Goal: Transaction & Acquisition: Purchase product/service

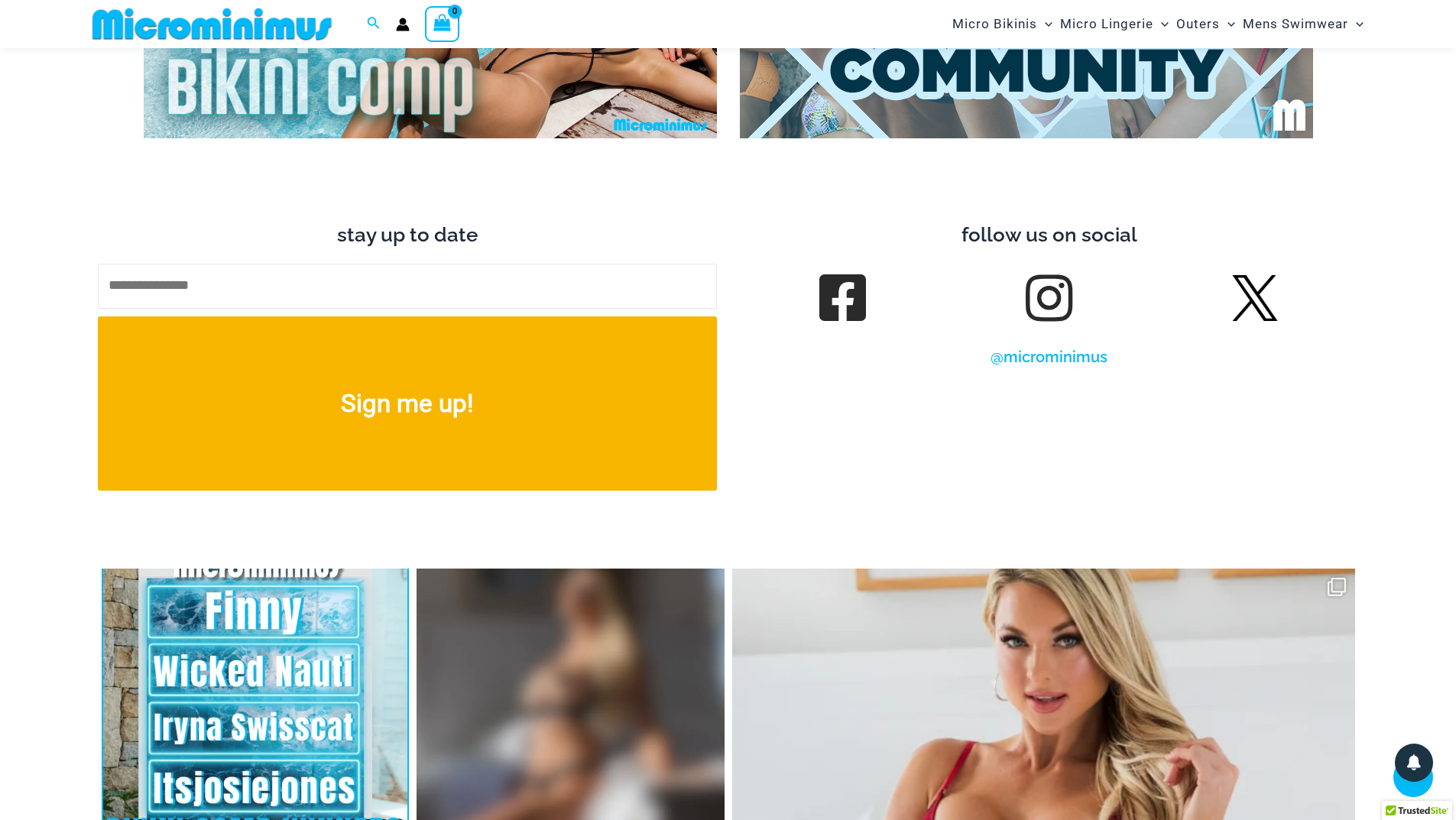
scroll to position [6072, 0]
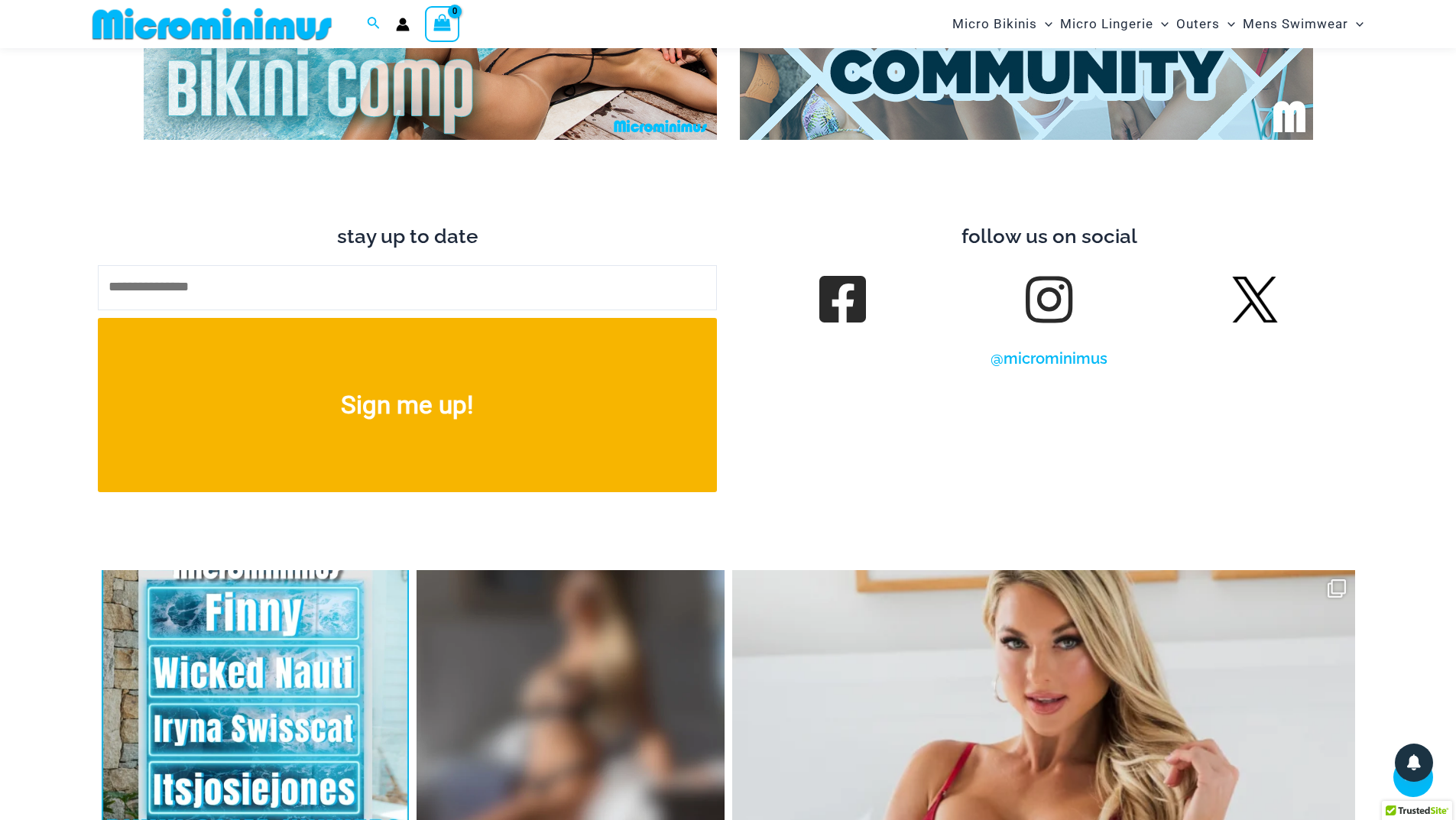
click at [219, 22] on img at bounding box center [212, 24] width 252 height 35
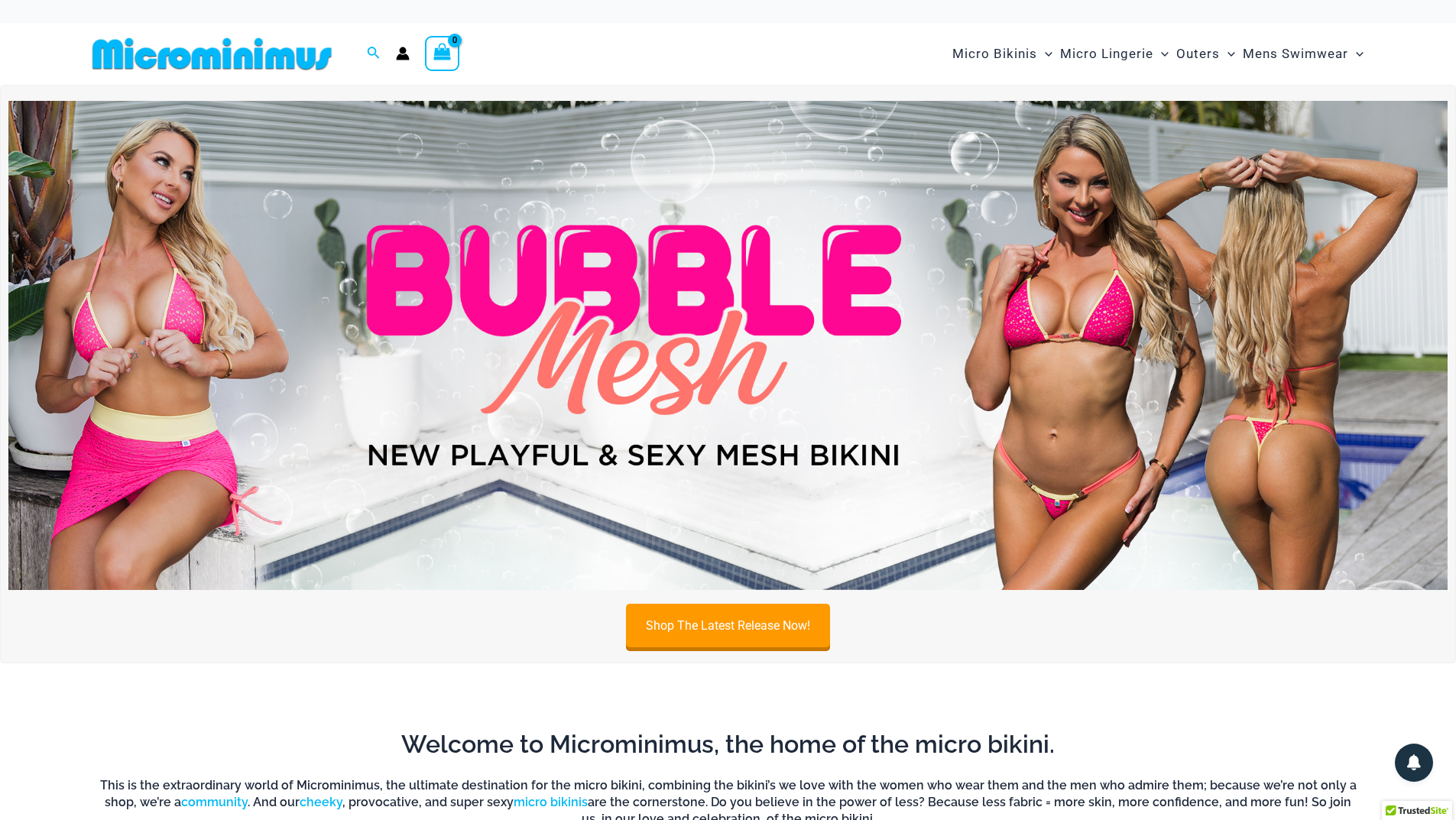
type input "**********"
click at [662, 300] on img at bounding box center [728, 345] width 1440 height 489
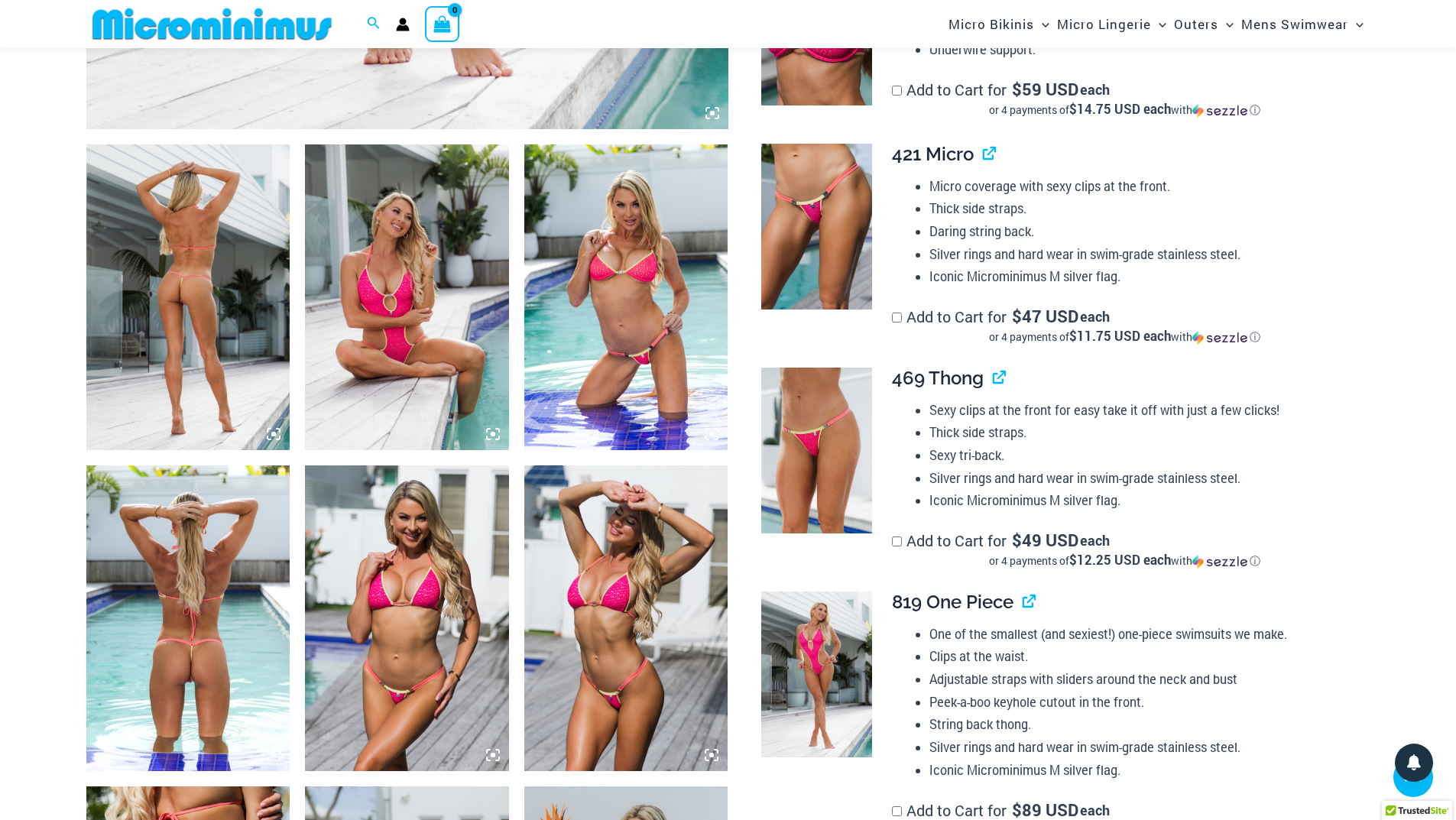
scroll to position [902, 0]
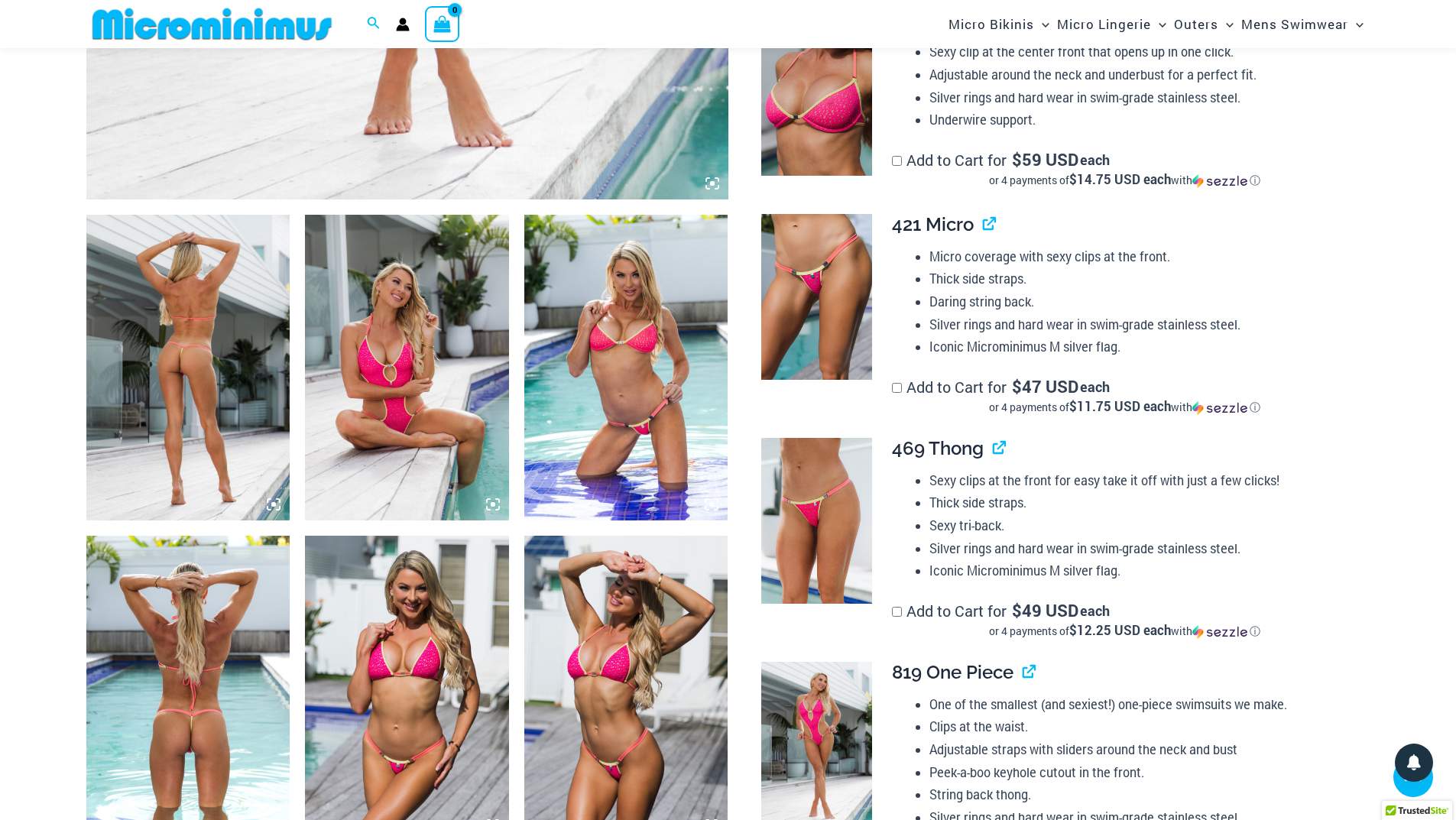
type input "**********"
click at [227, 368] on img at bounding box center [189, 367] width 204 height 305
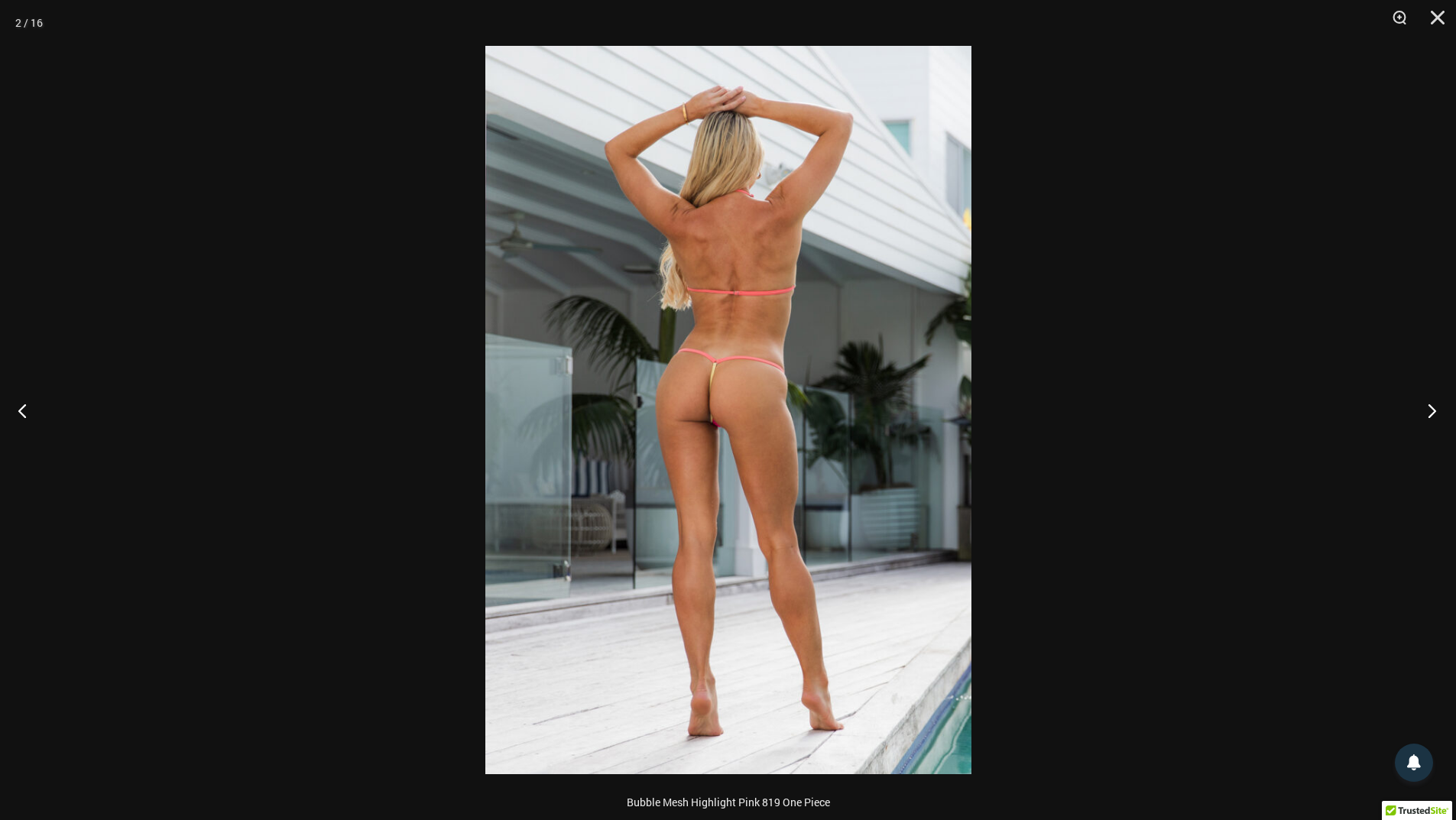
click at [1434, 412] on button "Next" at bounding box center [1427, 410] width 57 height 76
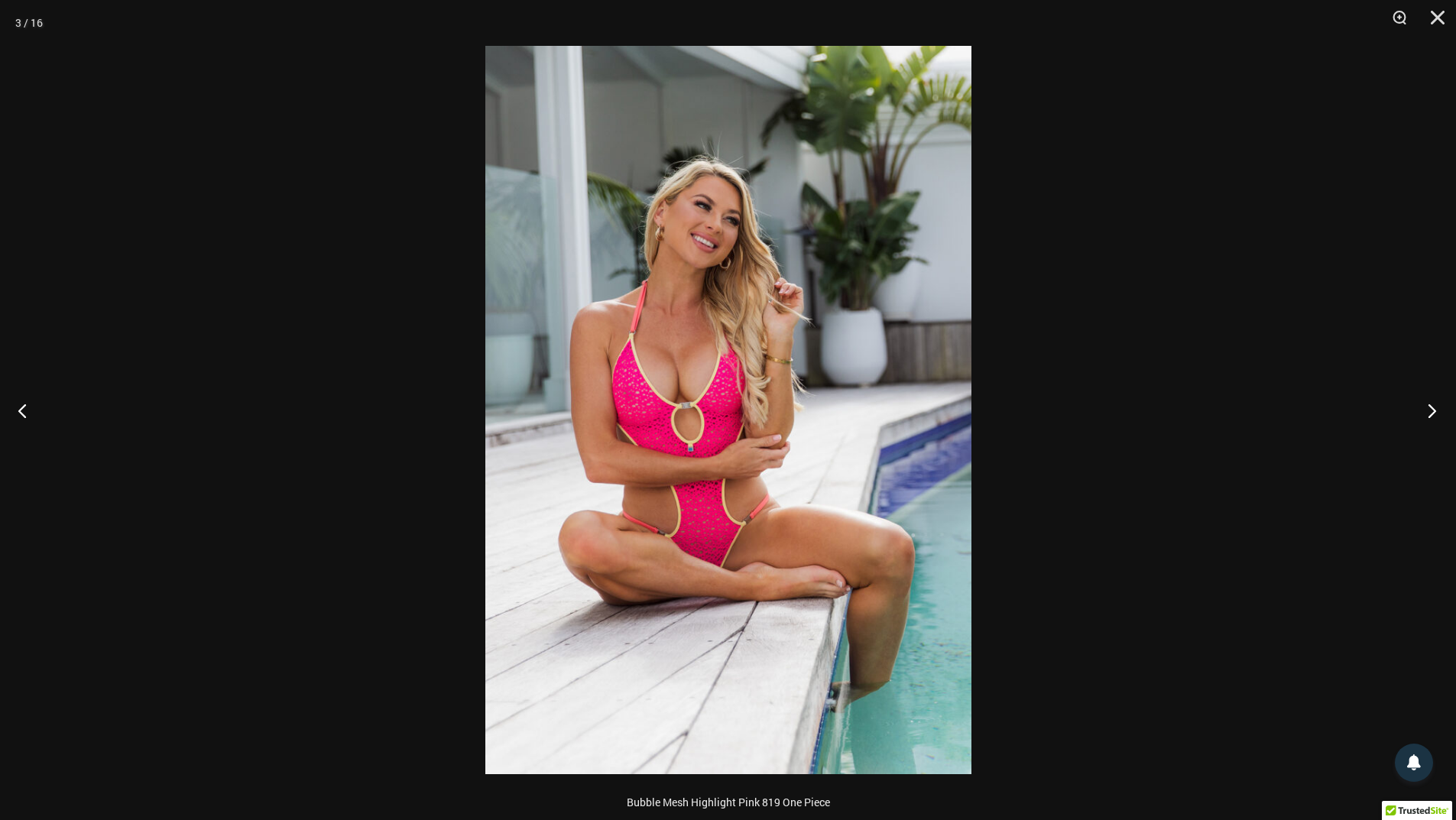
click at [1434, 412] on button "Next" at bounding box center [1427, 410] width 57 height 76
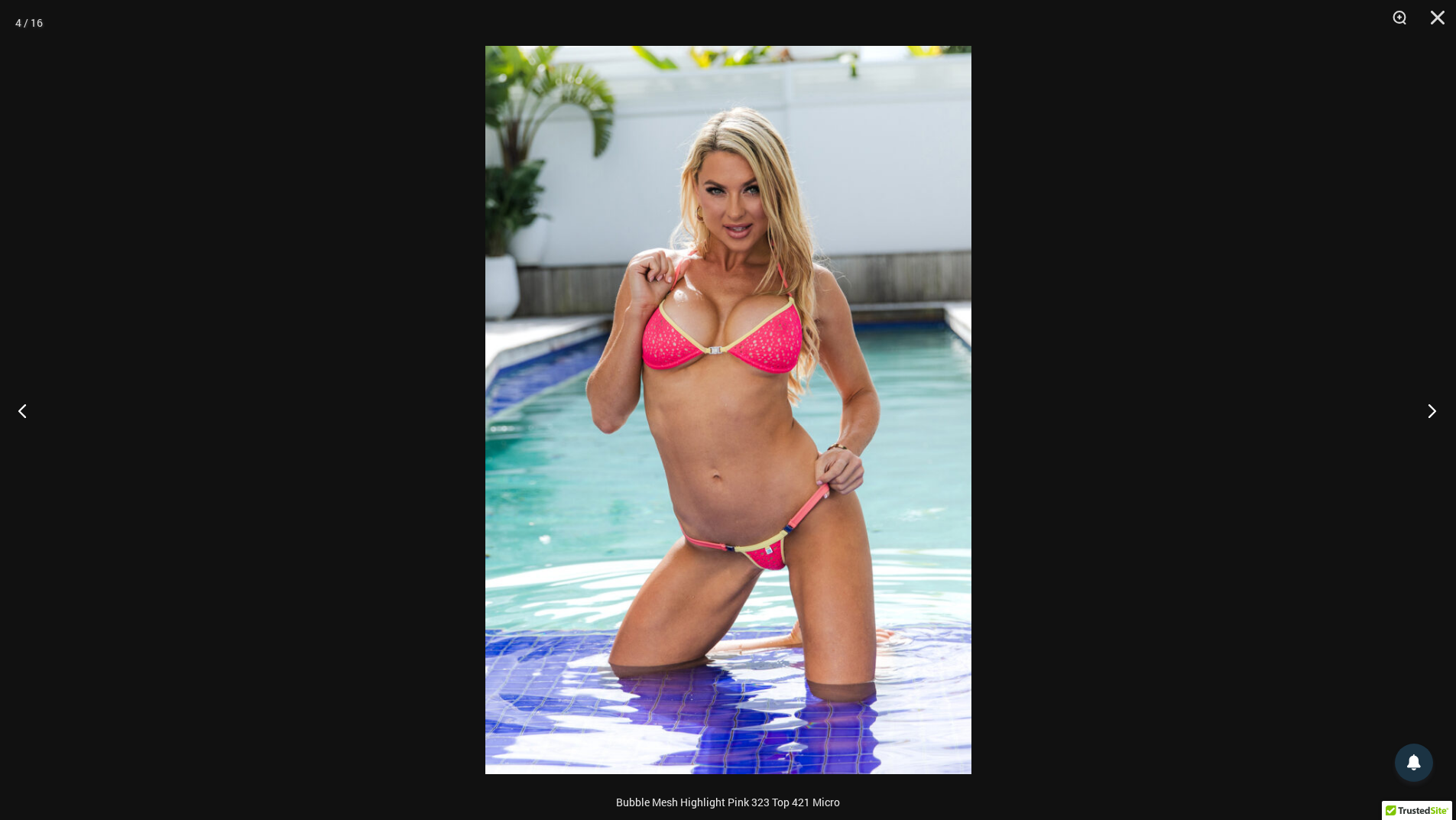
click at [1434, 412] on button "Next" at bounding box center [1427, 410] width 57 height 76
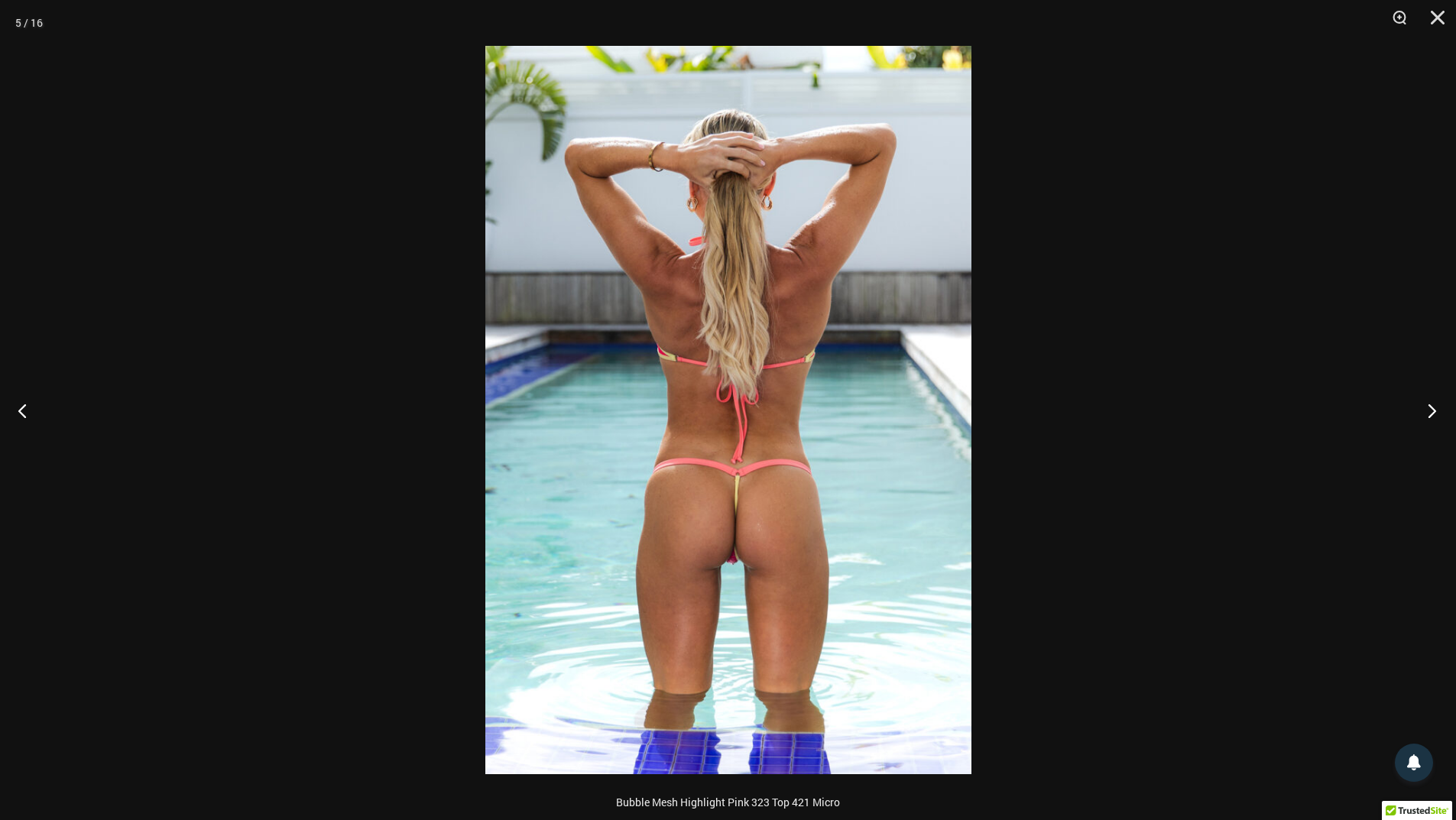
click at [1434, 412] on button "Next" at bounding box center [1427, 410] width 57 height 76
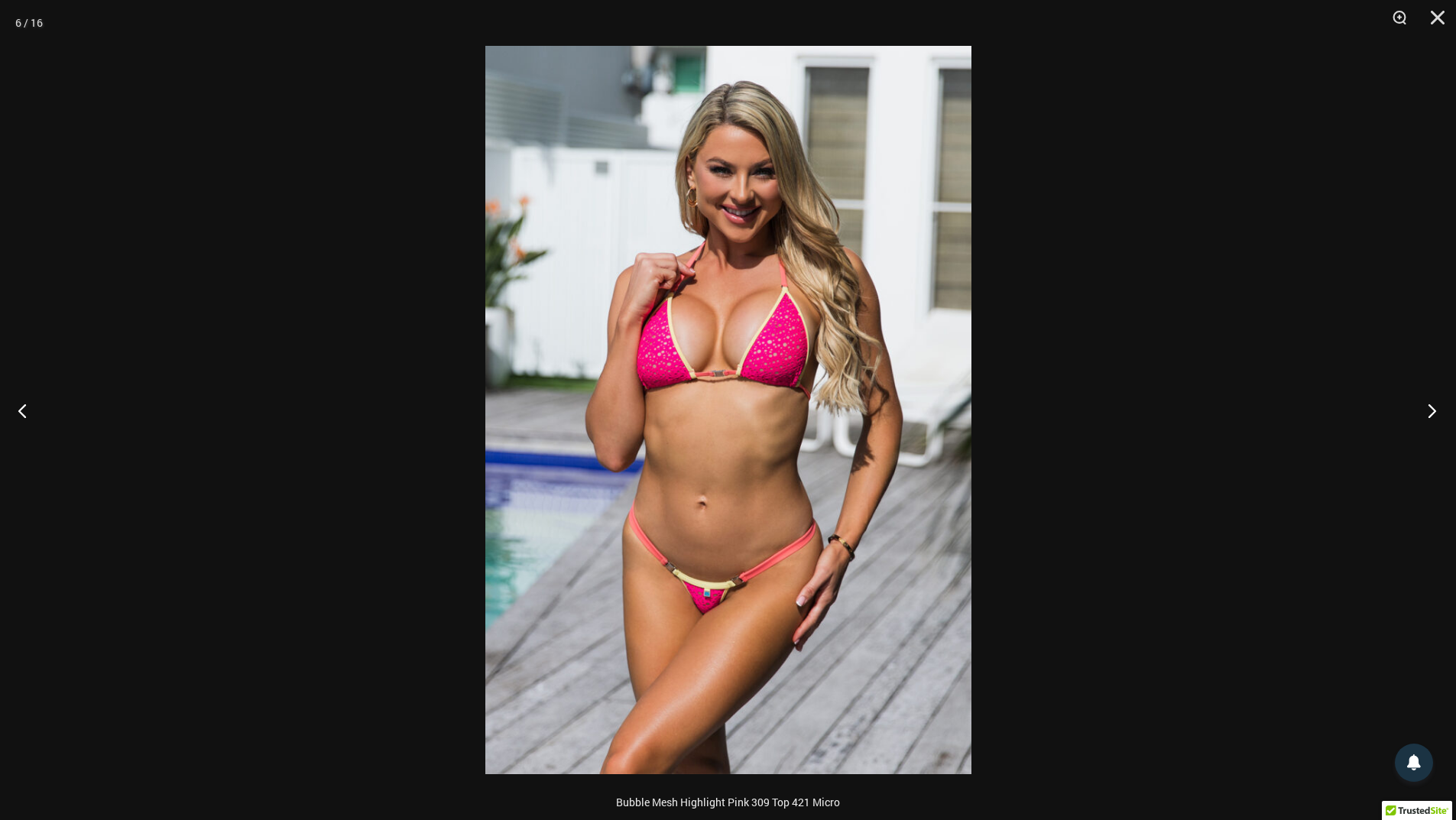
click at [1434, 412] on button "Next" at bounding box center [1427, 410] width 57 height 76
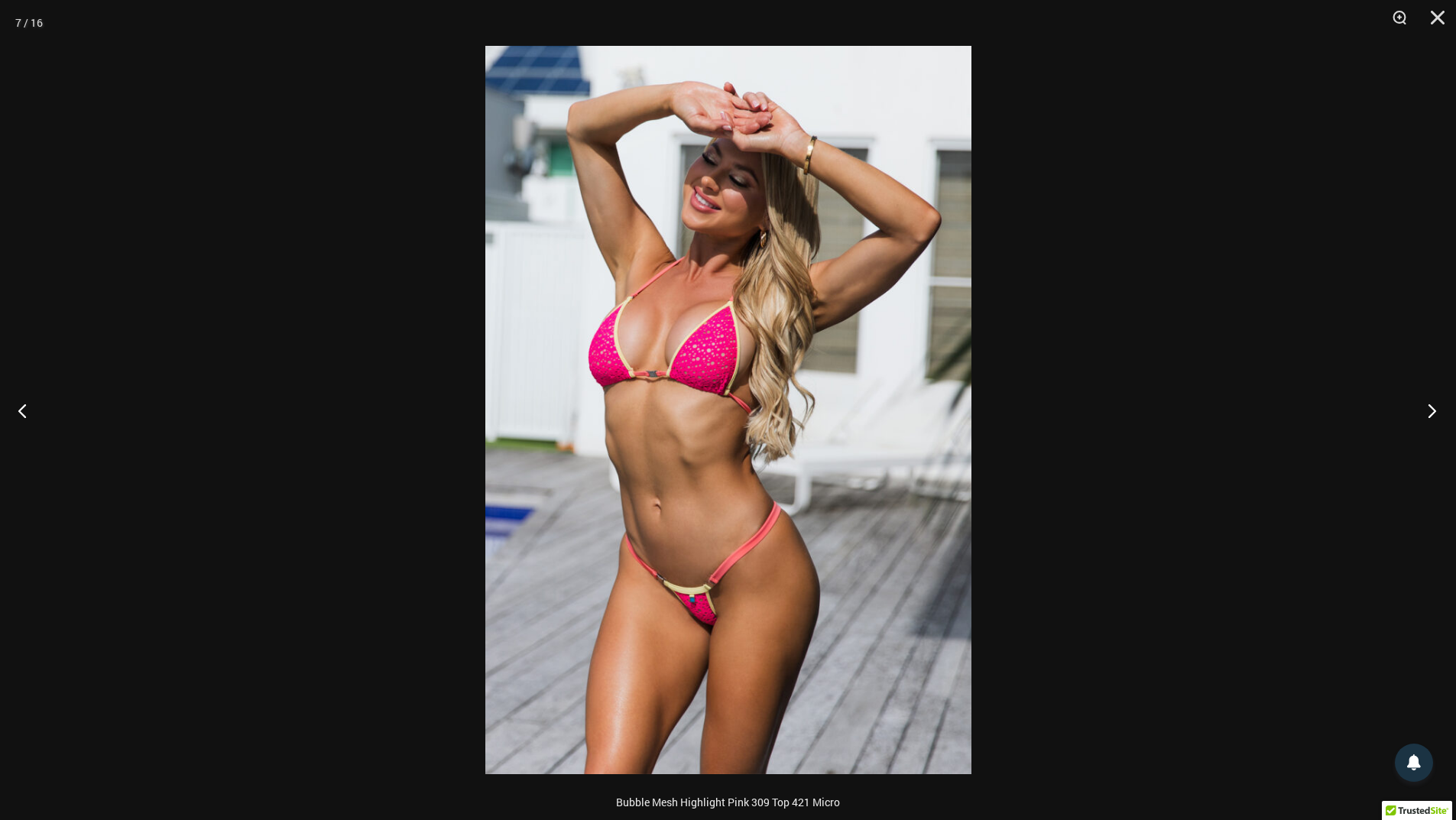
click at [1434, 412] on button "Next" at bounding box center [1427, 410] width 57 height 76
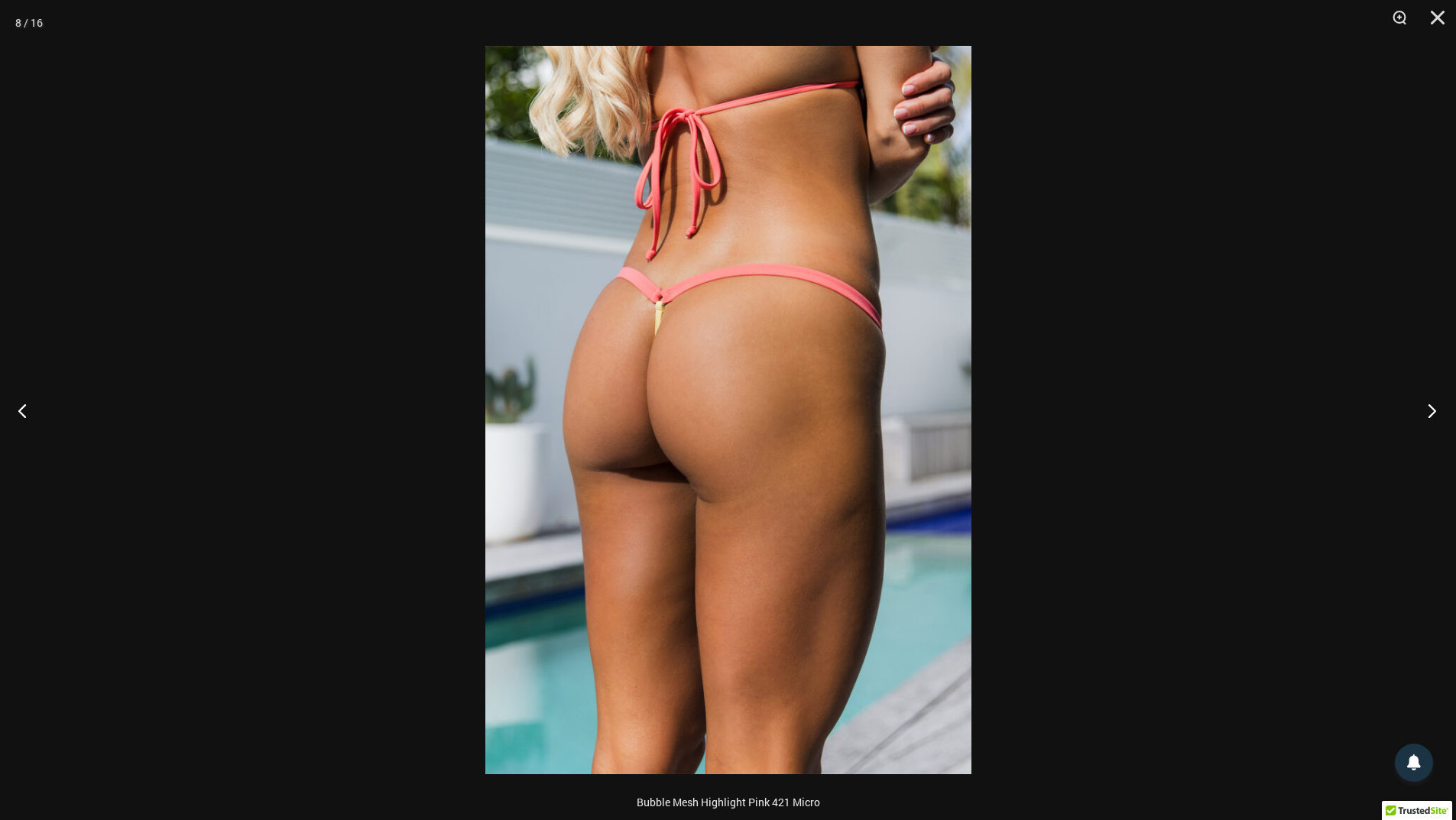
click at [1434, 412] on button "Next" at bounding box center [1427, 410] width 57 height 76
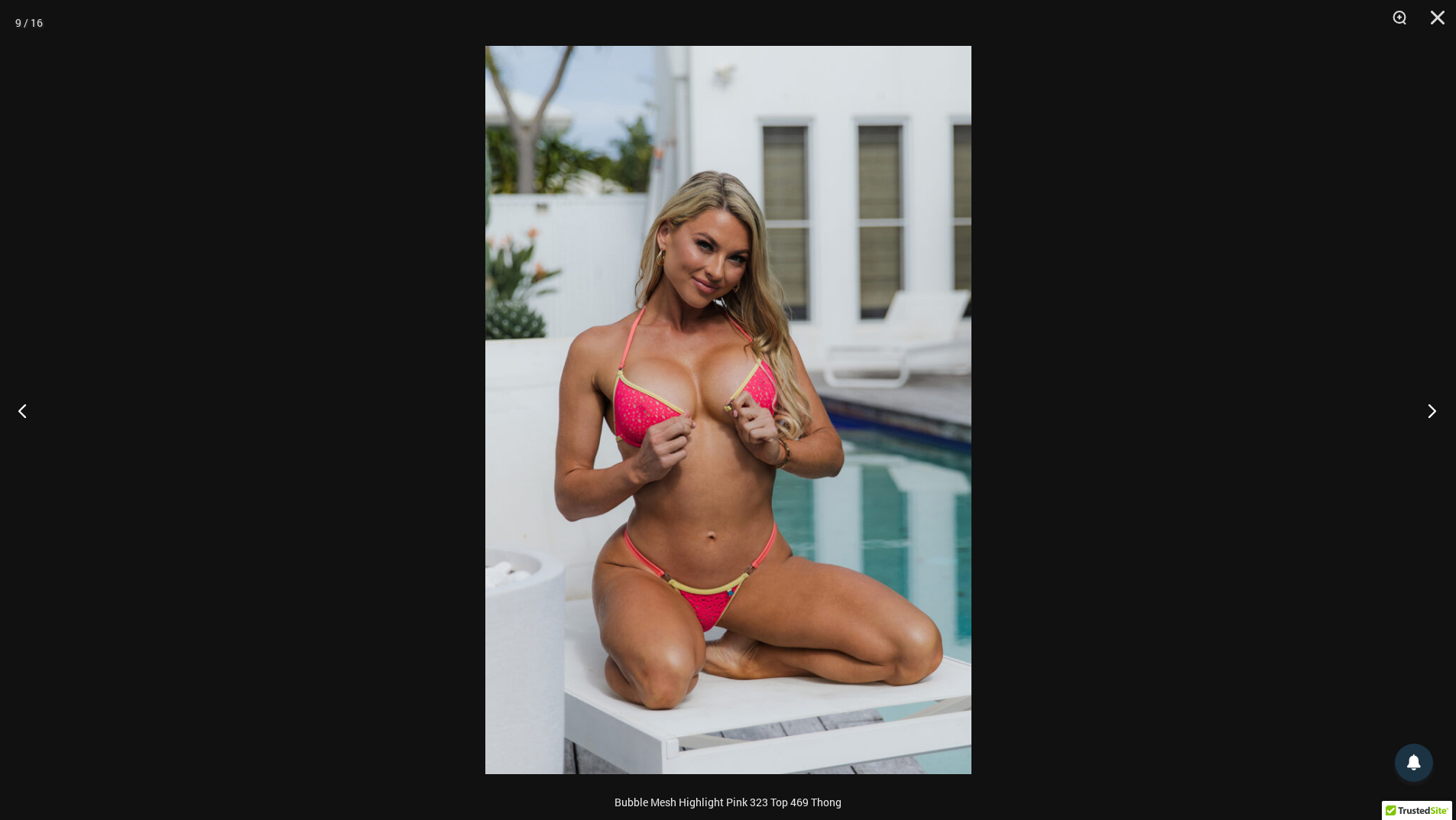
click at [1434, 412] on button "Next" at bounding box center [1427, 410] width 57 height 76
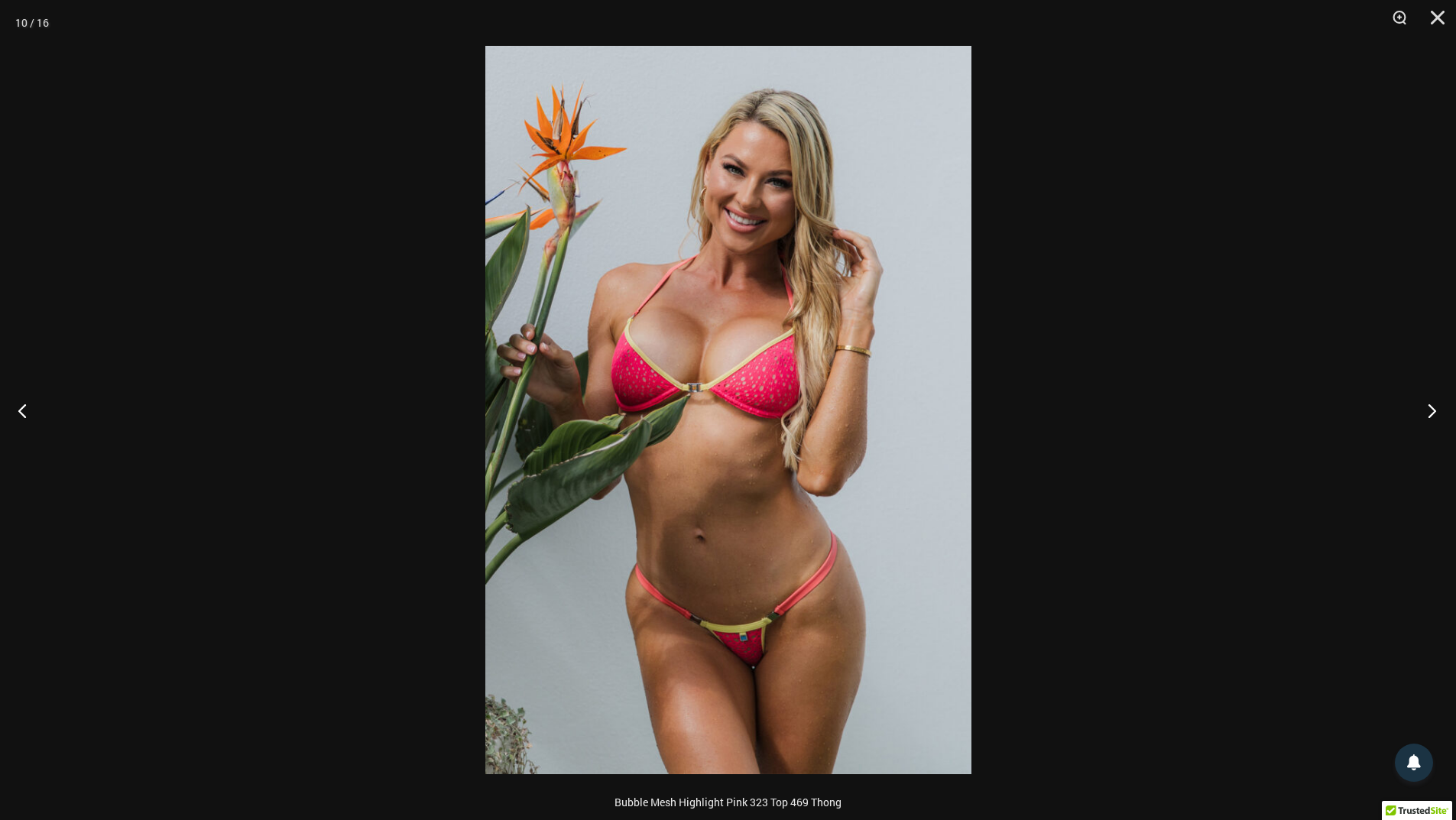
click at [1434, 412] on button "Next" at bounding box center [1427, 410] width 57 height 76
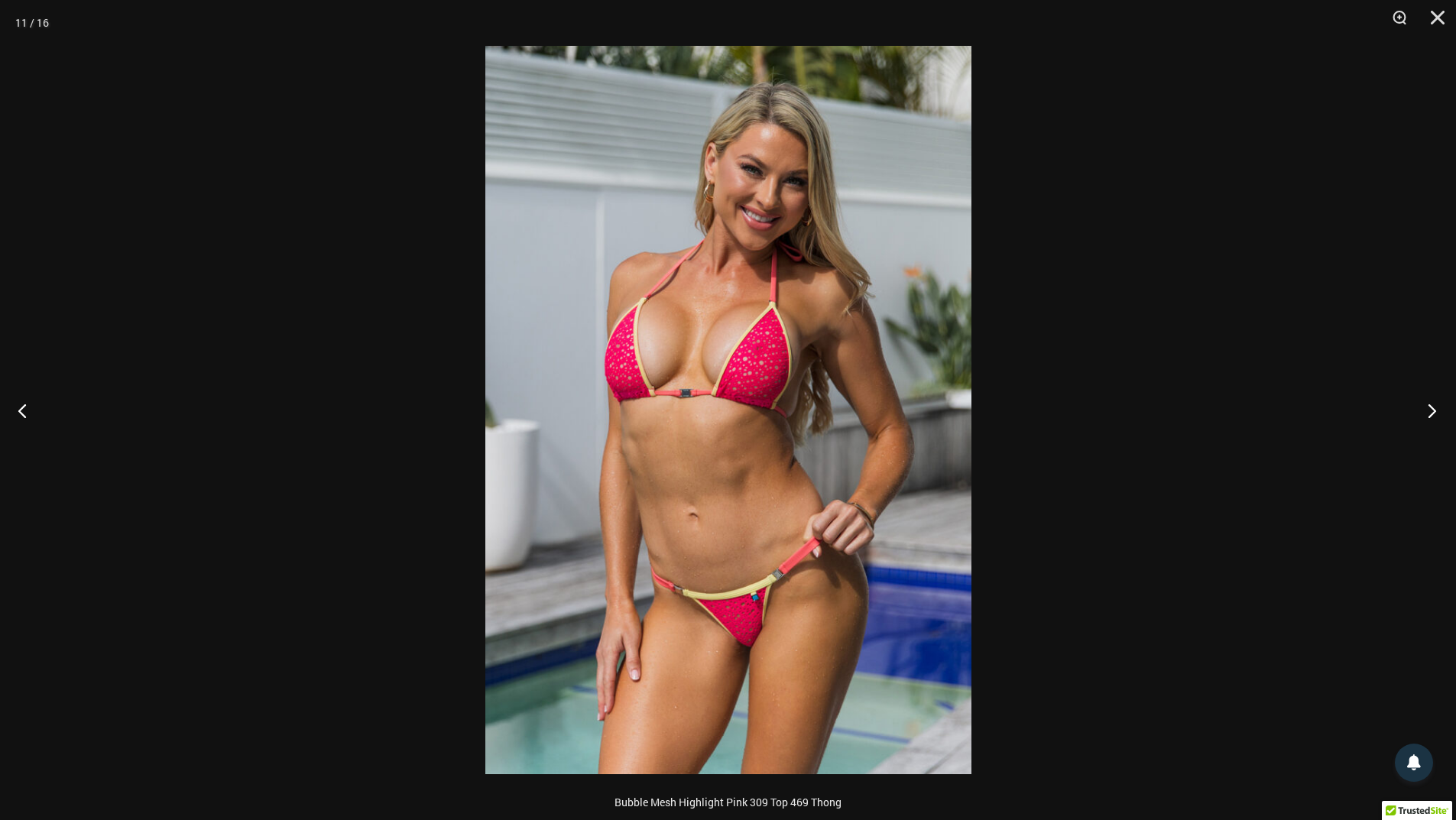
click at [1434, 412] on button "Next" at bounding box center [1427, 410] width 57 height 76
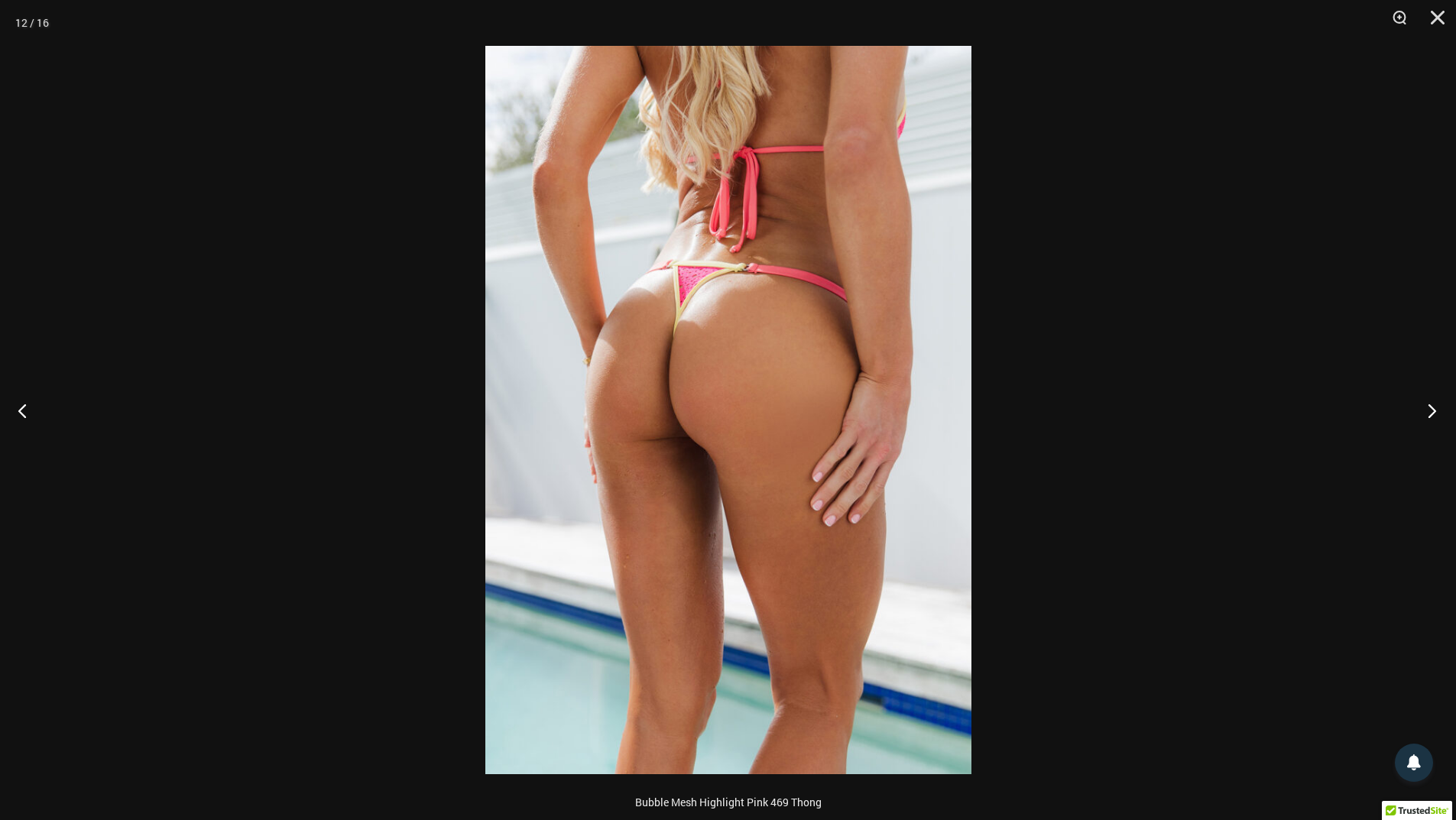
click at [1434, 412] on button "Next" at bounding box center [1427, 410] width 57 height 76
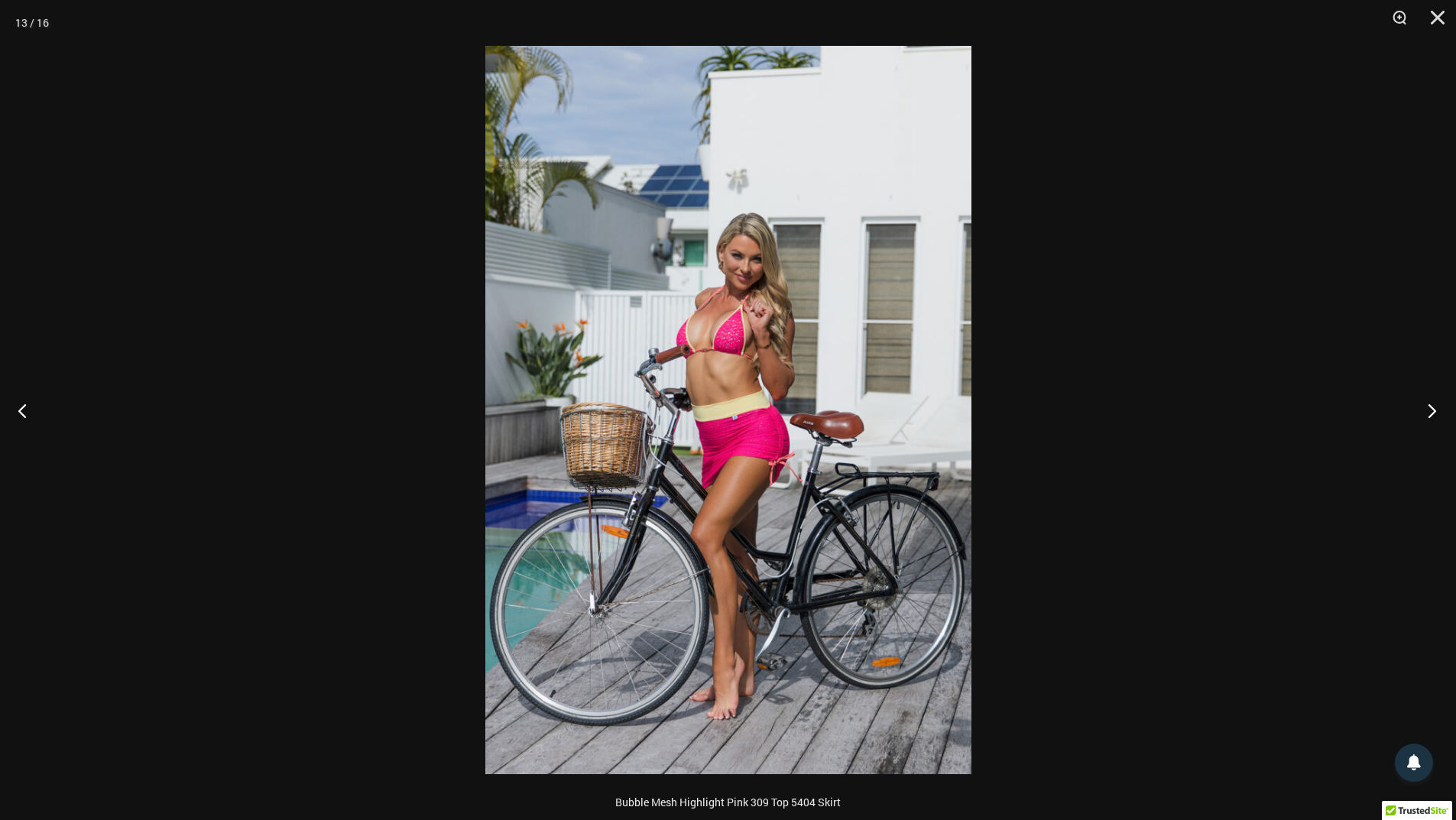
click at [1434, 412] on button "Next" at bounding box center [1427, 410] width 57 height 76
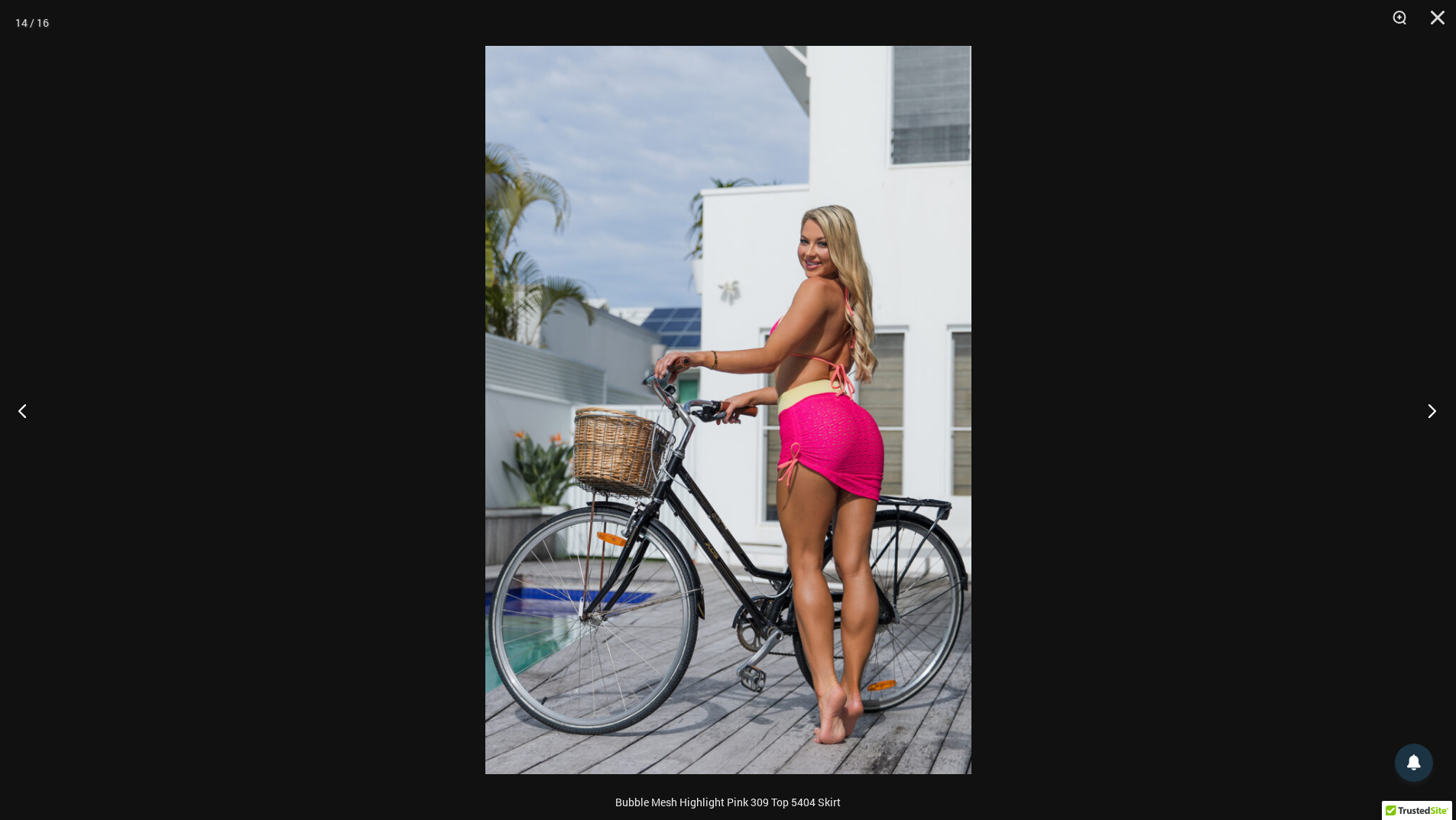
click at [1434, 412] on button "Next" at bounding box center [1427, 410] width 57 height 76
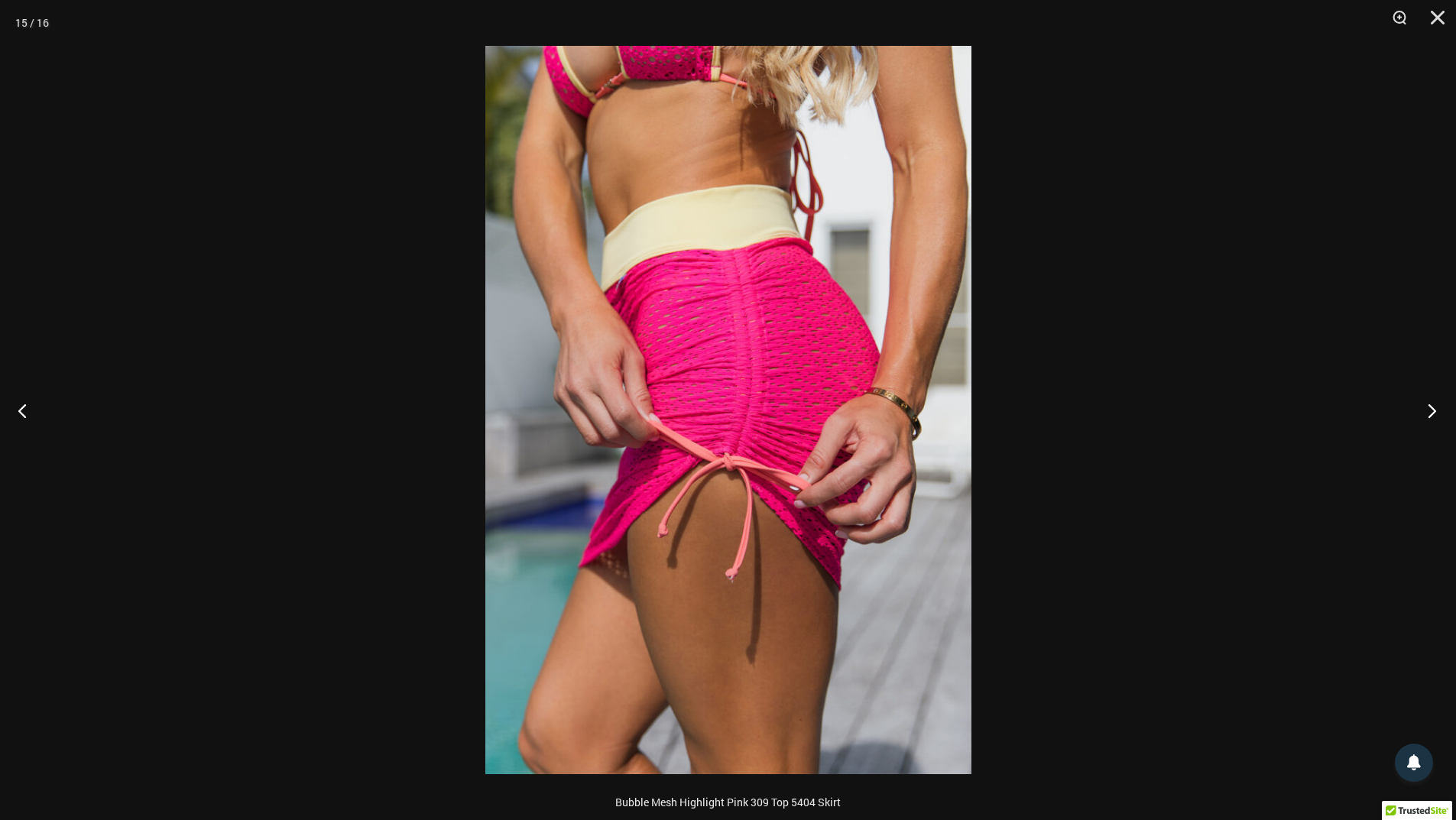
click at [1434, 412] on button "Next" at bounding box center [1427, 410] width 57 height 76
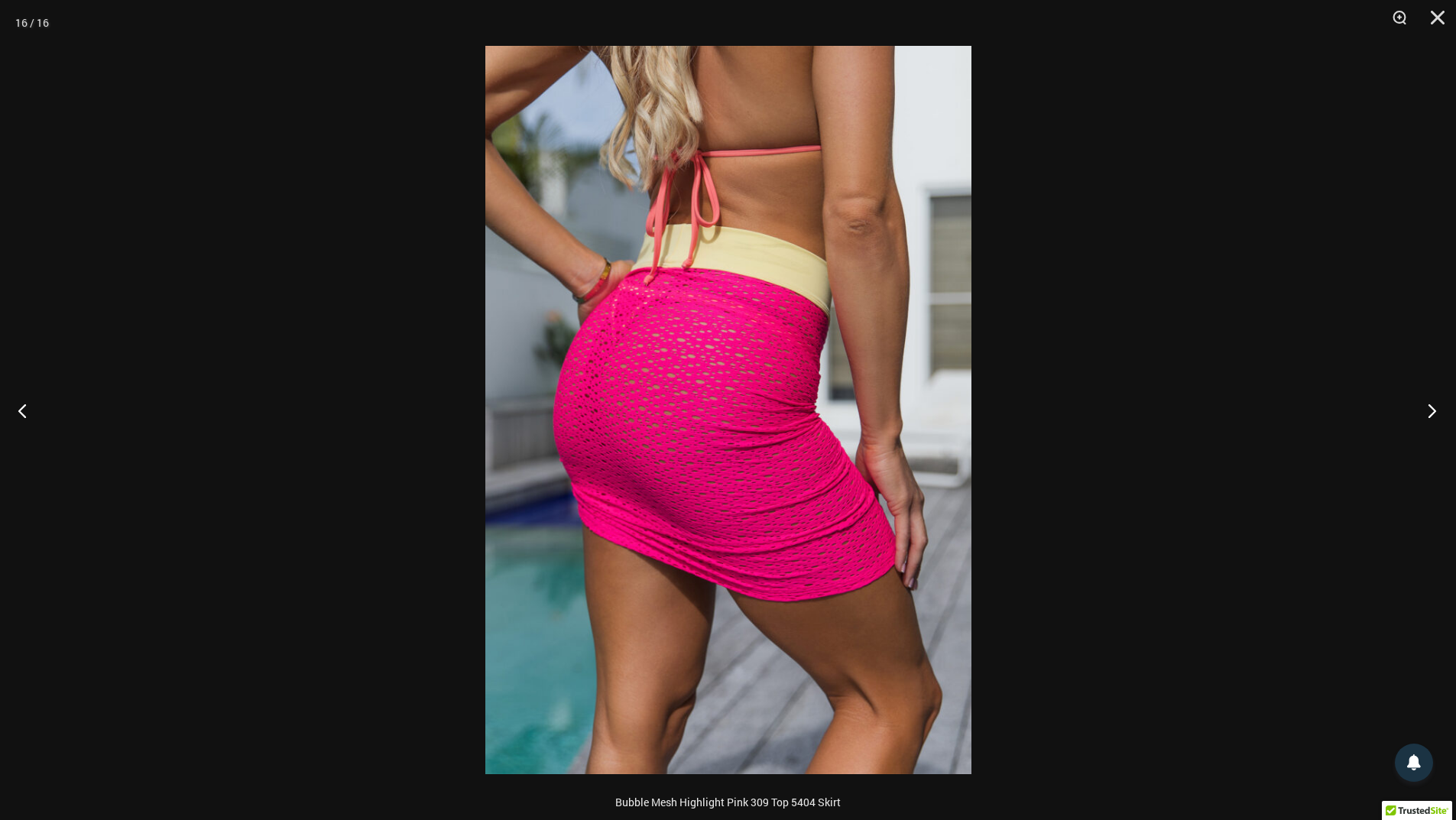
click at [1434, 412] on button "Next" at bounding box center [1427, 410] width 57 height 76
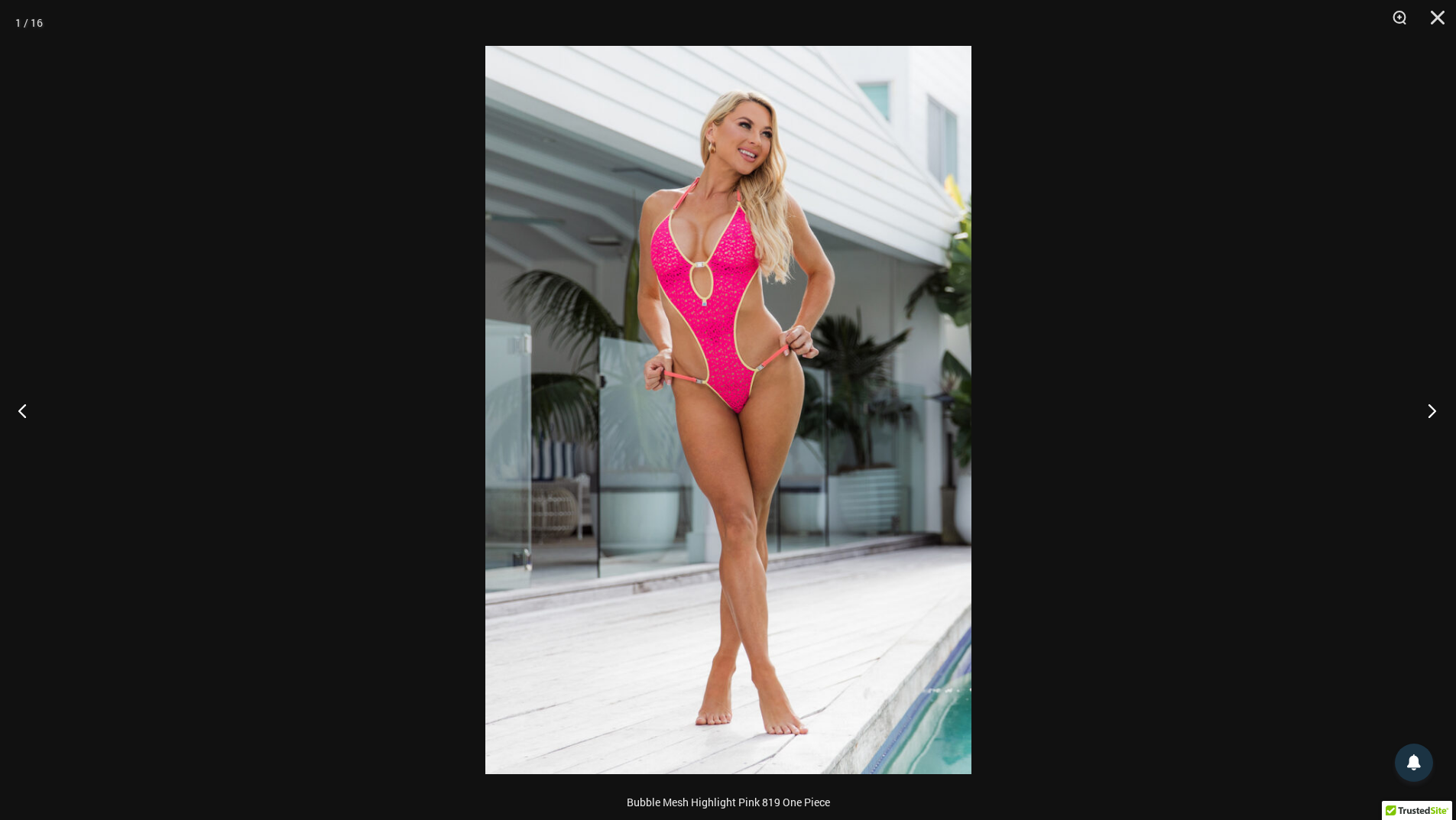
click at [1434, 412] on button "Next" at bounding box center [1427, 410] width 57 height 76
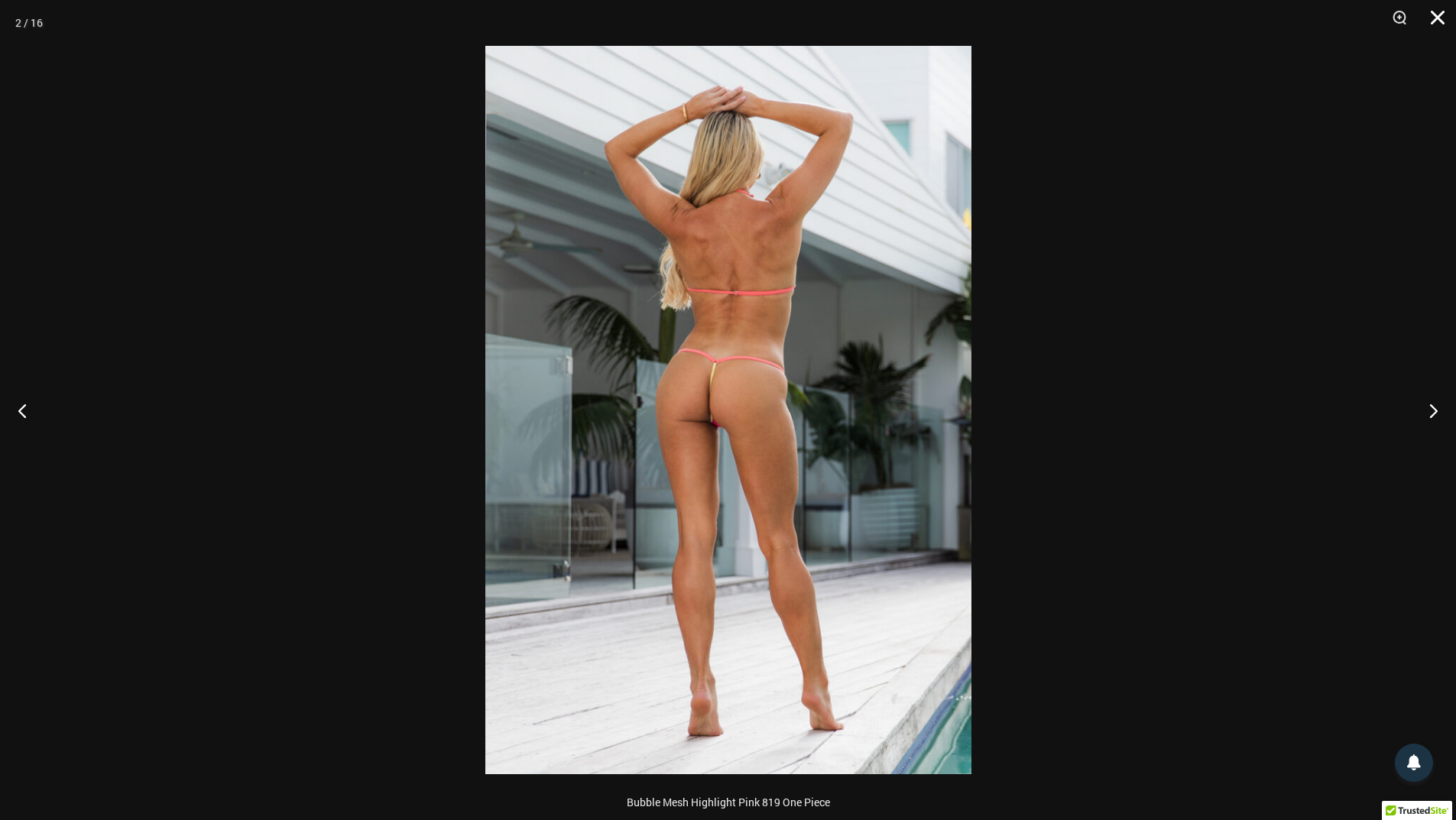
click at [1440, 22] on button "Close" at bounding box center [1433, 22] width 38 height 46
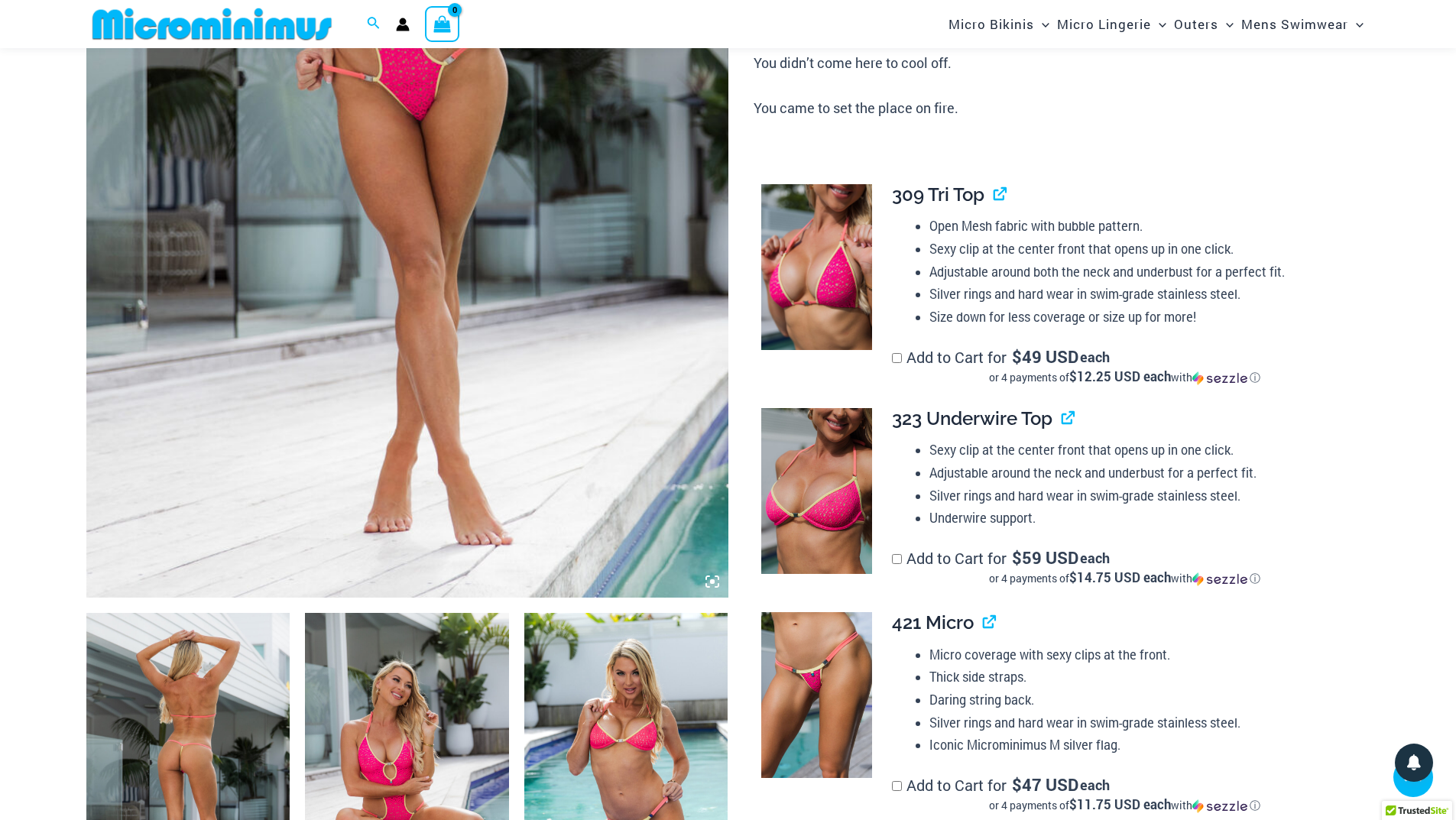
scroll to position [597, 0]
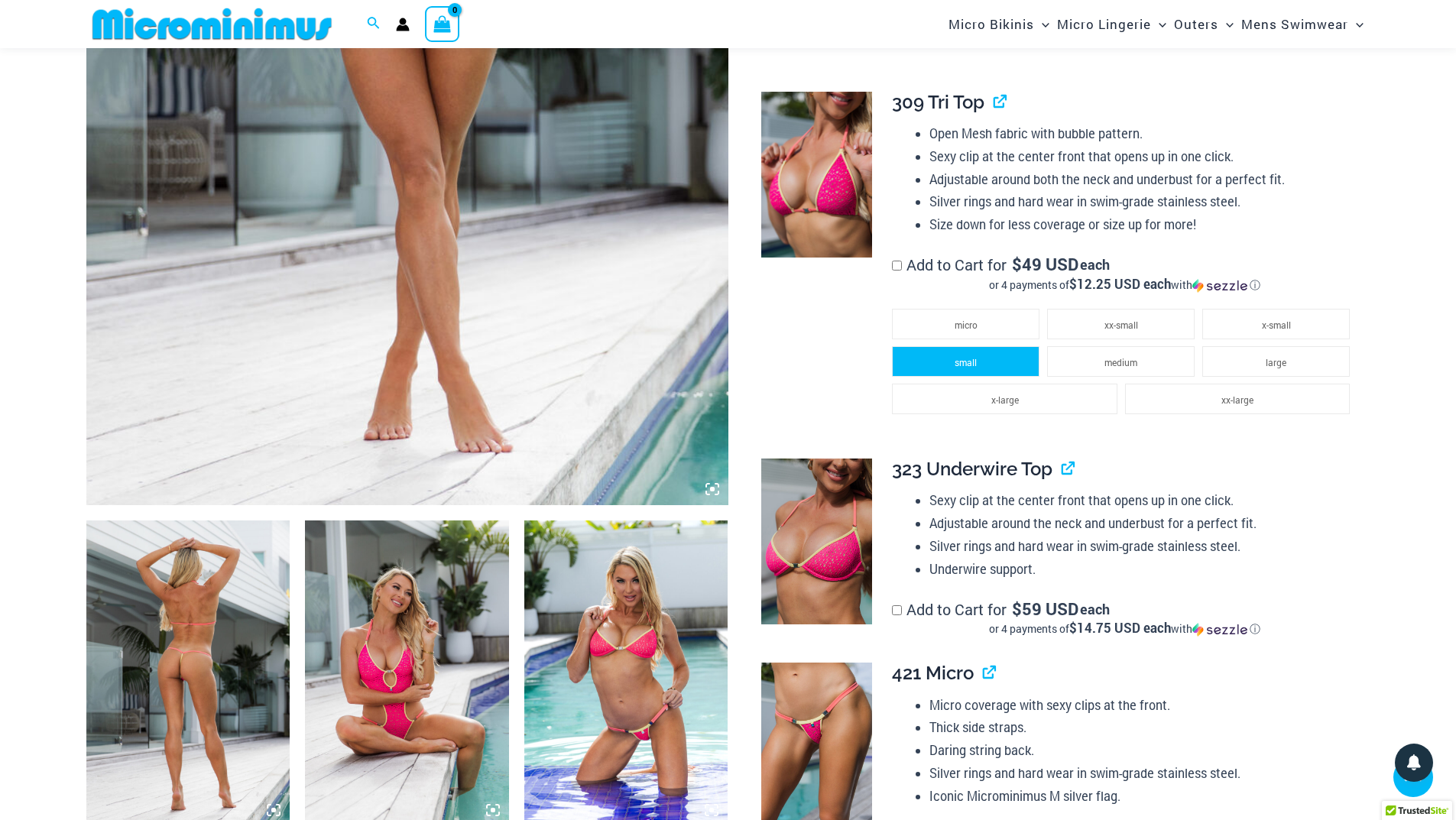
click at [961, 359] on span "small" at bounding box center [966, 362] width 22 height 12
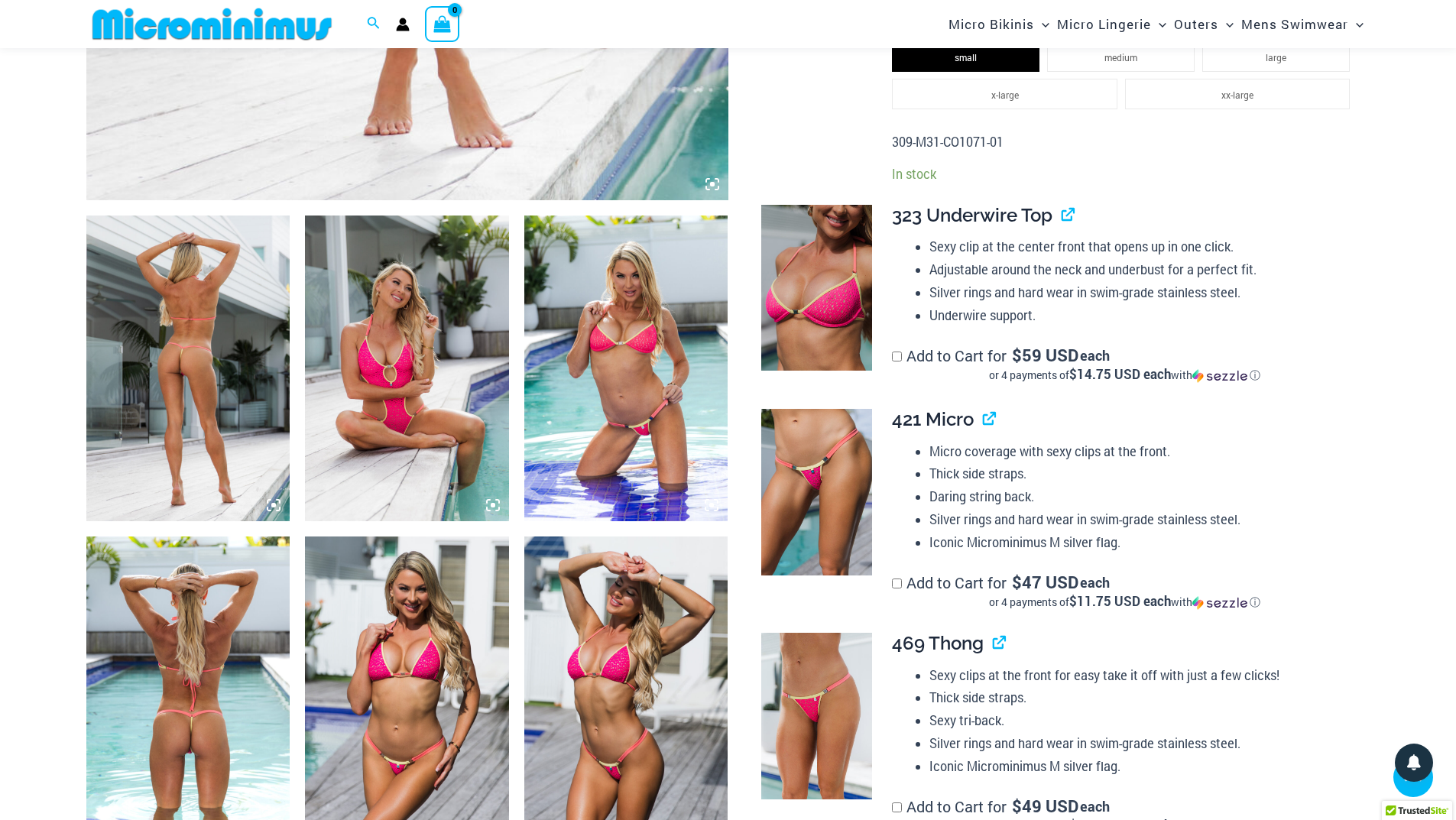
scroll to position [902, 0]
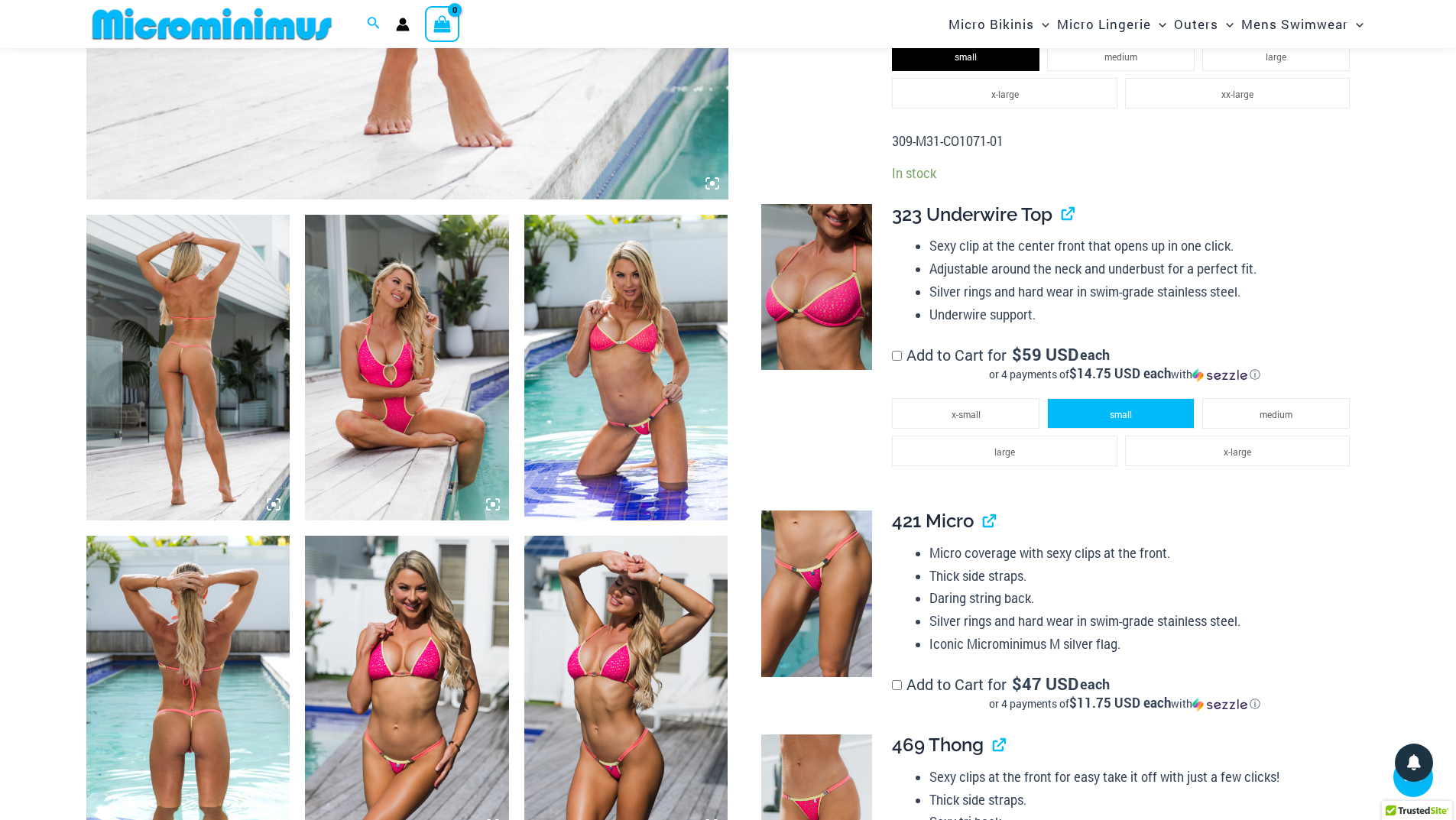
click at [1116, 424] on li "small" at bounding box center [1120, 413] width 148 height 30
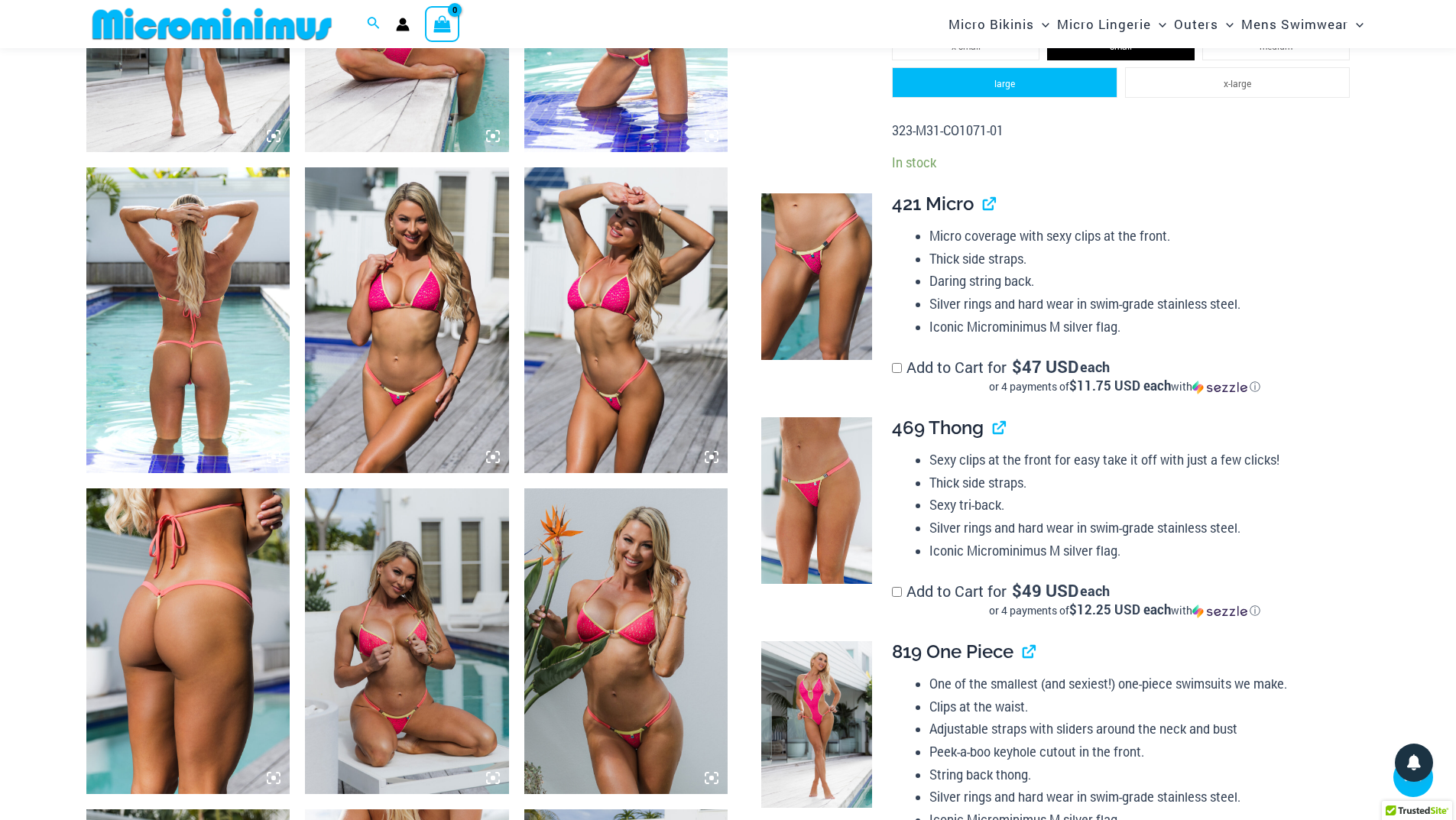
scroll to position [1284, 0]
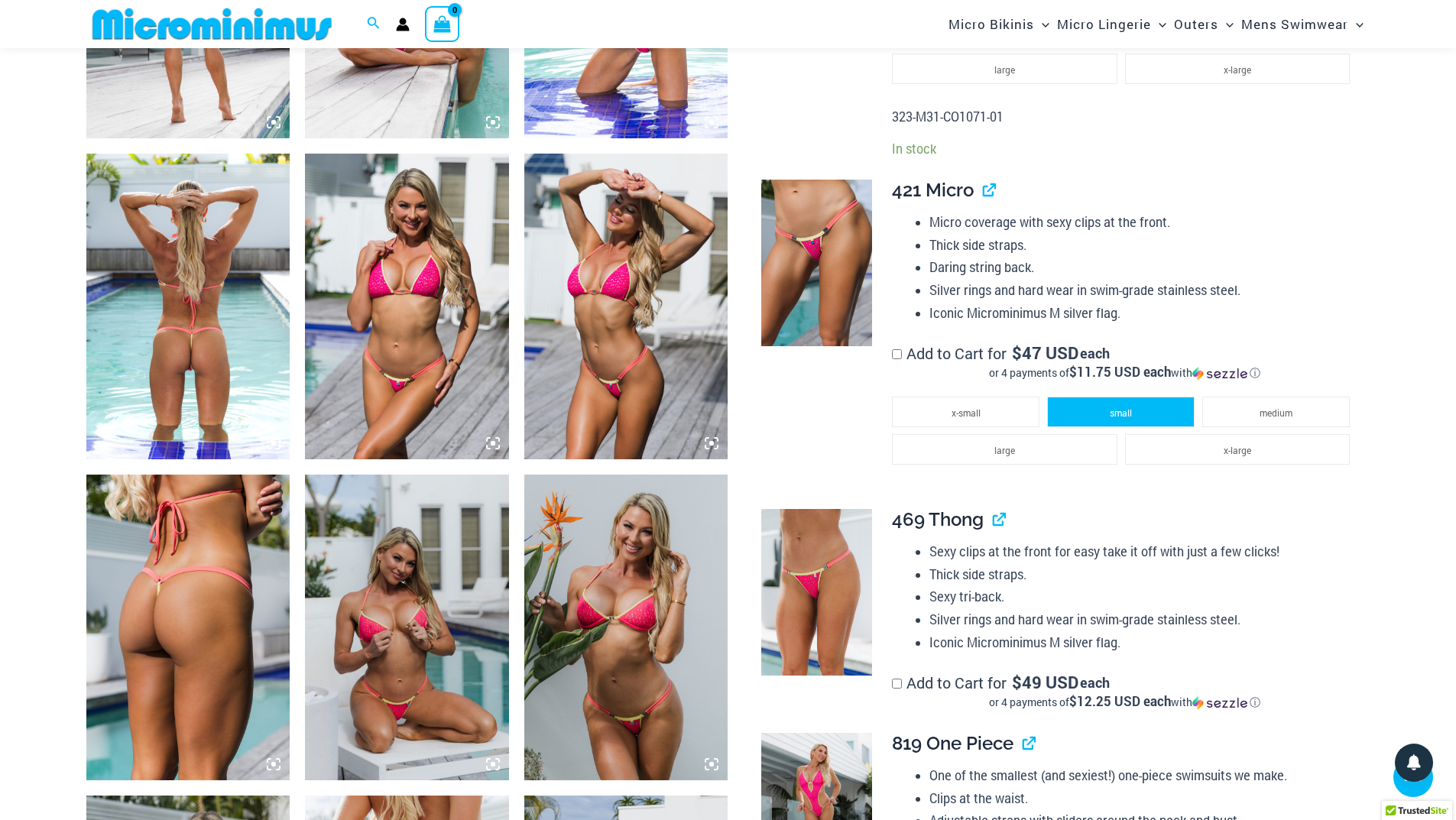
click at [1107, 413] on li "small" at bounding box center [1120, 412] width 148 height 30
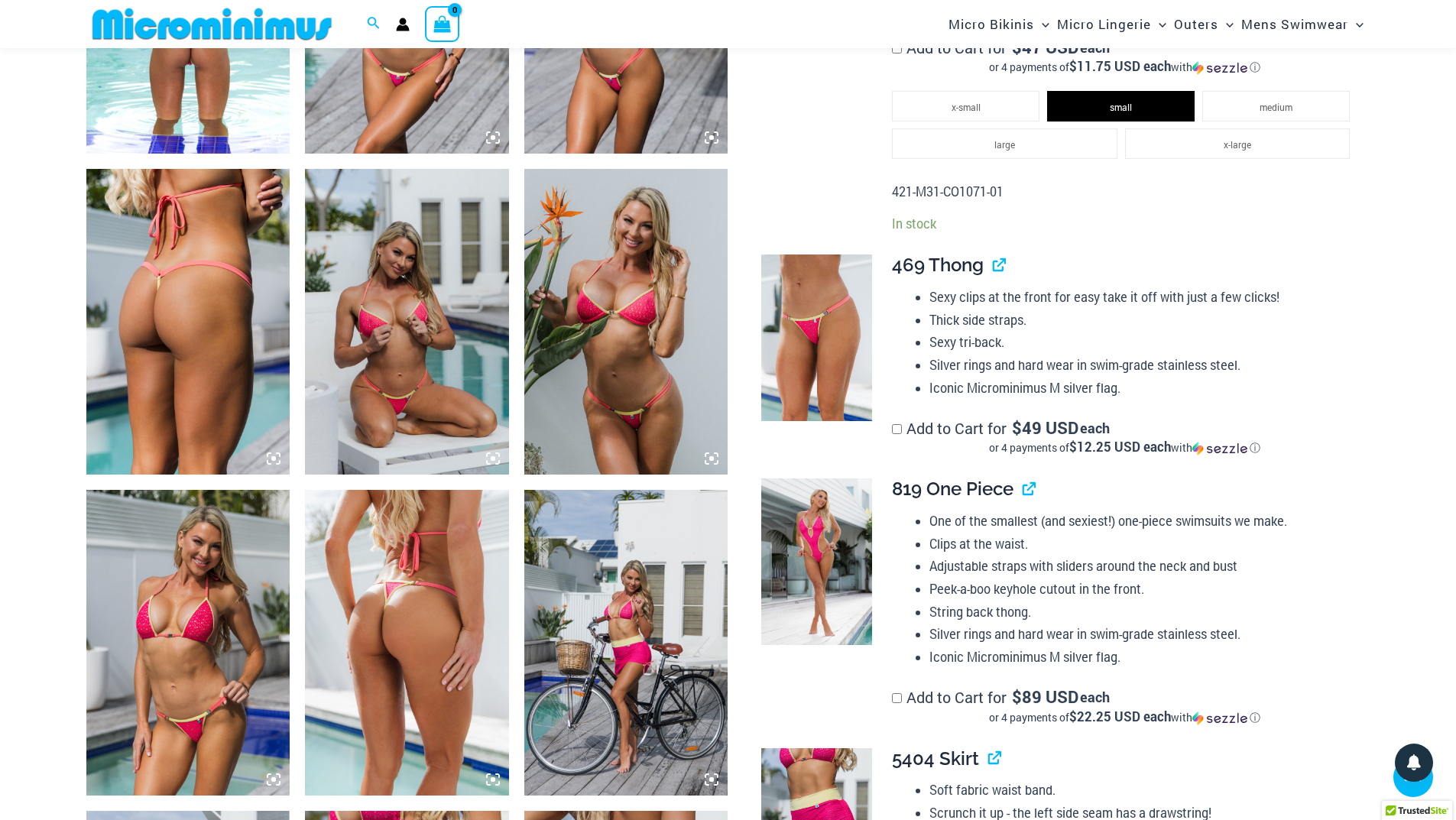
scroll to position [1667, 0]
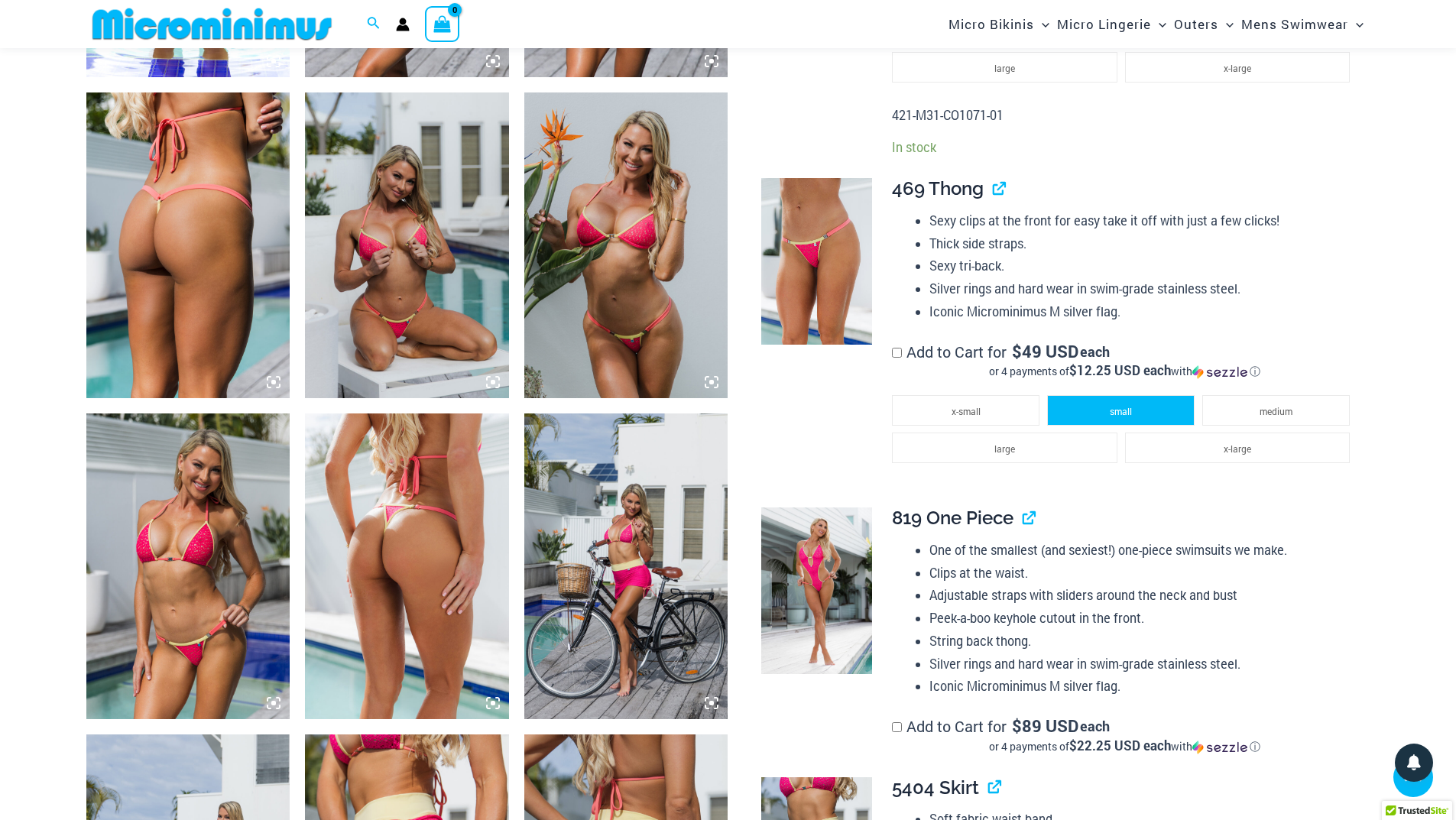
click at [1116, 410] on span "small" at bounding box center [1121, 411] width 22 height 12
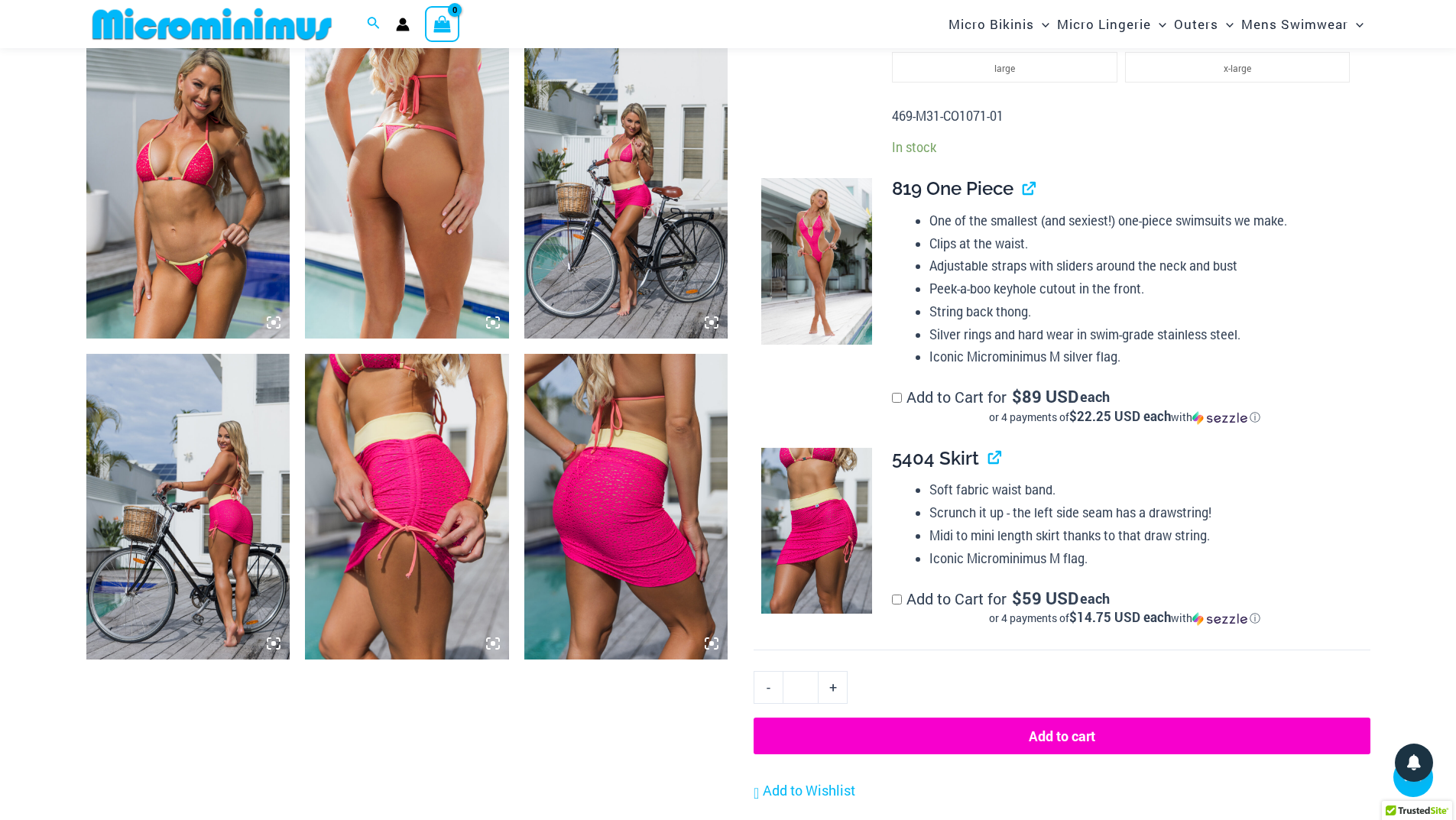
scroll to position [2049, 0]
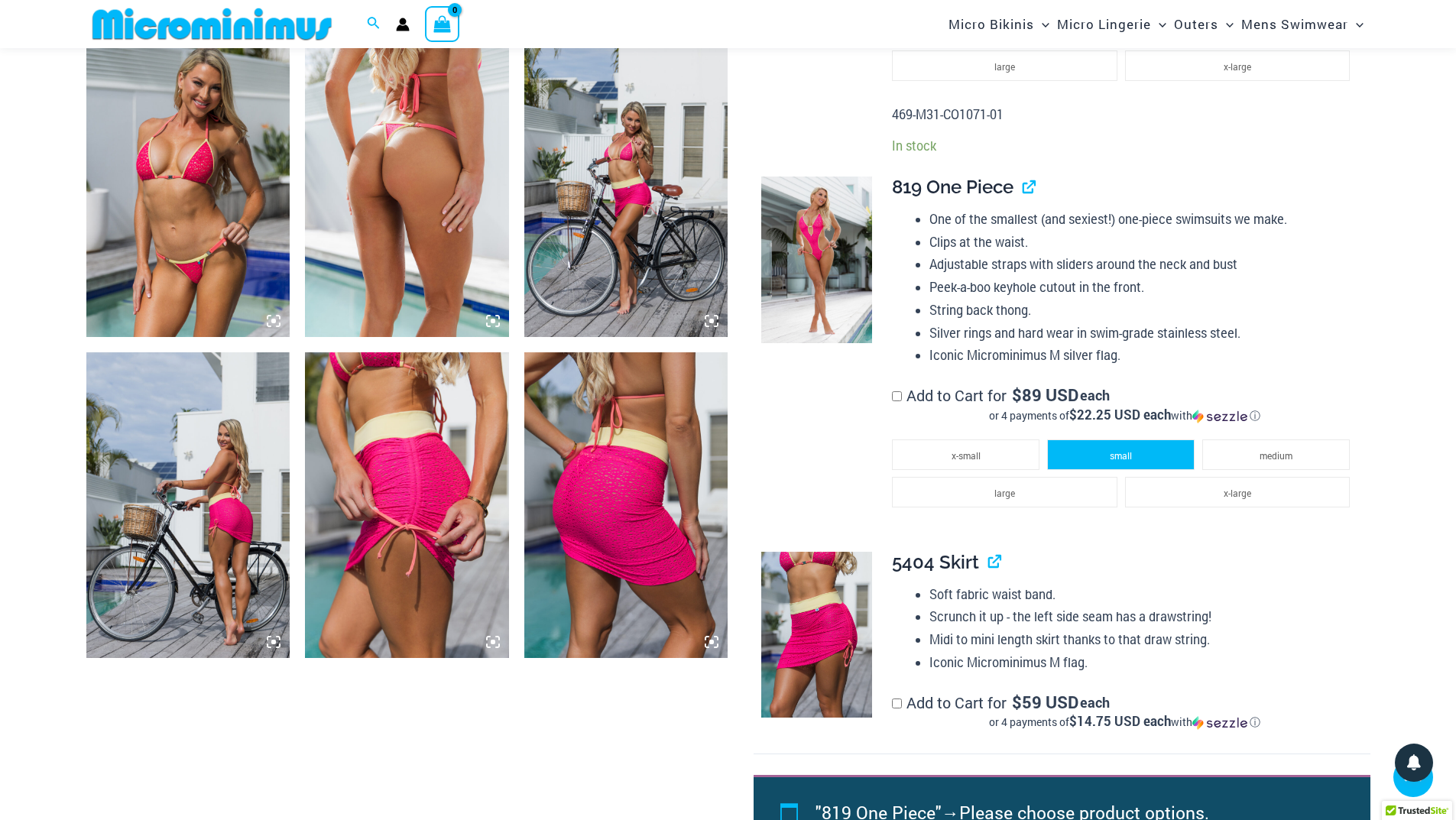
click at [1116, 457] on span "small" at bounding box center [1121, 456] width 22 height 12
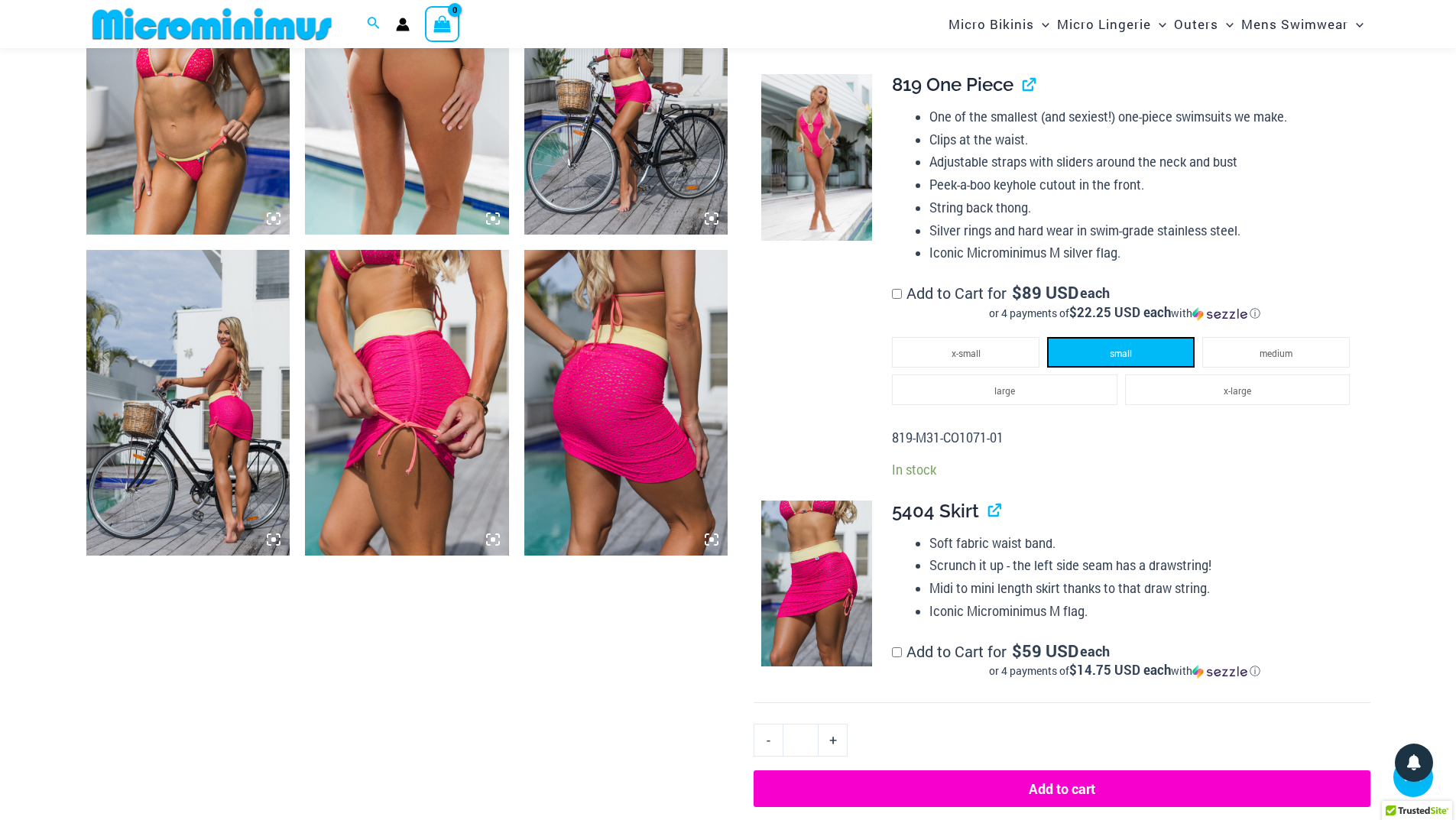
scroll to position [2354, 0]
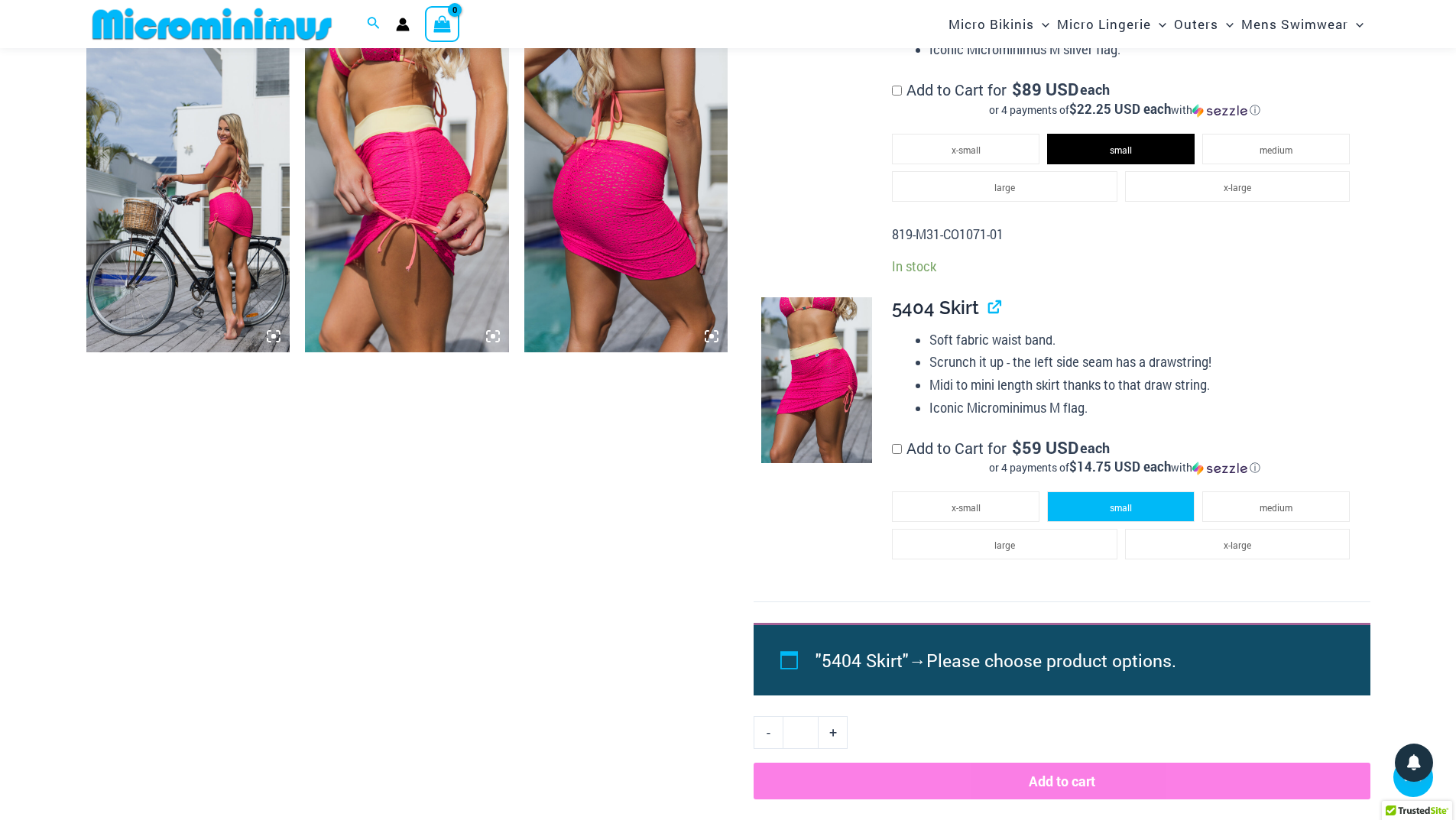
click at [1099, 503] on li "small" at bounding box center [1120, 506] width 148 height 30
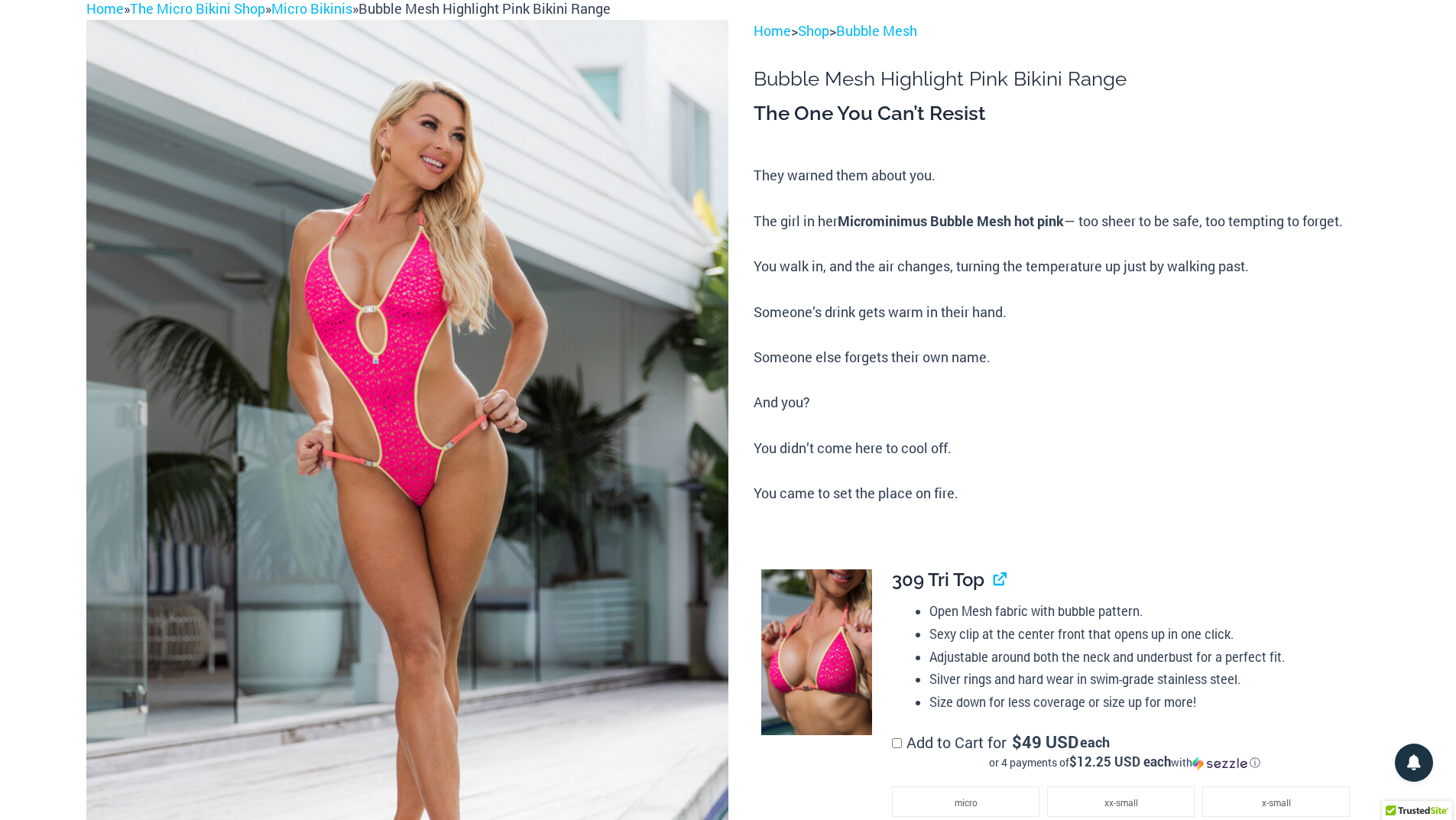
scroll to position [0, 0]
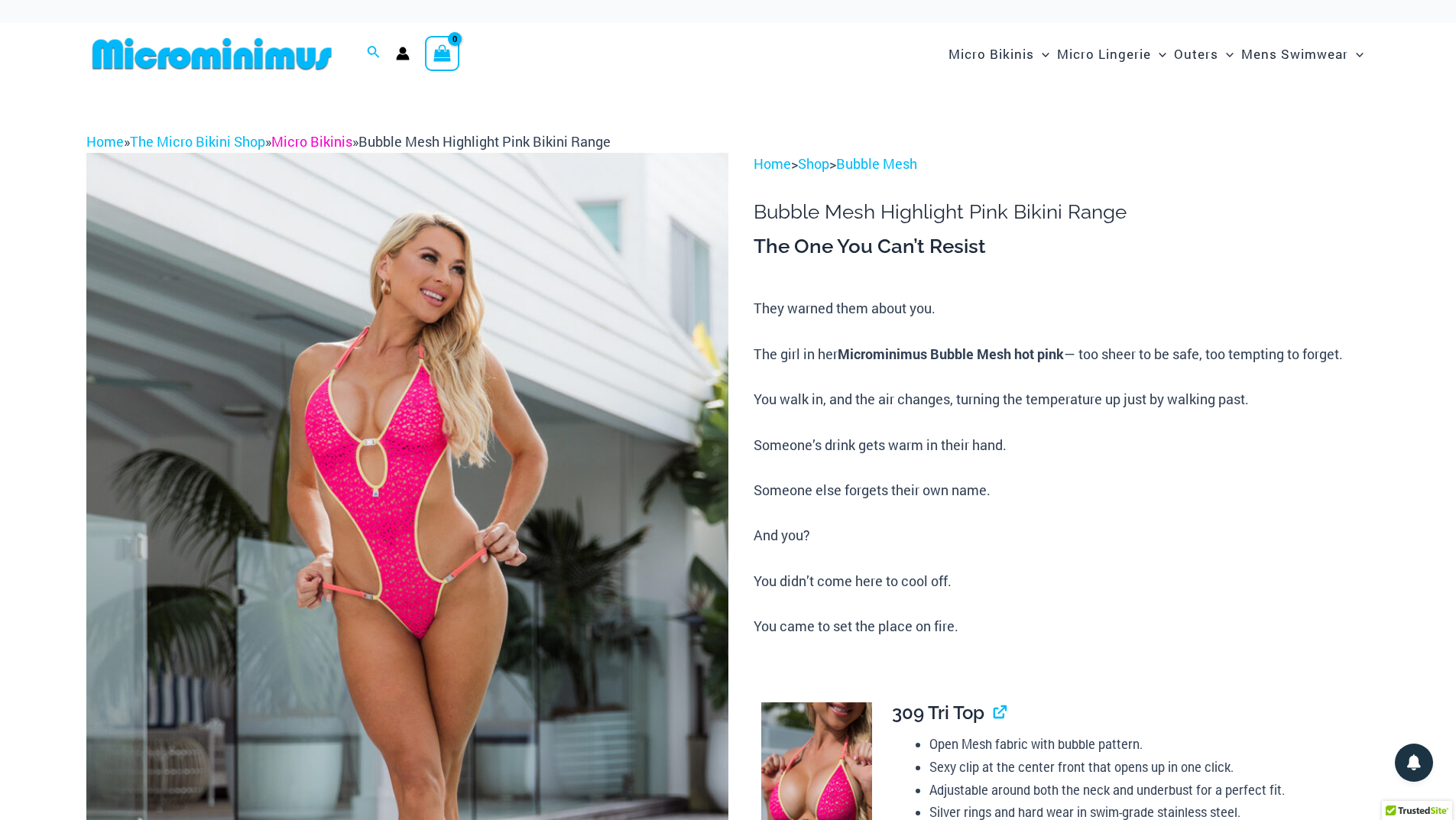
click at [309, 137] on link "Micro Bikinis" at bounding box center [312, 141] width 81 height 18
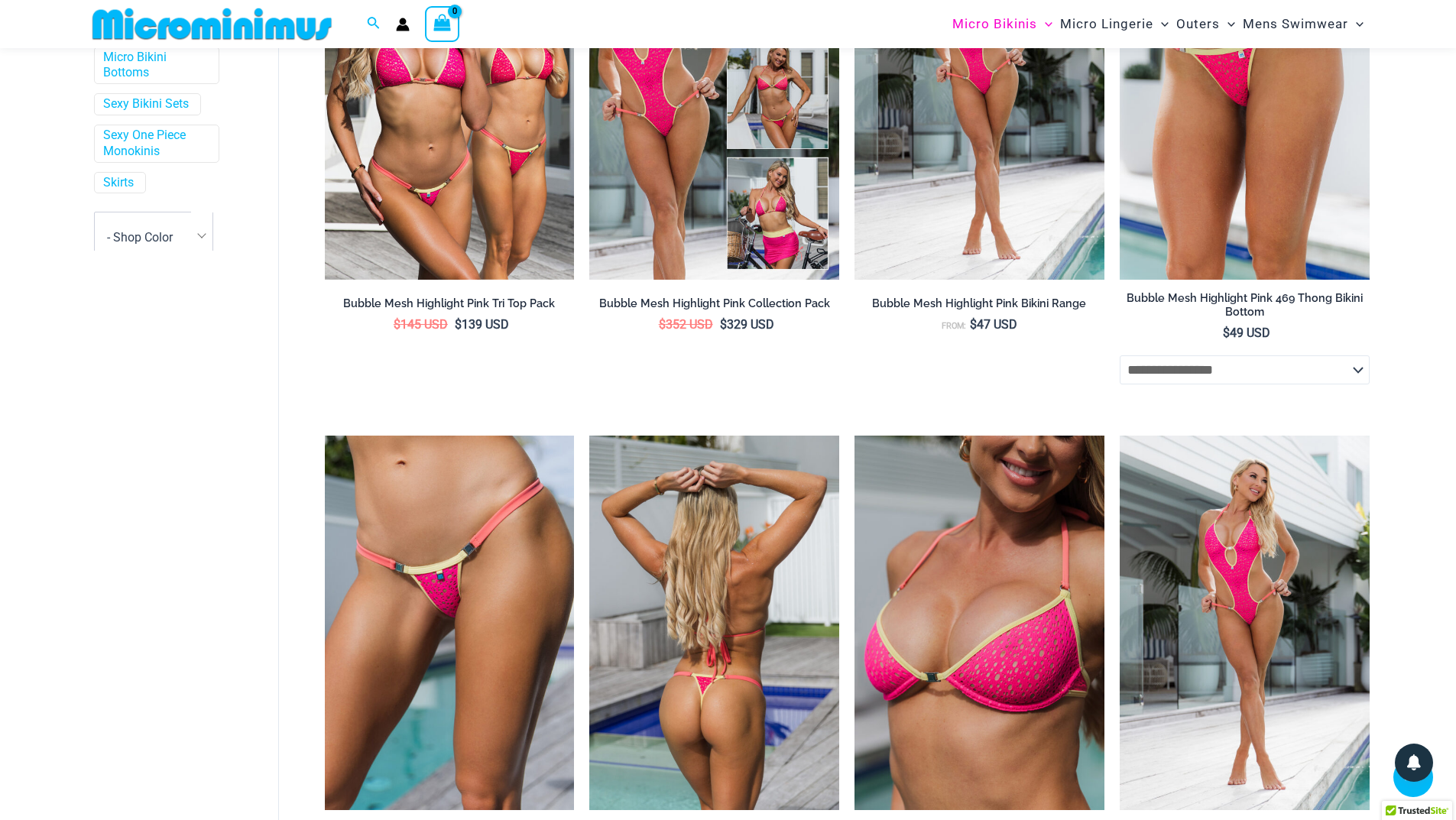
scroll to position [521, 0]
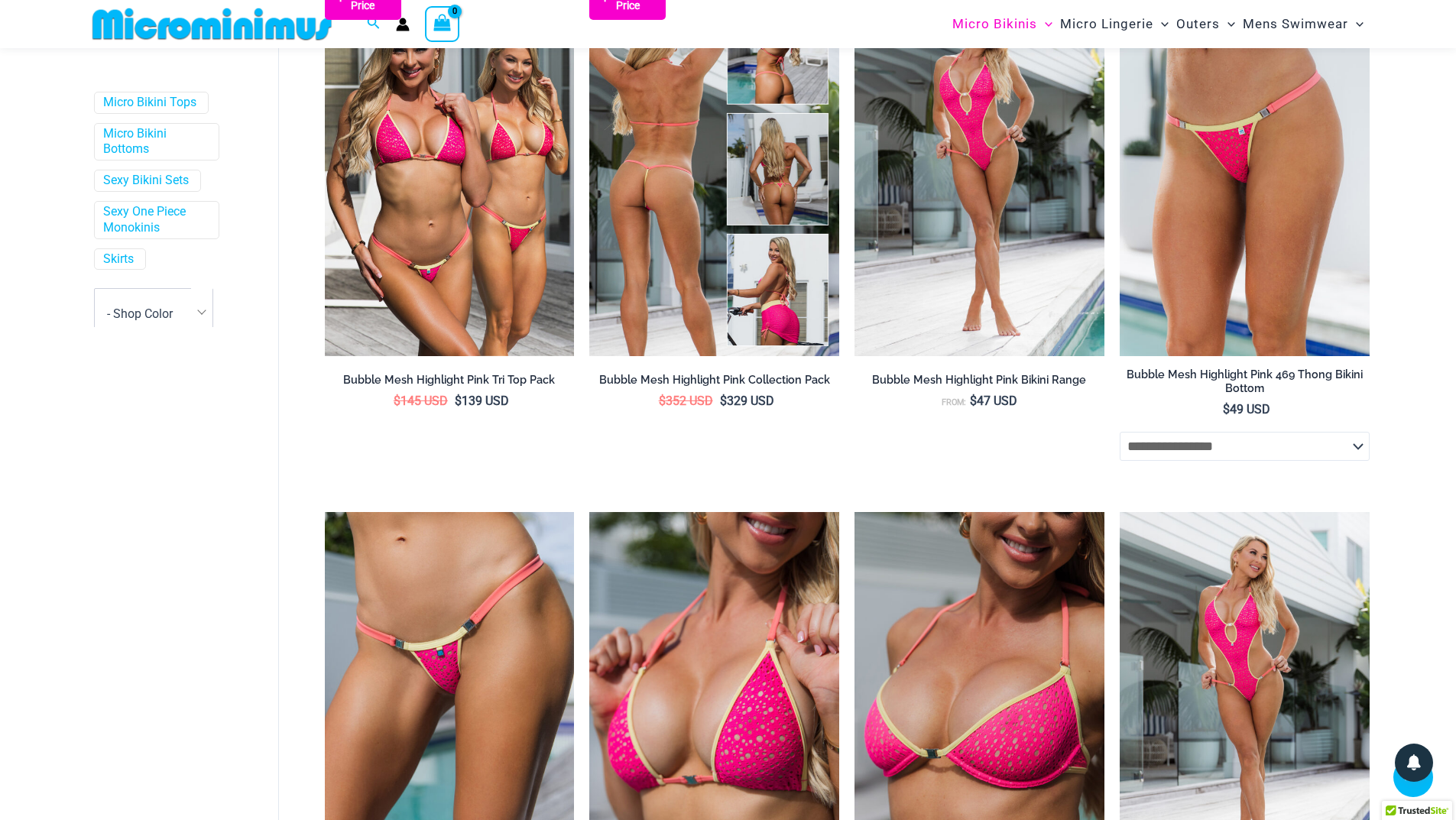
type input "**********"
click at [692, 266] on img at bounding box center [714, 169] width 250 height 375
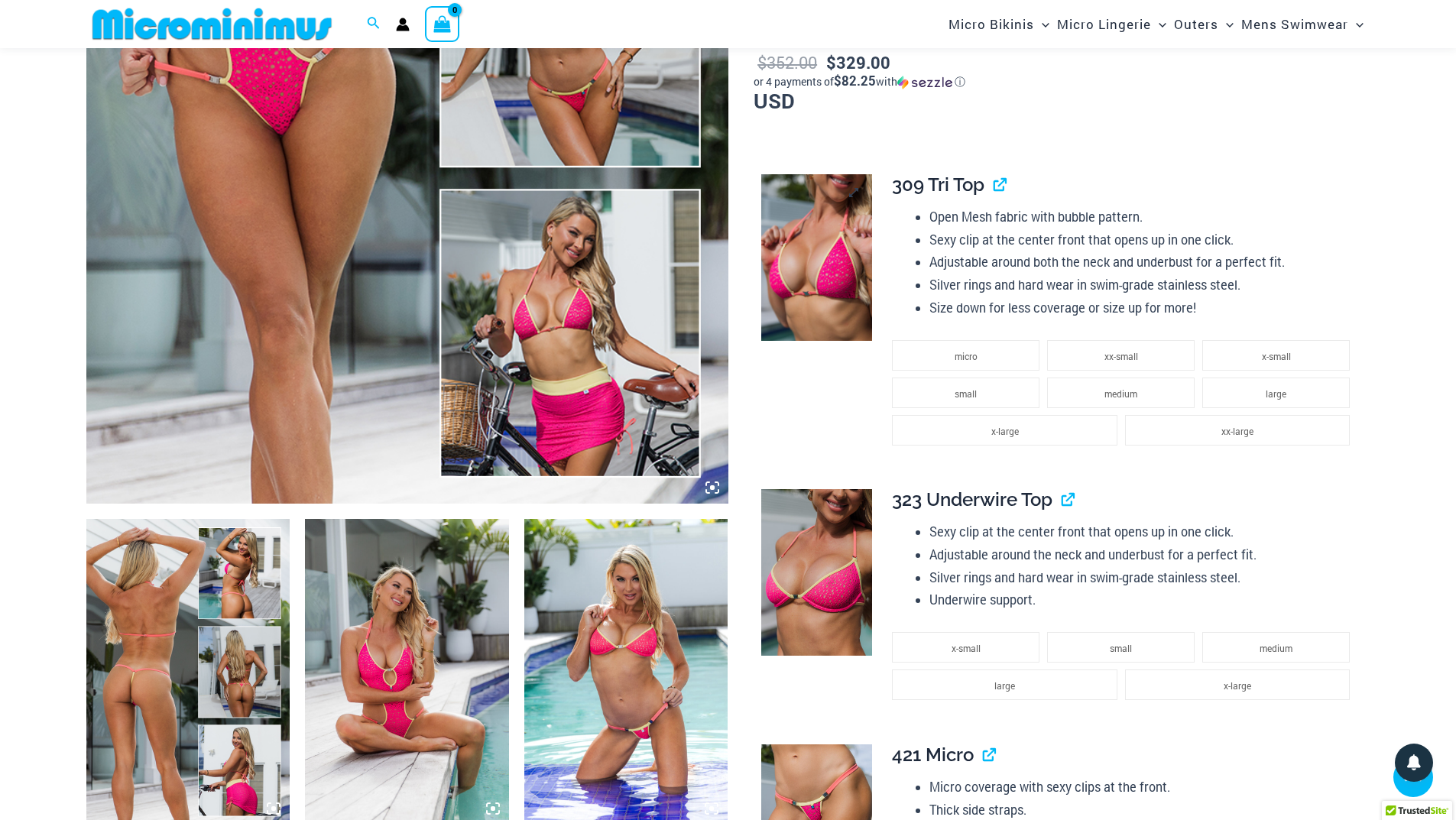
scroll to position [675, 0]
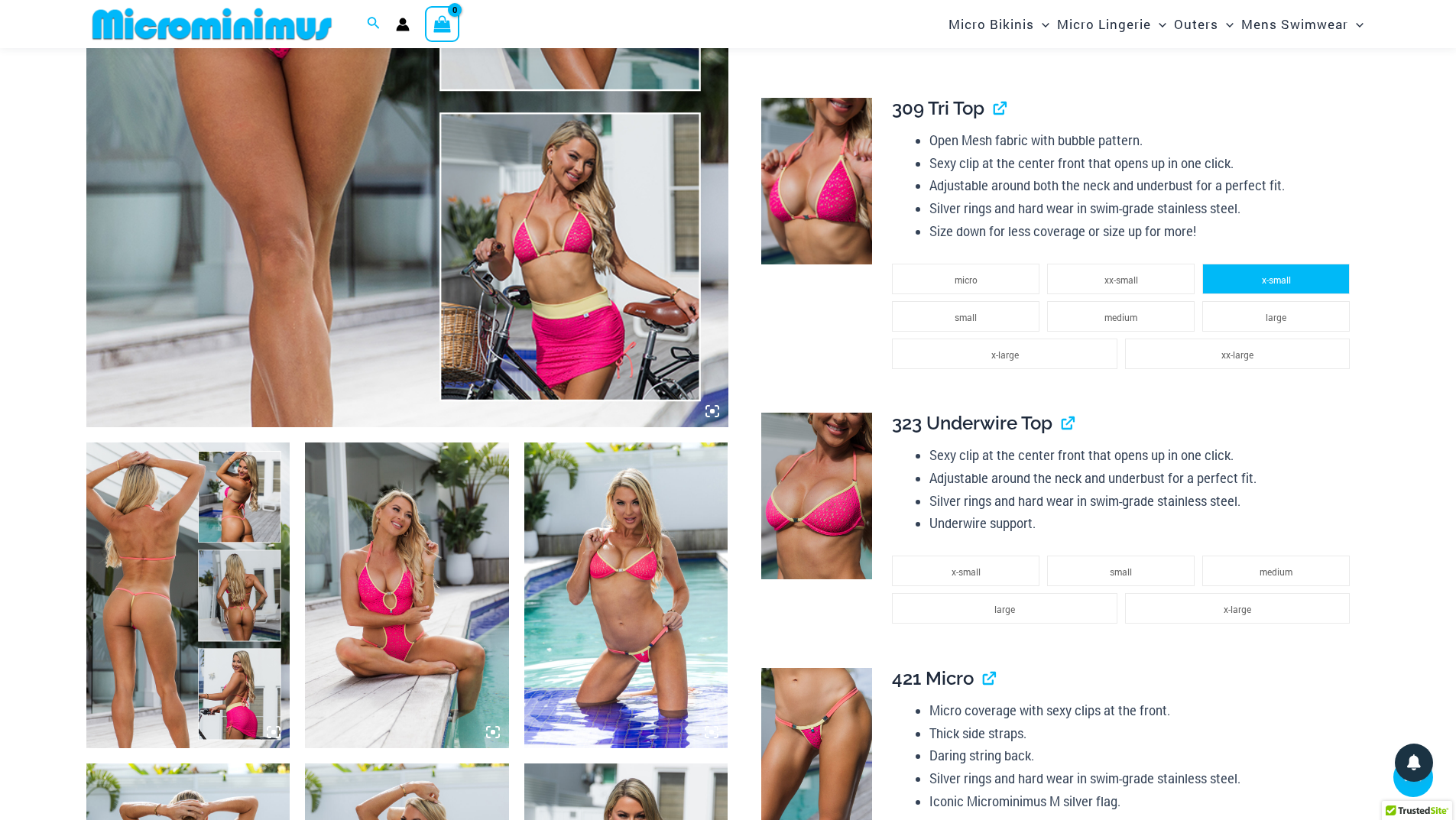
type input "**********"
click at [1289, 277] on span "x-small" at bounding box center [1277, 279] width 29 height 12
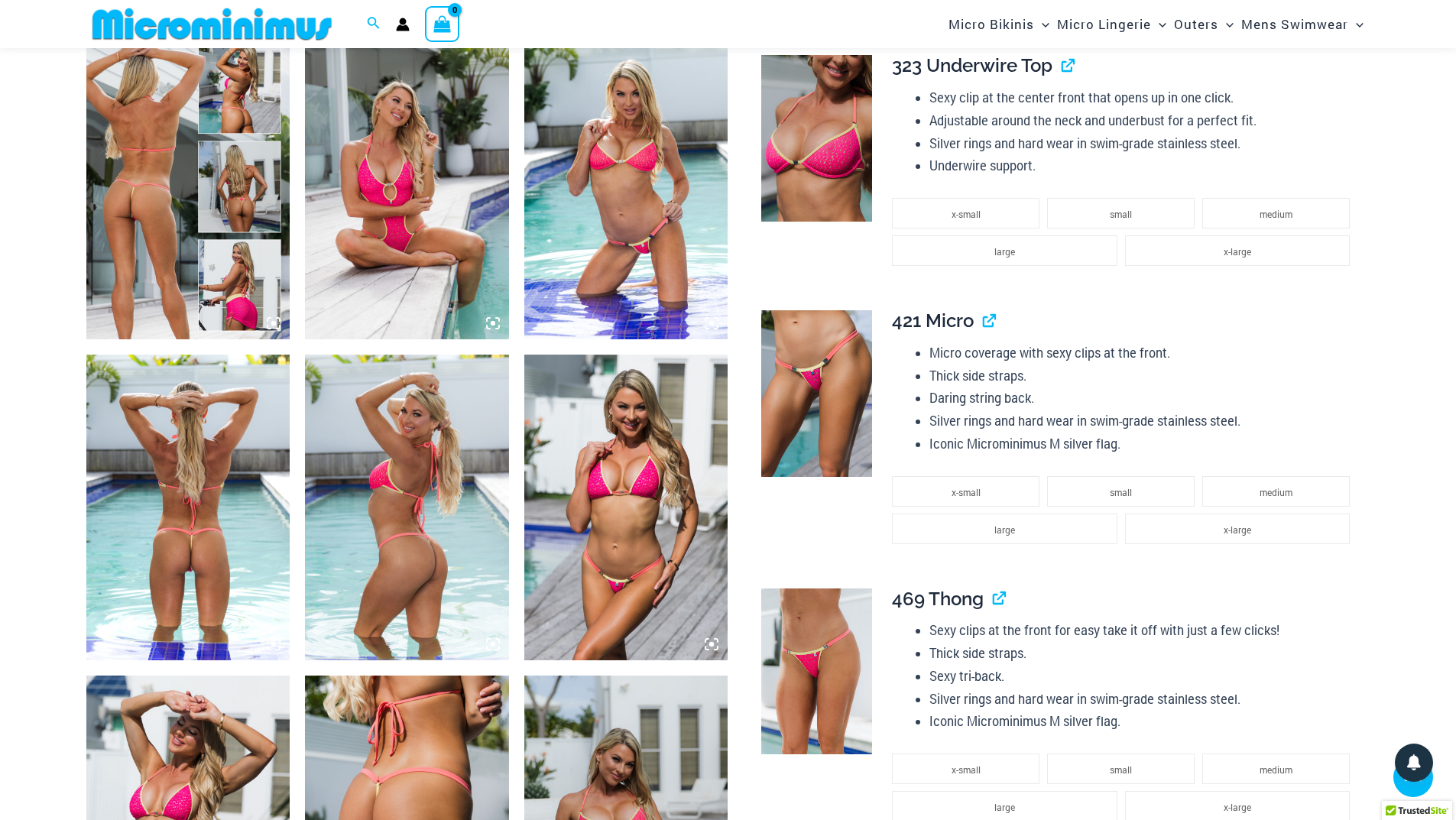
scroll to position [1057, 0]
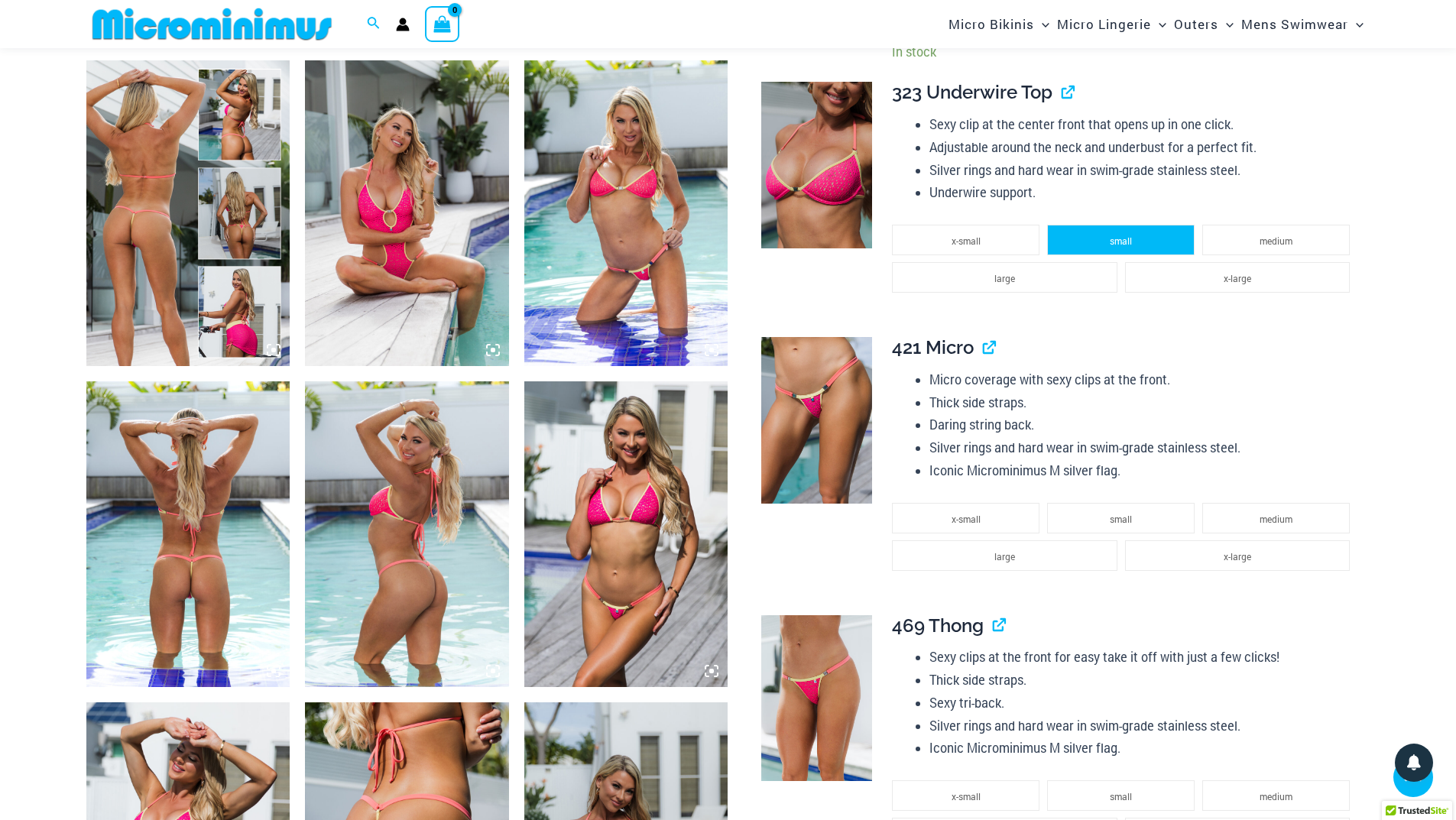
click at [1132, 243] on li "small" at bounding box center [1120, 240] width 148 height 30
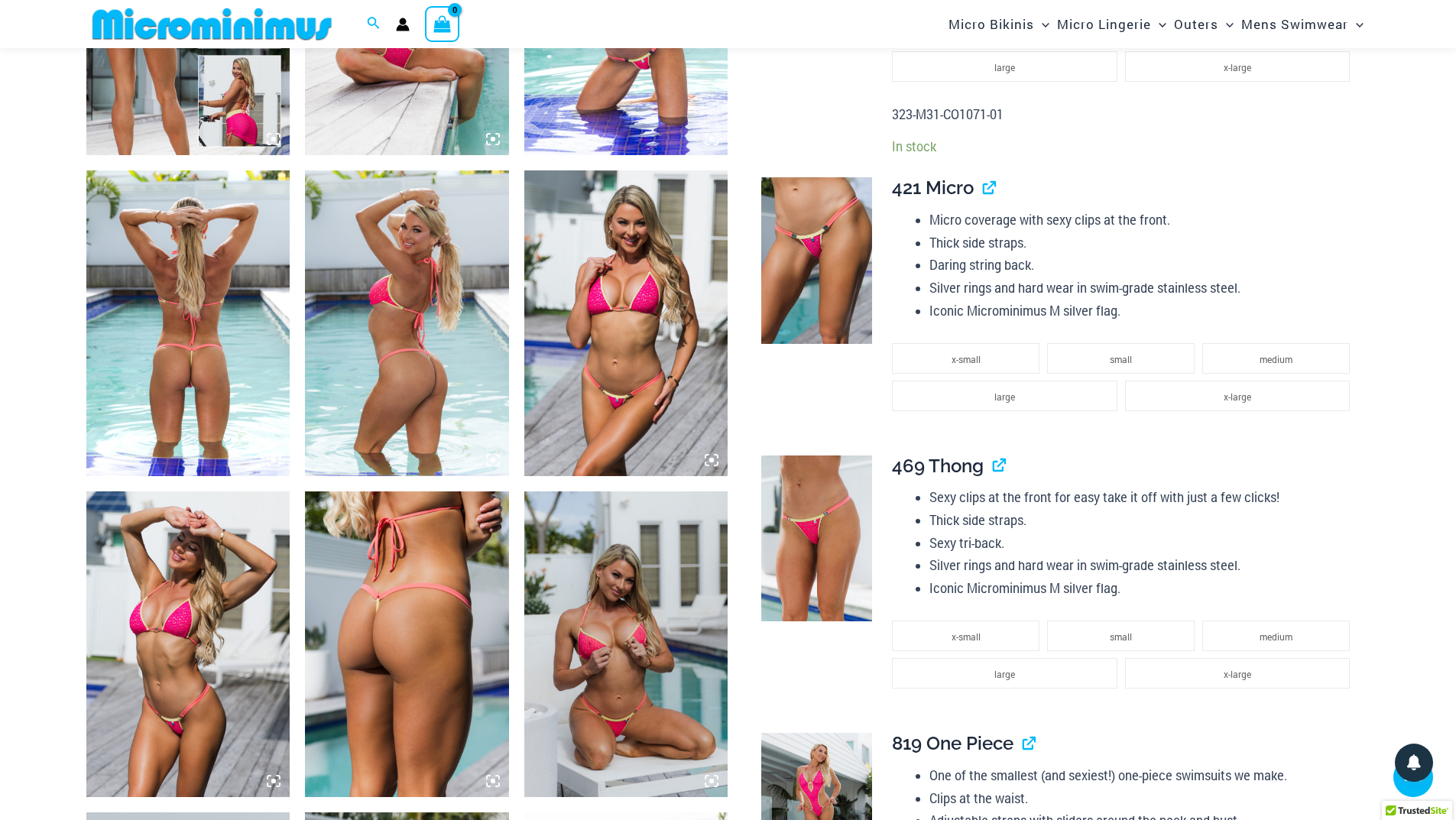
scroll to position [1286, 0]
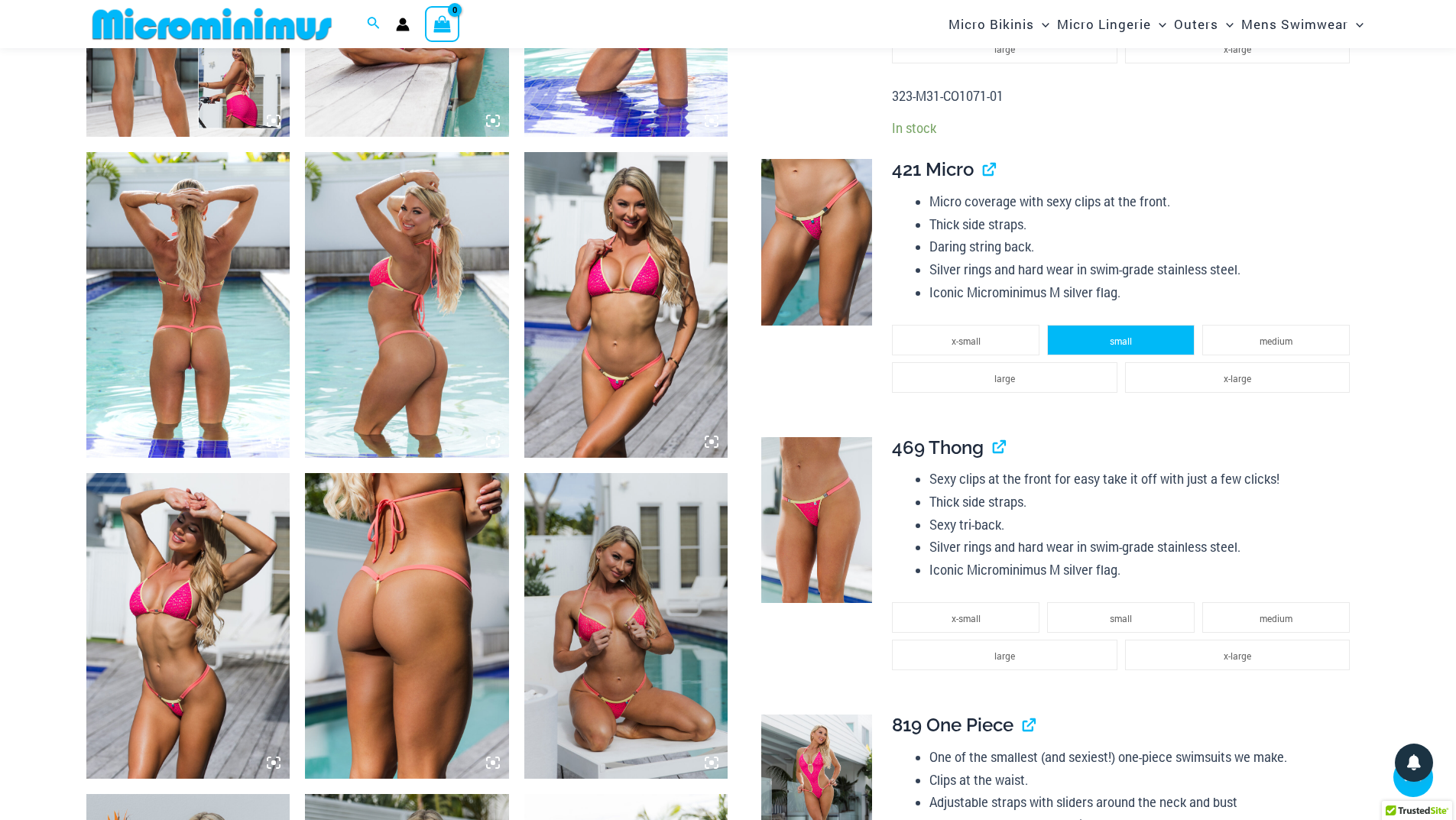
click at [1124, 344] on span "small" at bounding box center [1121, 341] width 22 height 12
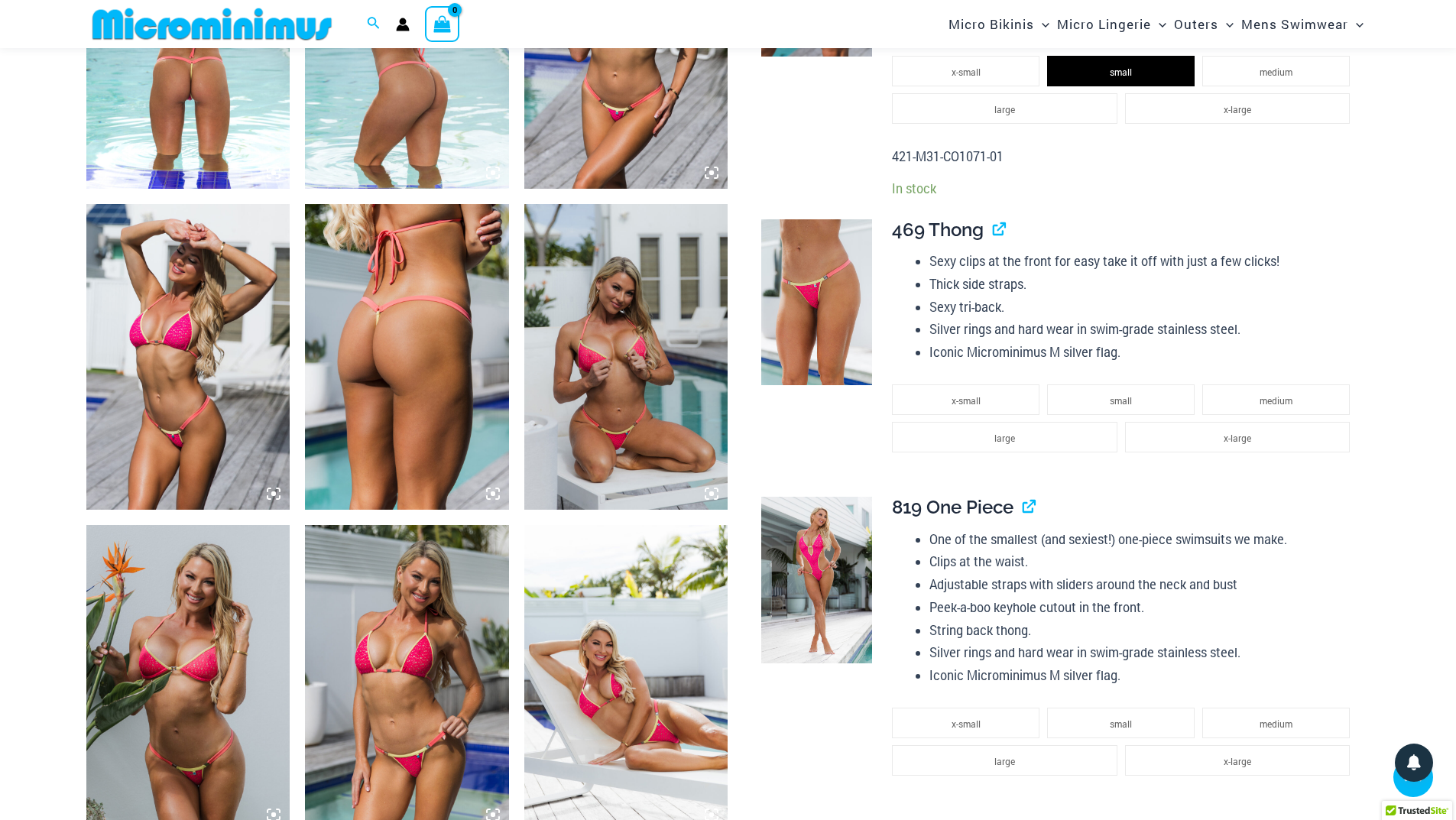
scroll to position [1592, 0]
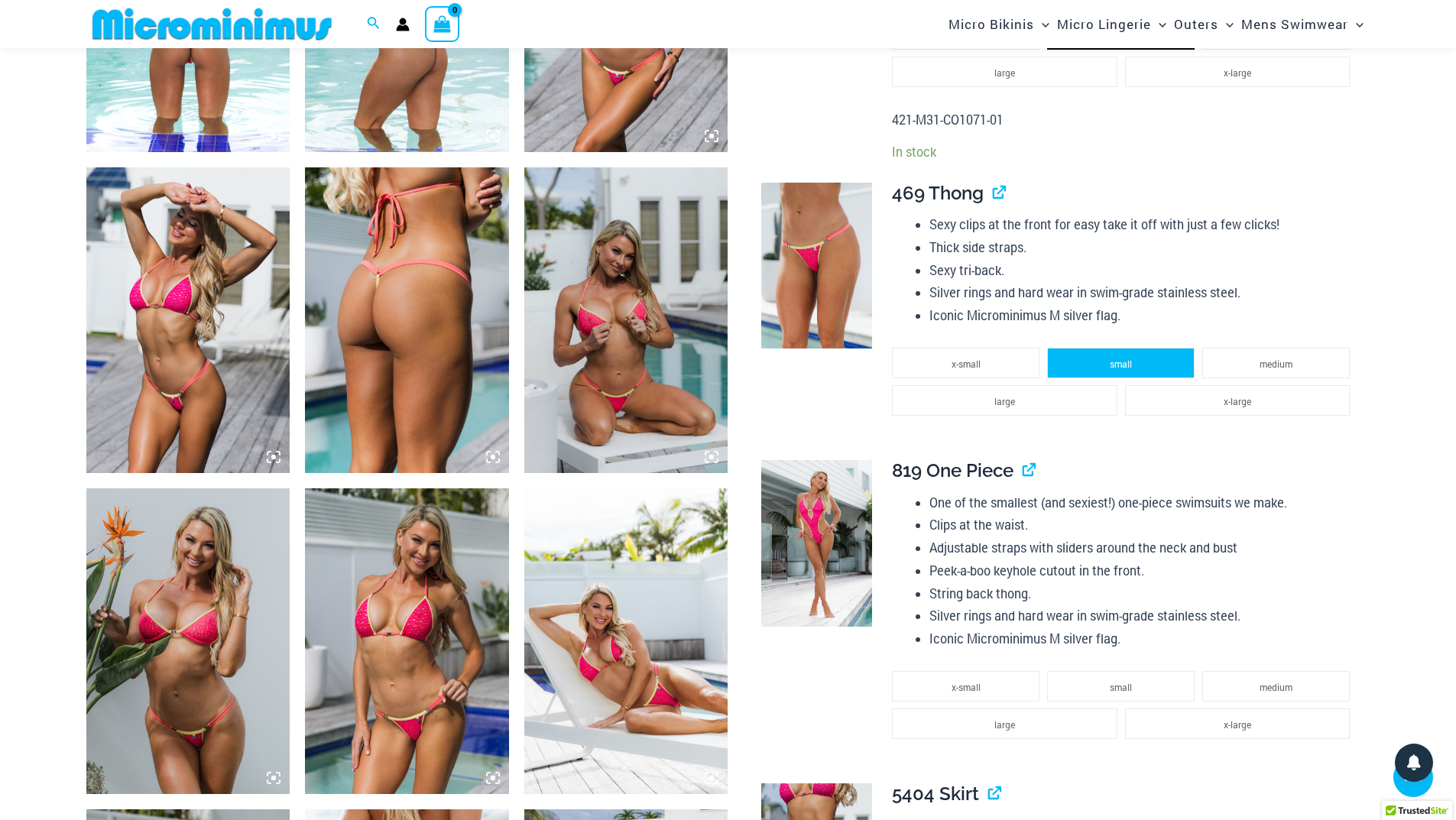
click at [1100, 366] on li "small" at bounding box center [1120, 362] width 148 height 30
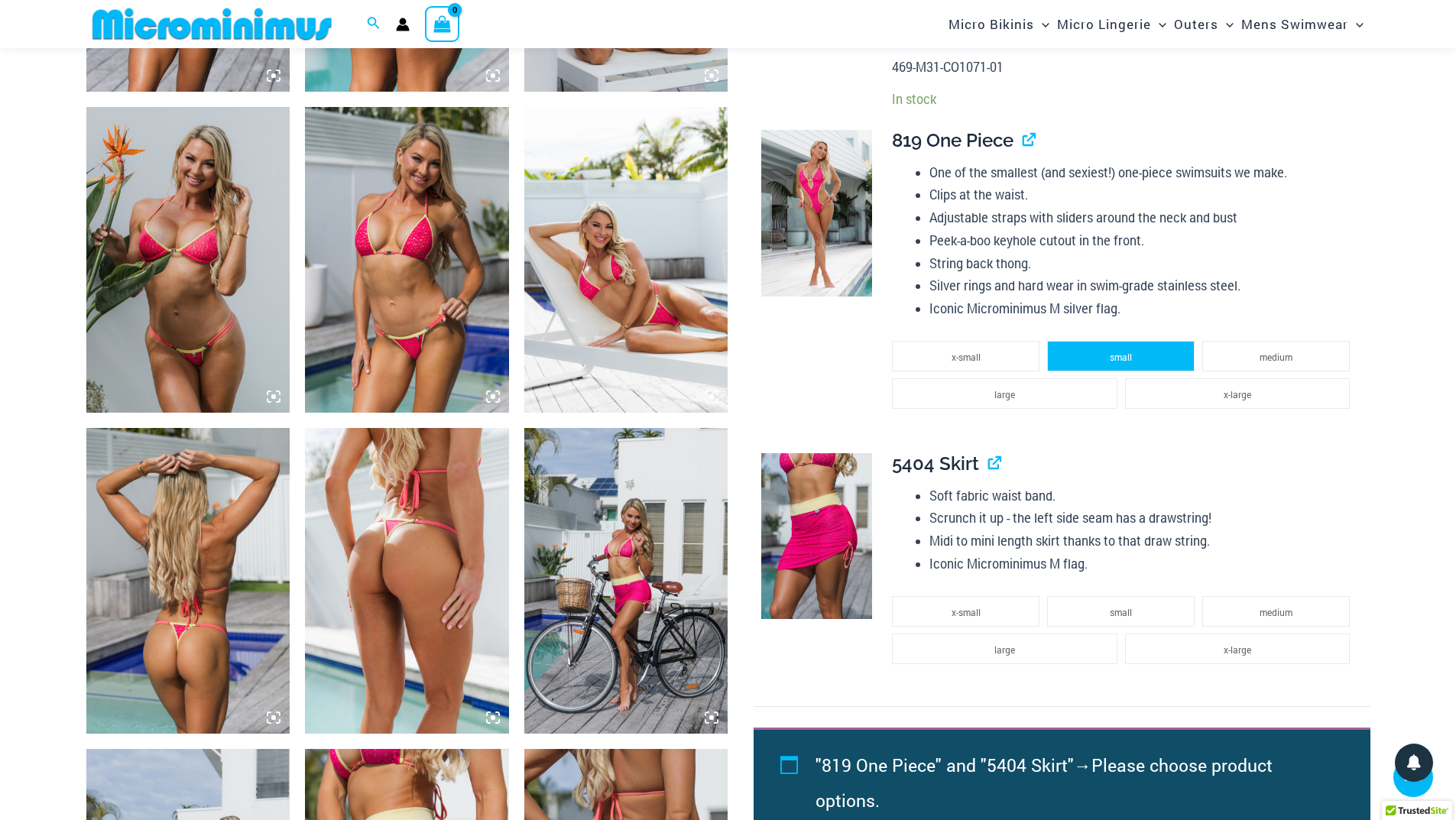
scroll to position [1974, 0]
click at [1108, 362] on li "small" at bounding box center [1120, 355] width 148 height 30
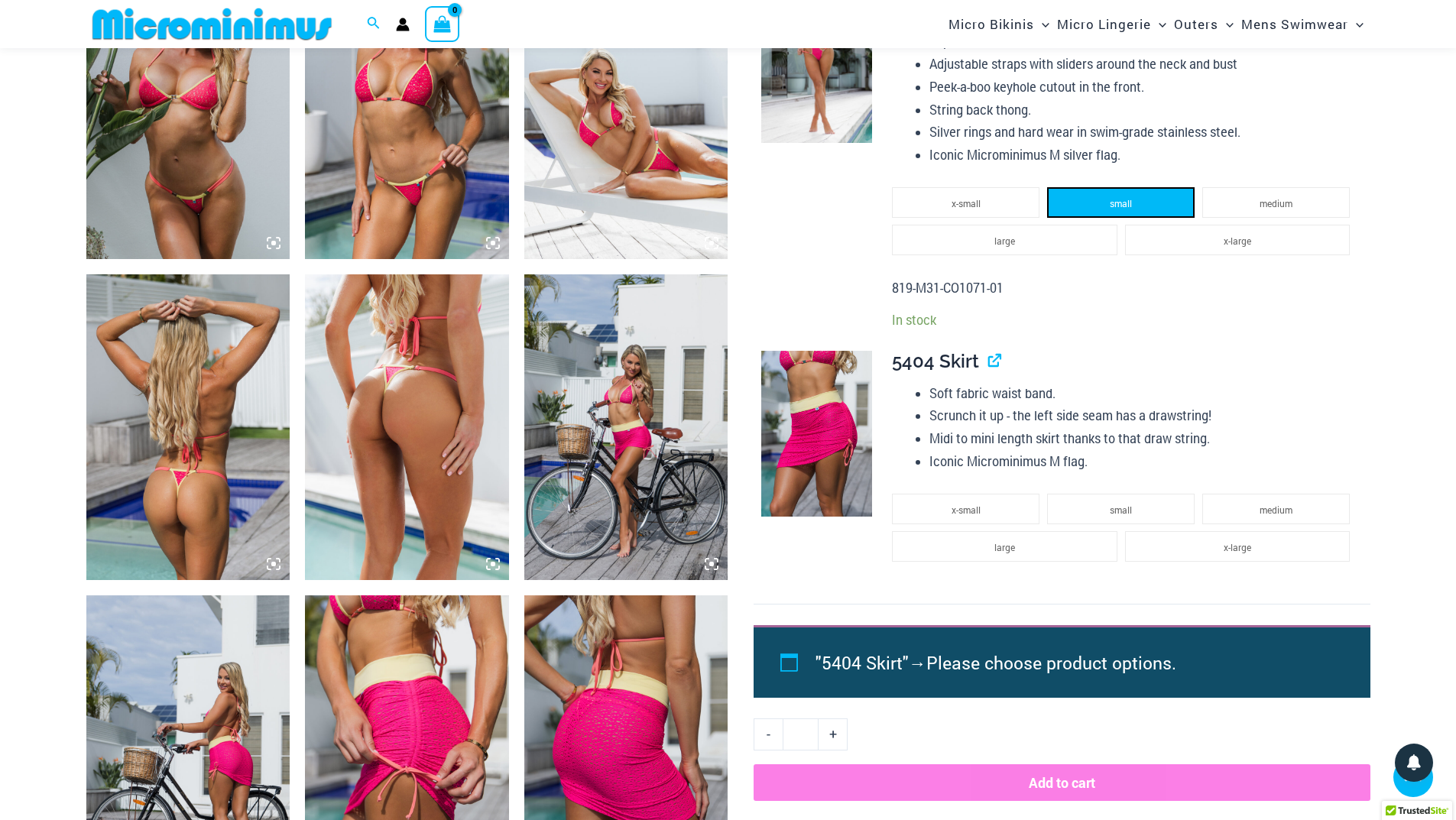
scroll to position [2203, 0]
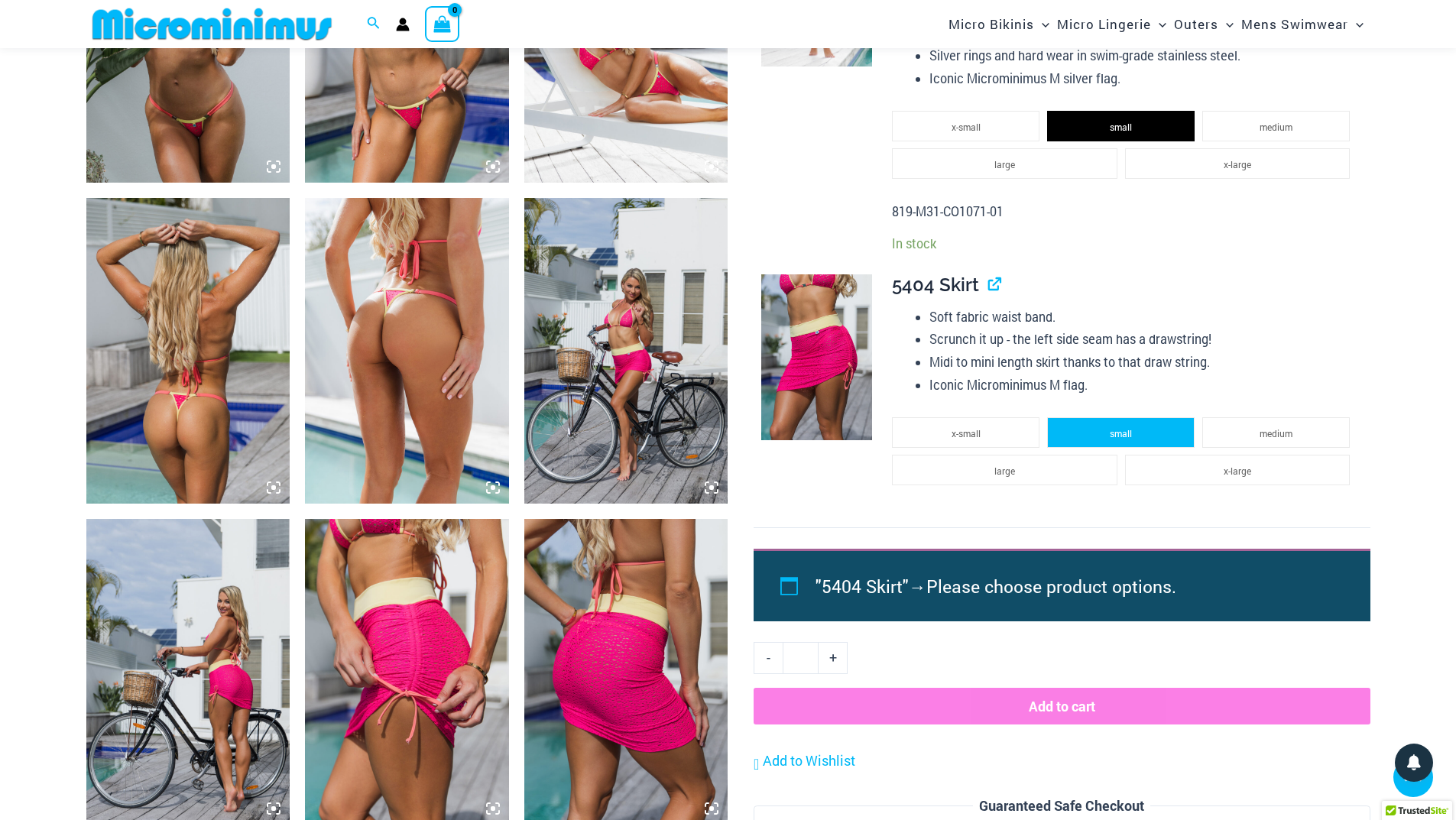
click at [1126, 436] on span "small" at bounding box center [1121, 433] width 22 height 12
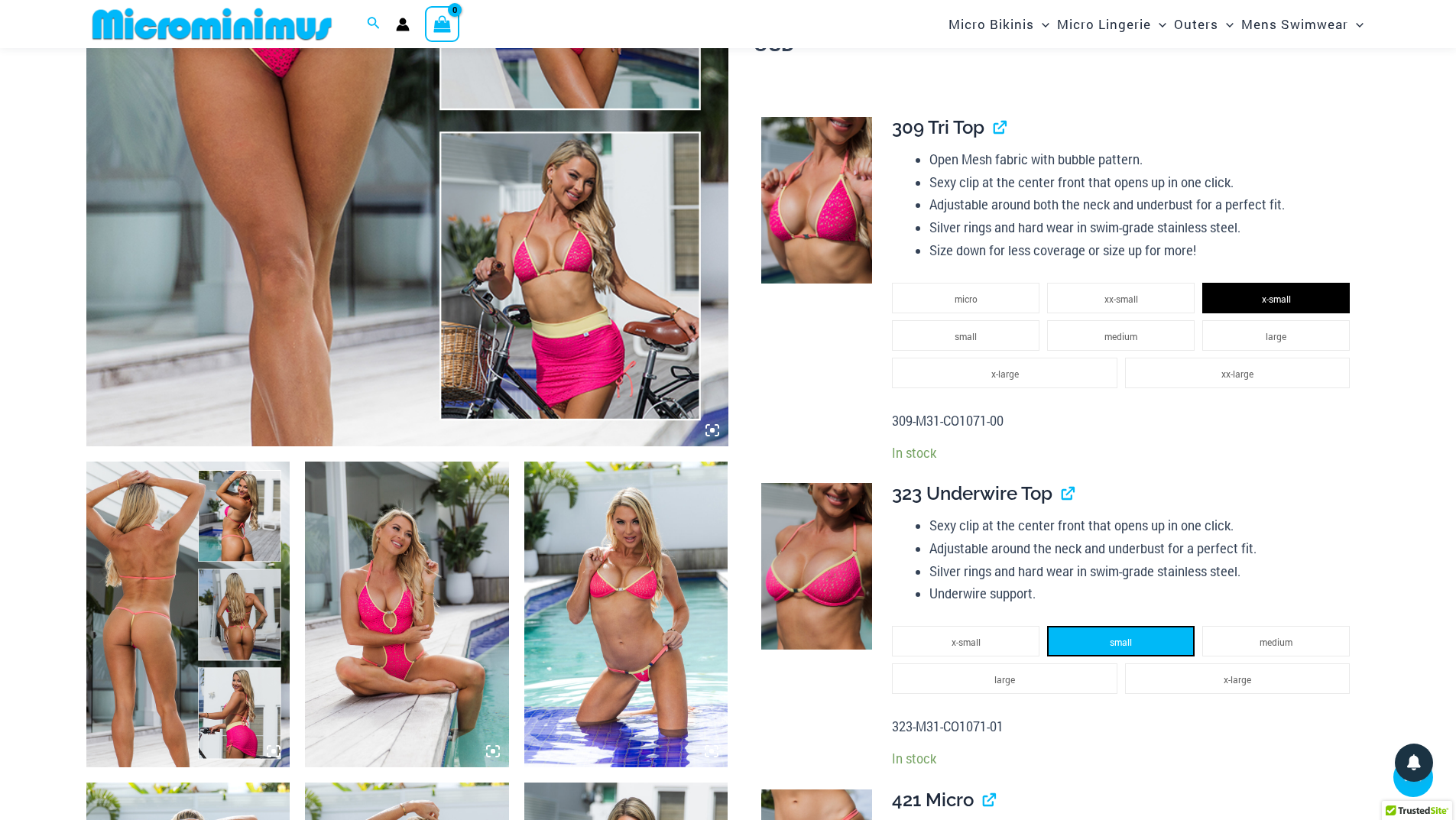
scroll to position [599, 0]
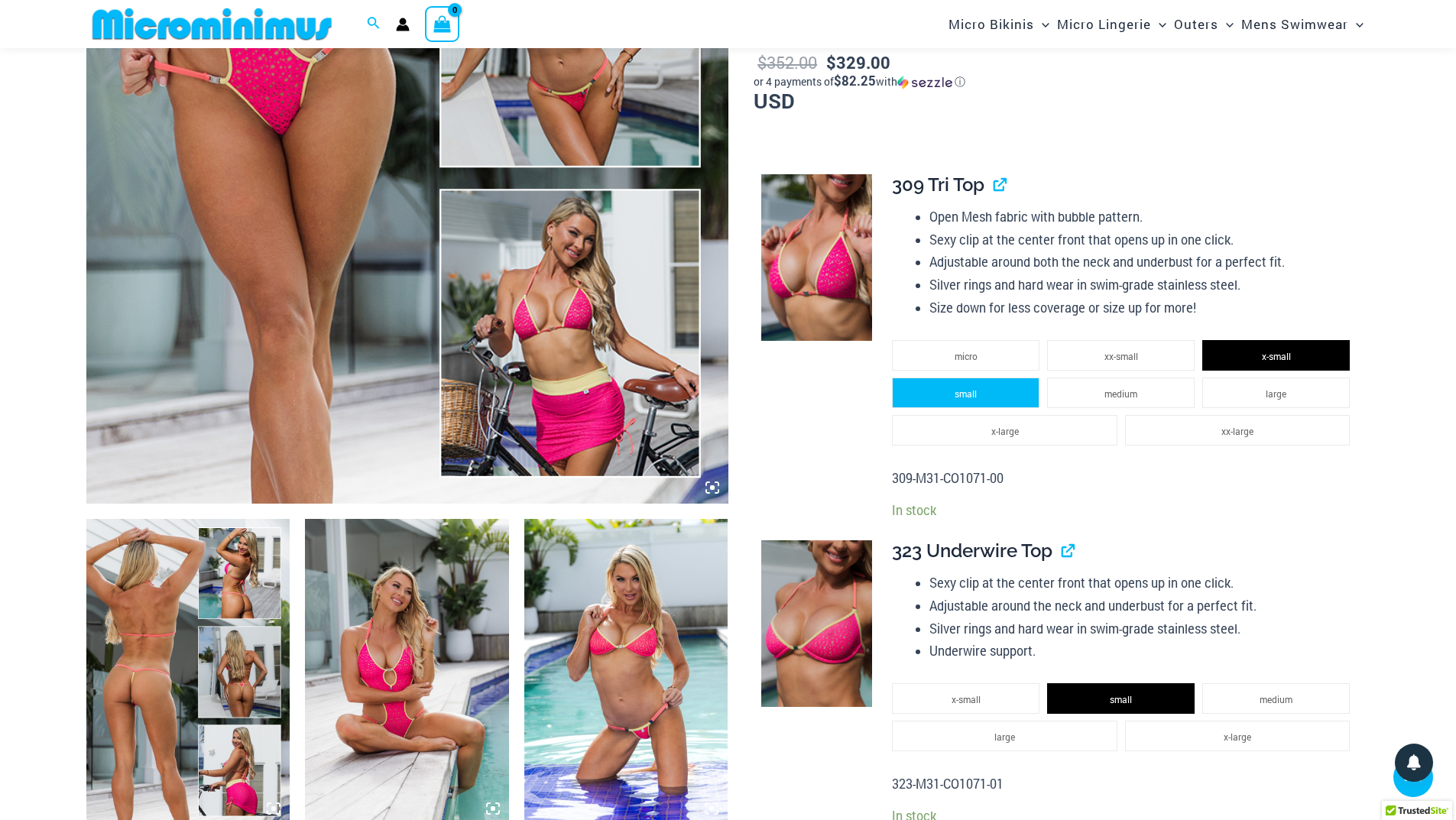
click at [967, 398] on span "small" at bounding box center [966, 394] width 22 height 12
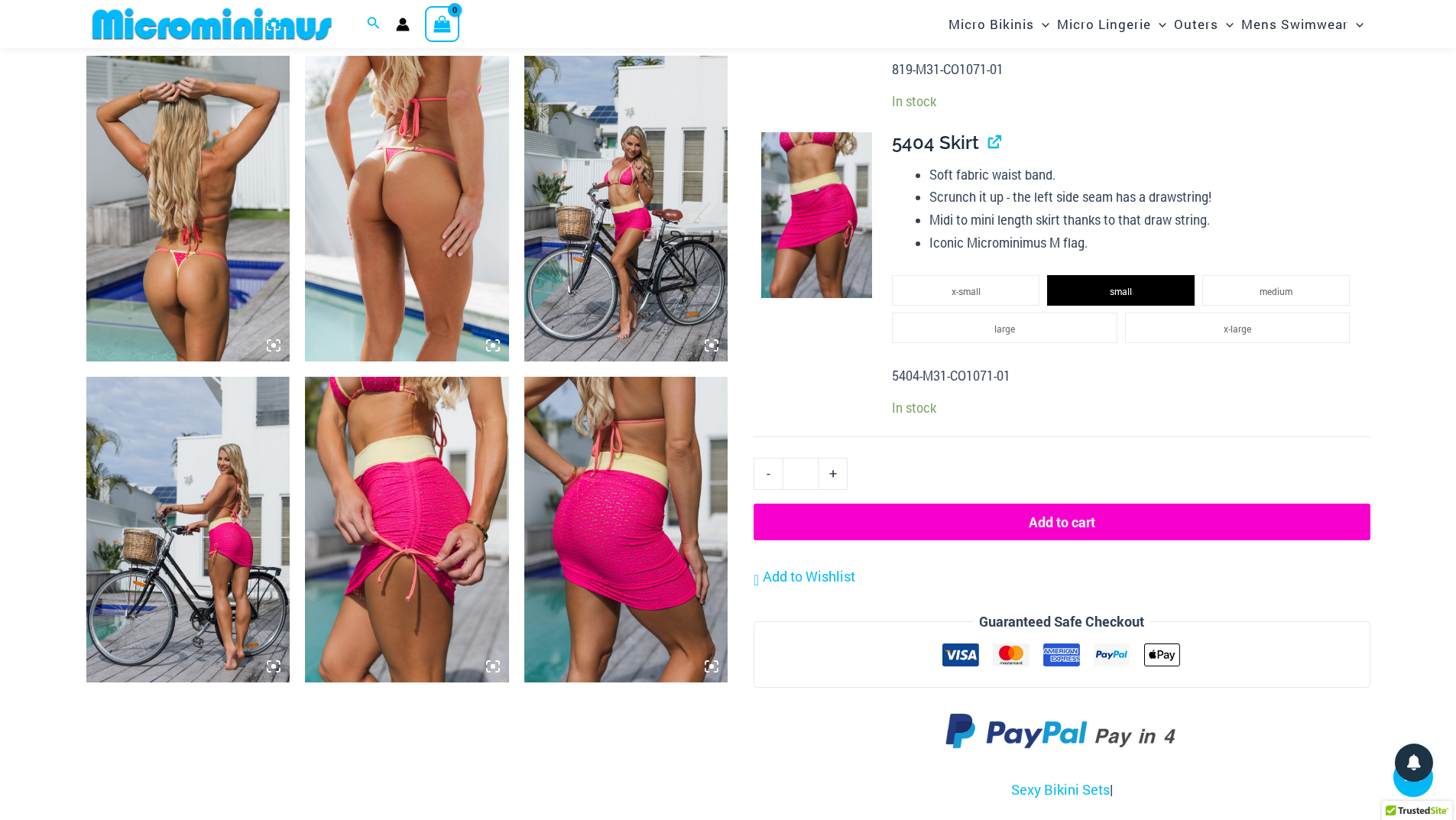
scroll to position [2432, 0]
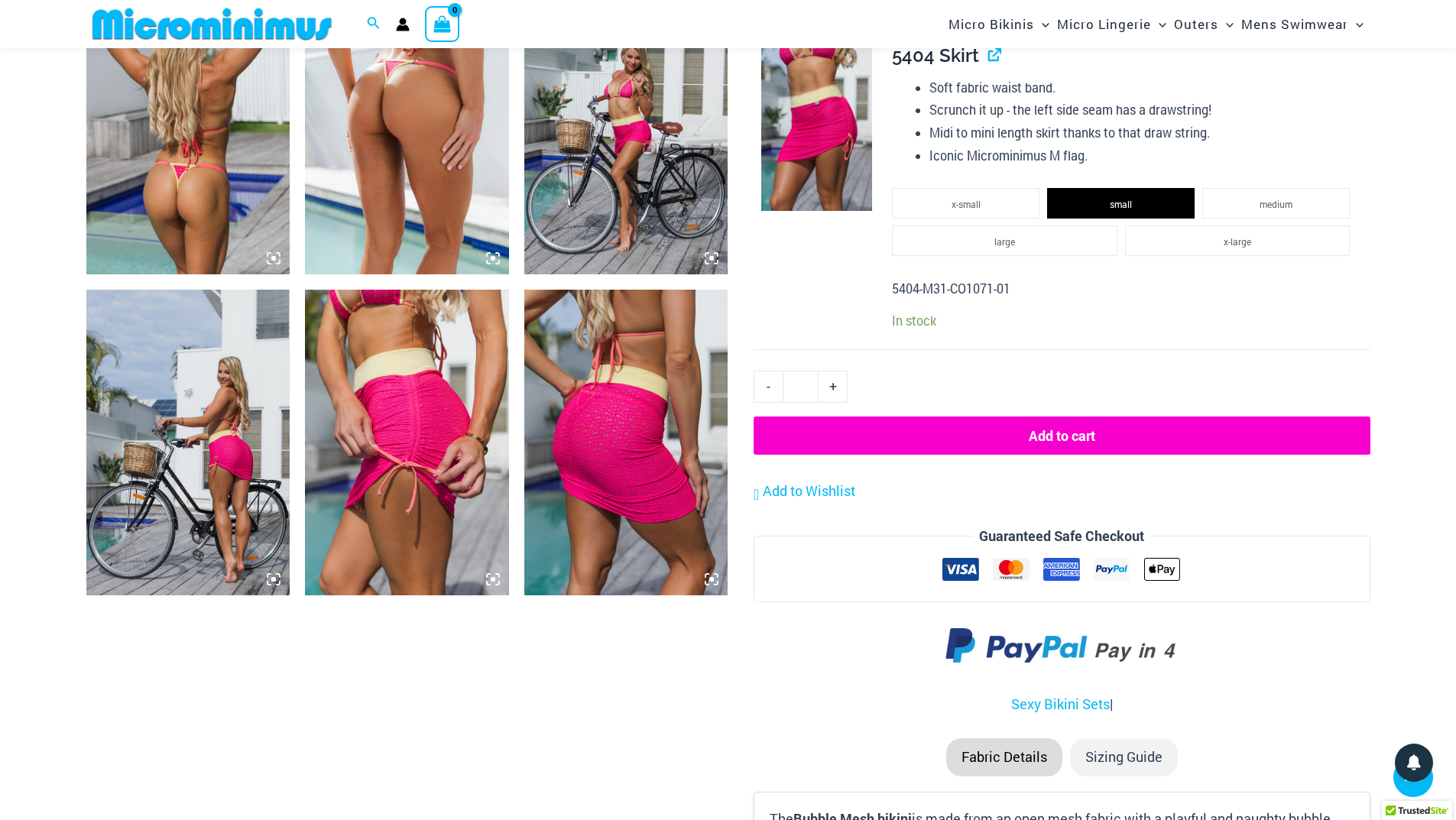
click at [1070, 442] on button "Add to cart" at bounding box center [1062, 436] width 616 height 38
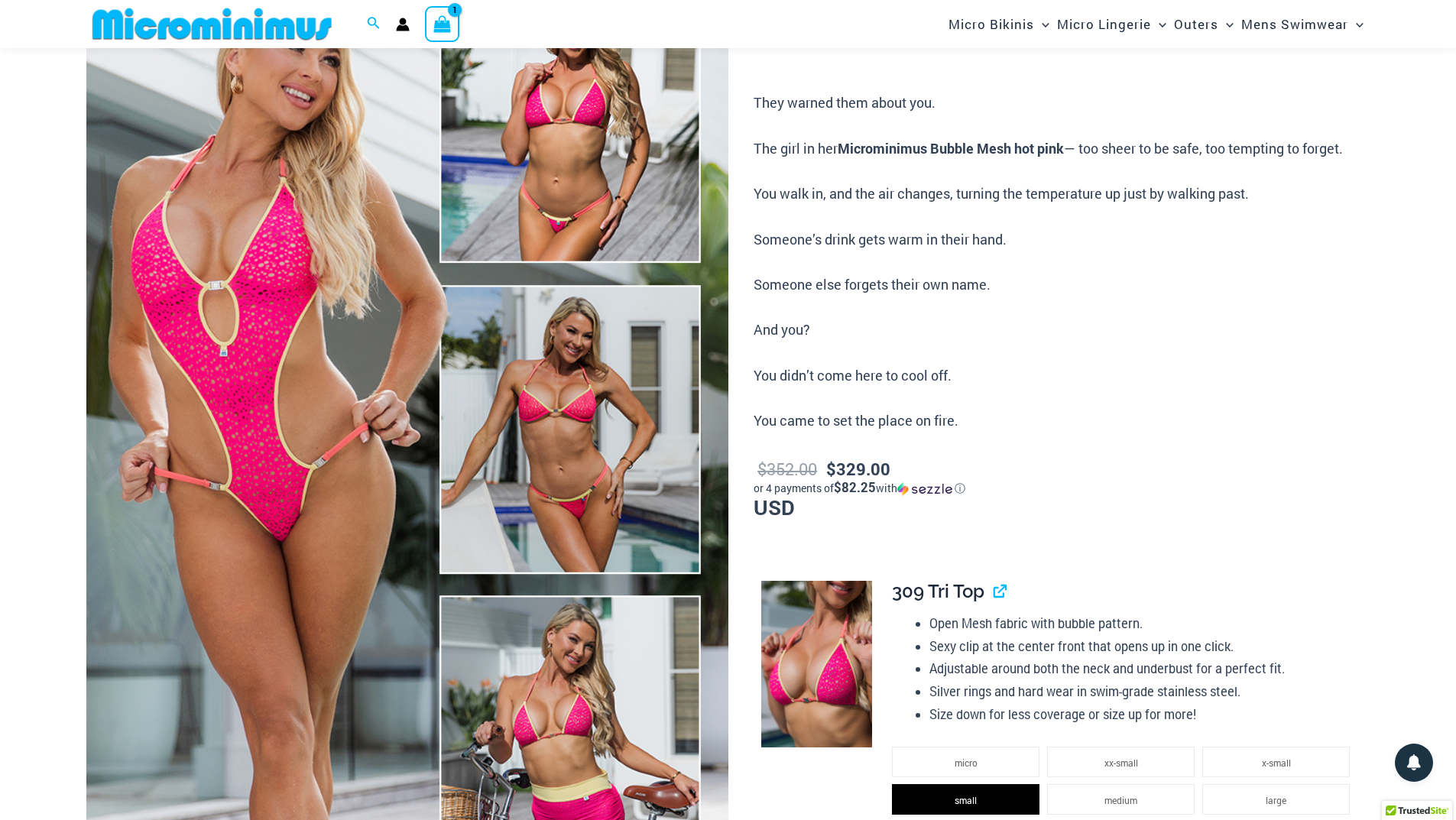
scroll to position [62, 0]
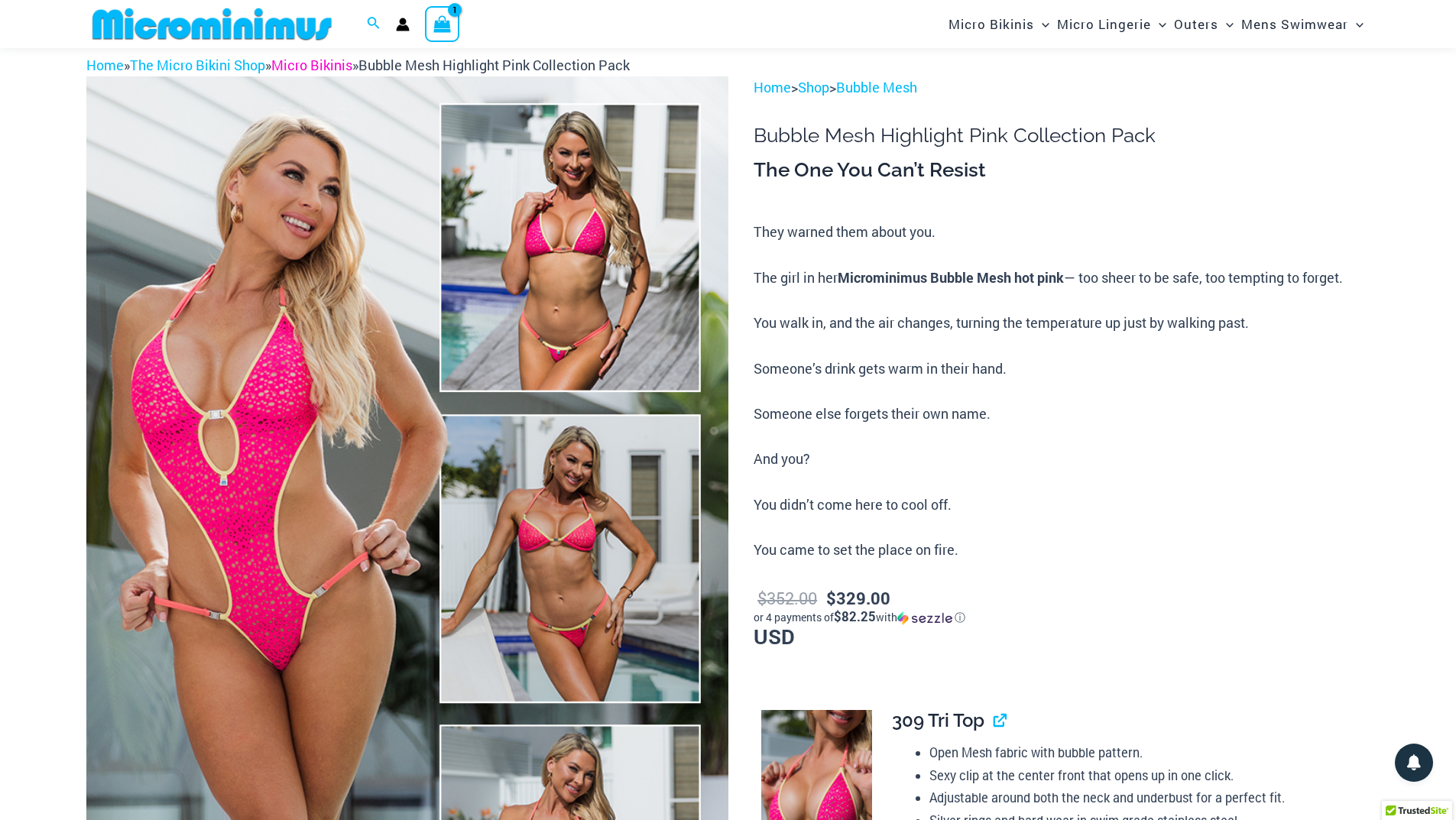
click at [330, 64] on link "Micro Bikinis" at bounding box center [312, 64] width 81 height 18
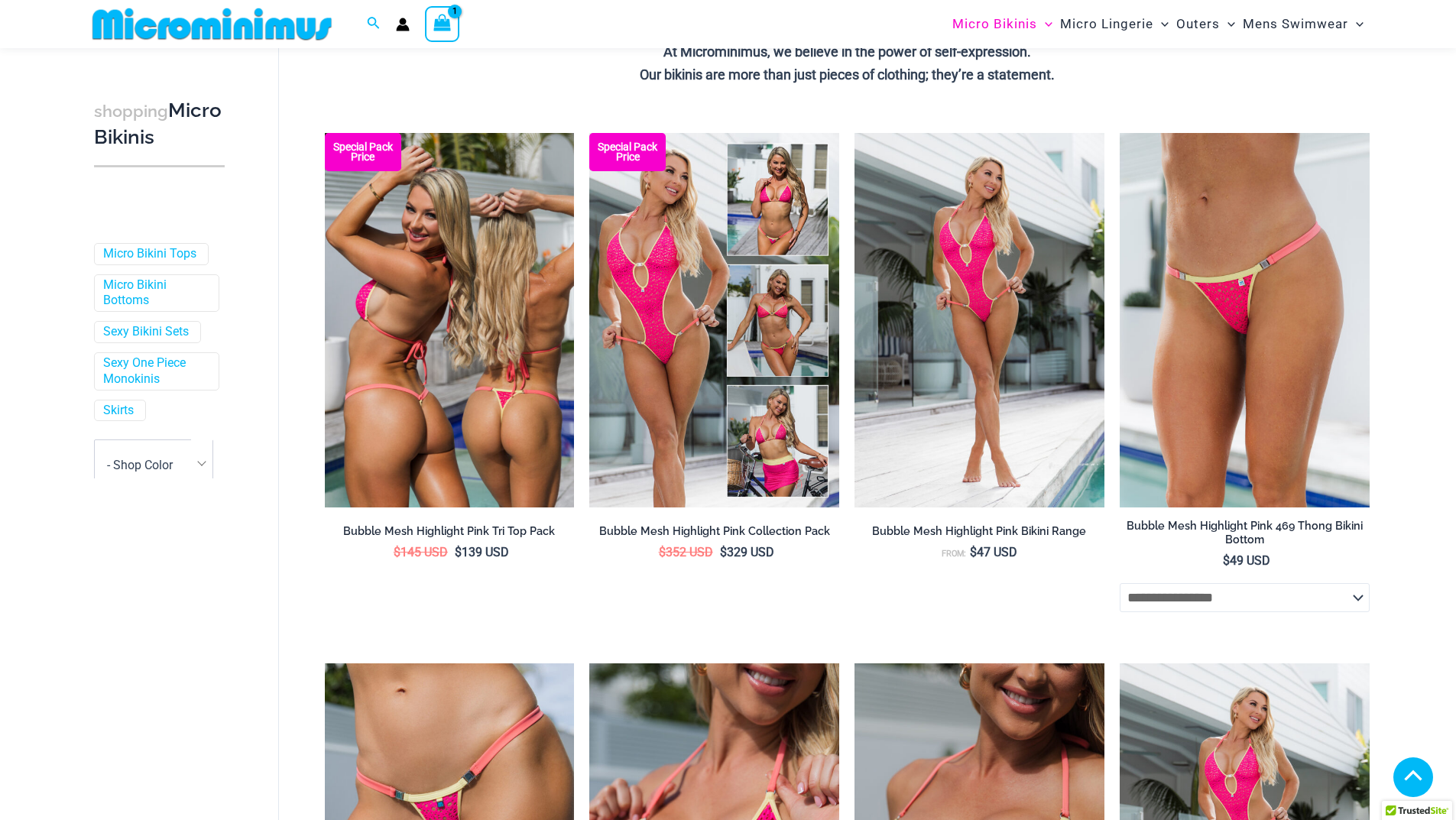
scroll to position [371, 0]
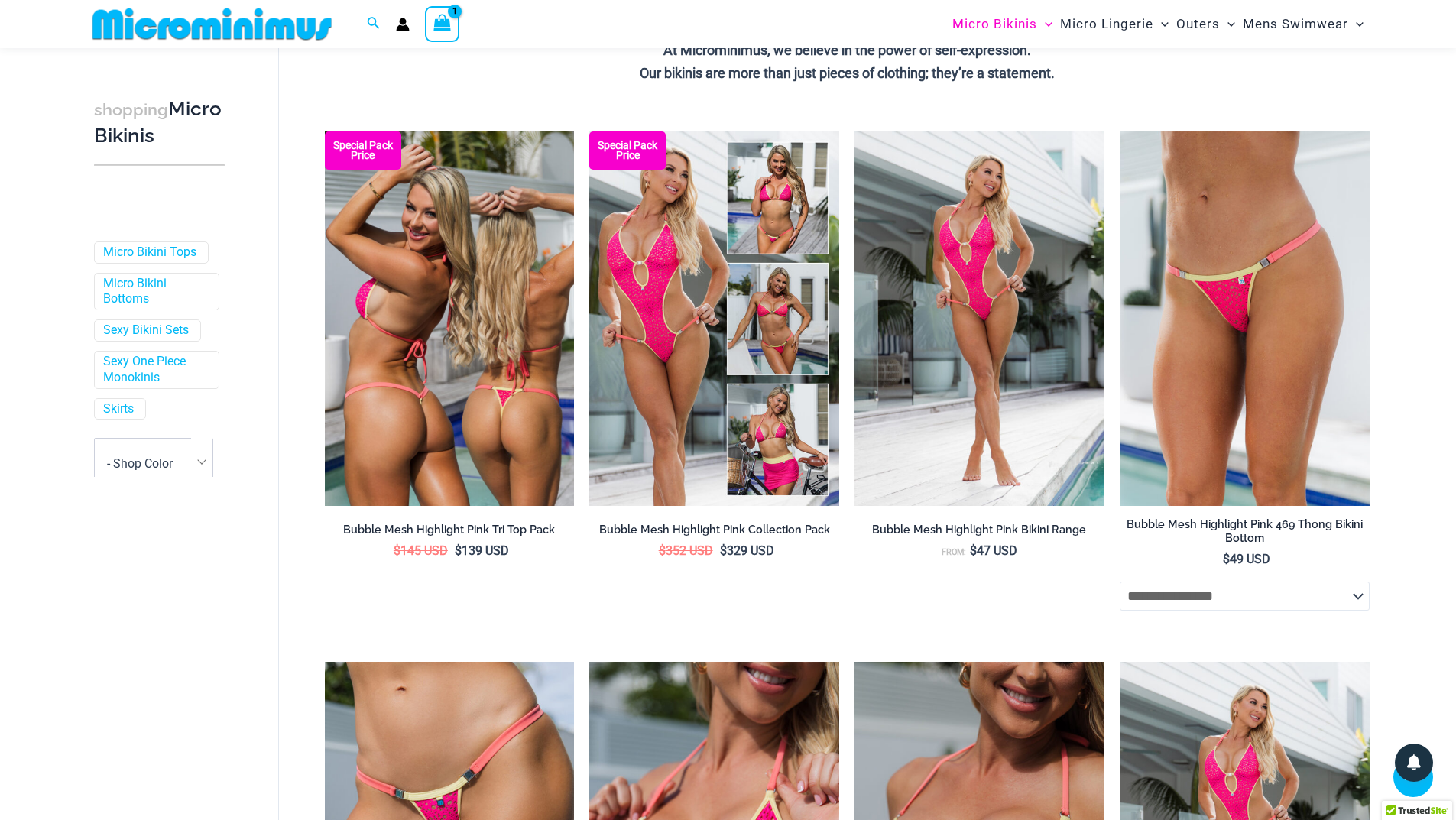
type input "**********"
click at [430, 401] on img at bounding box center [449, 318] width 250 height 375
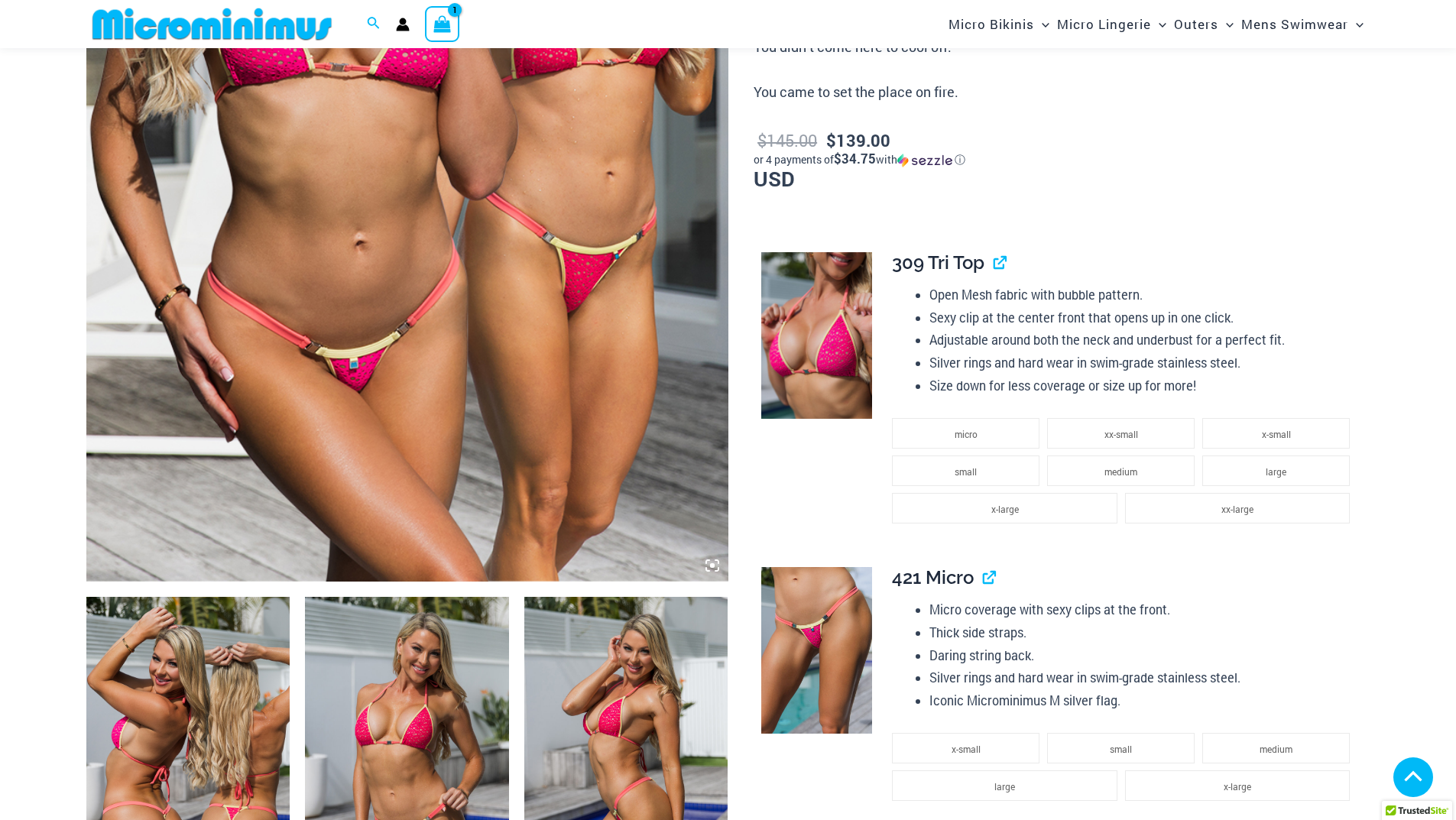
scroll to position [522, 0]
type input "**********"
click at [1130, 436] on span "xx-small" at bounding box center [1121, 433] width 34 height 12
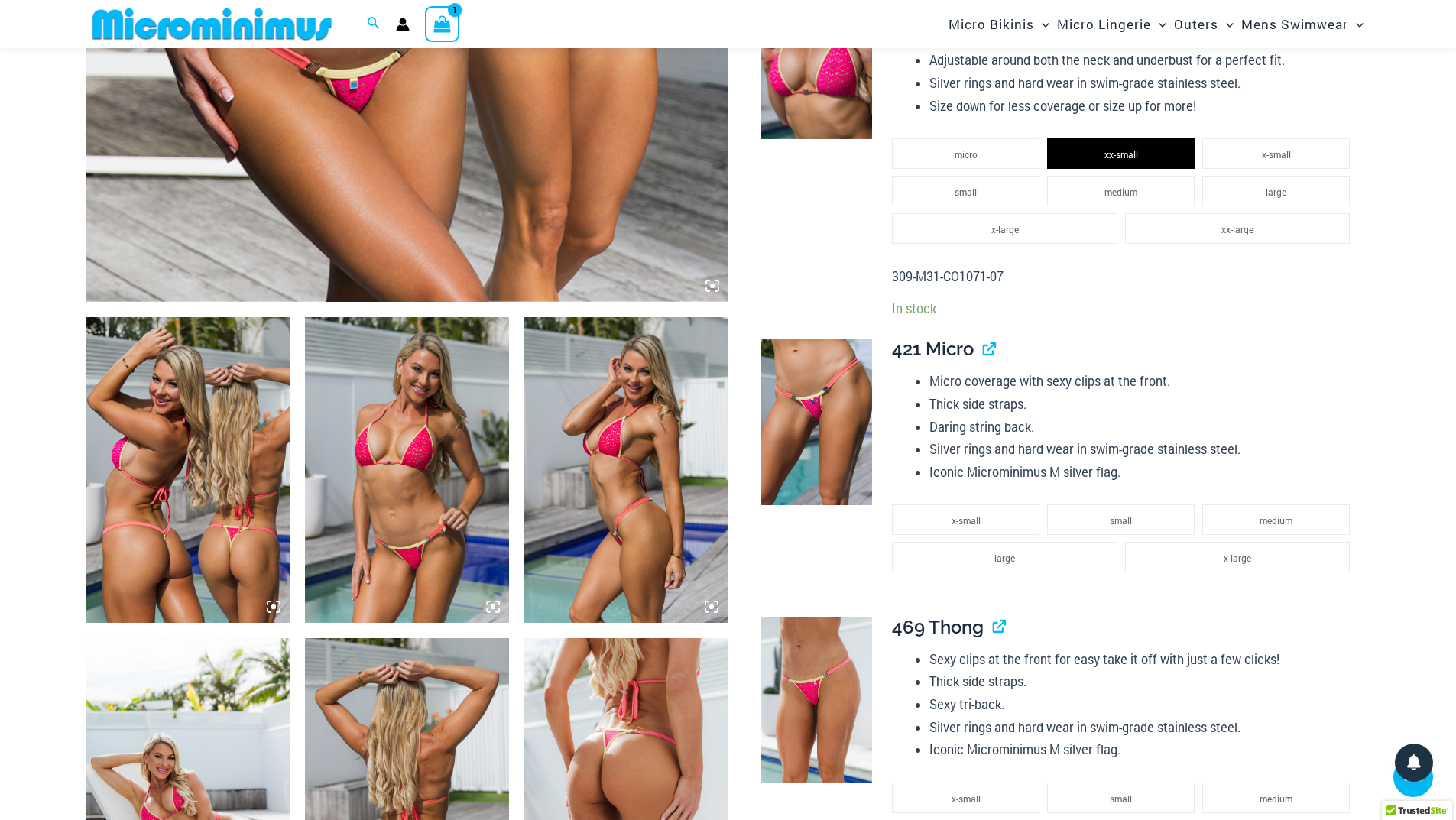
scroll to position [827, 0]
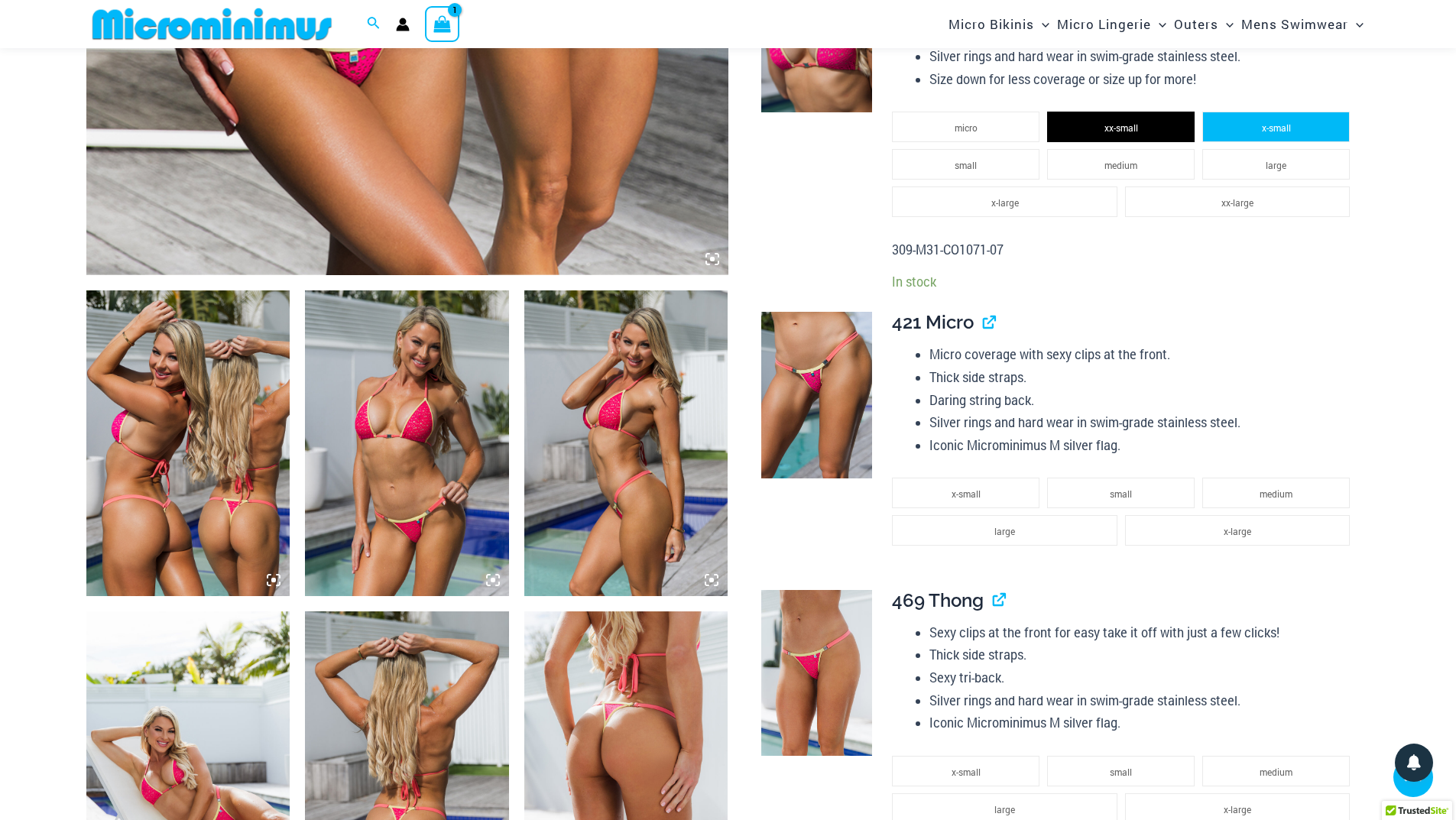
click at [1255, 129] on li "x-small" at bounding box center [1276, 126] width 148 height 30
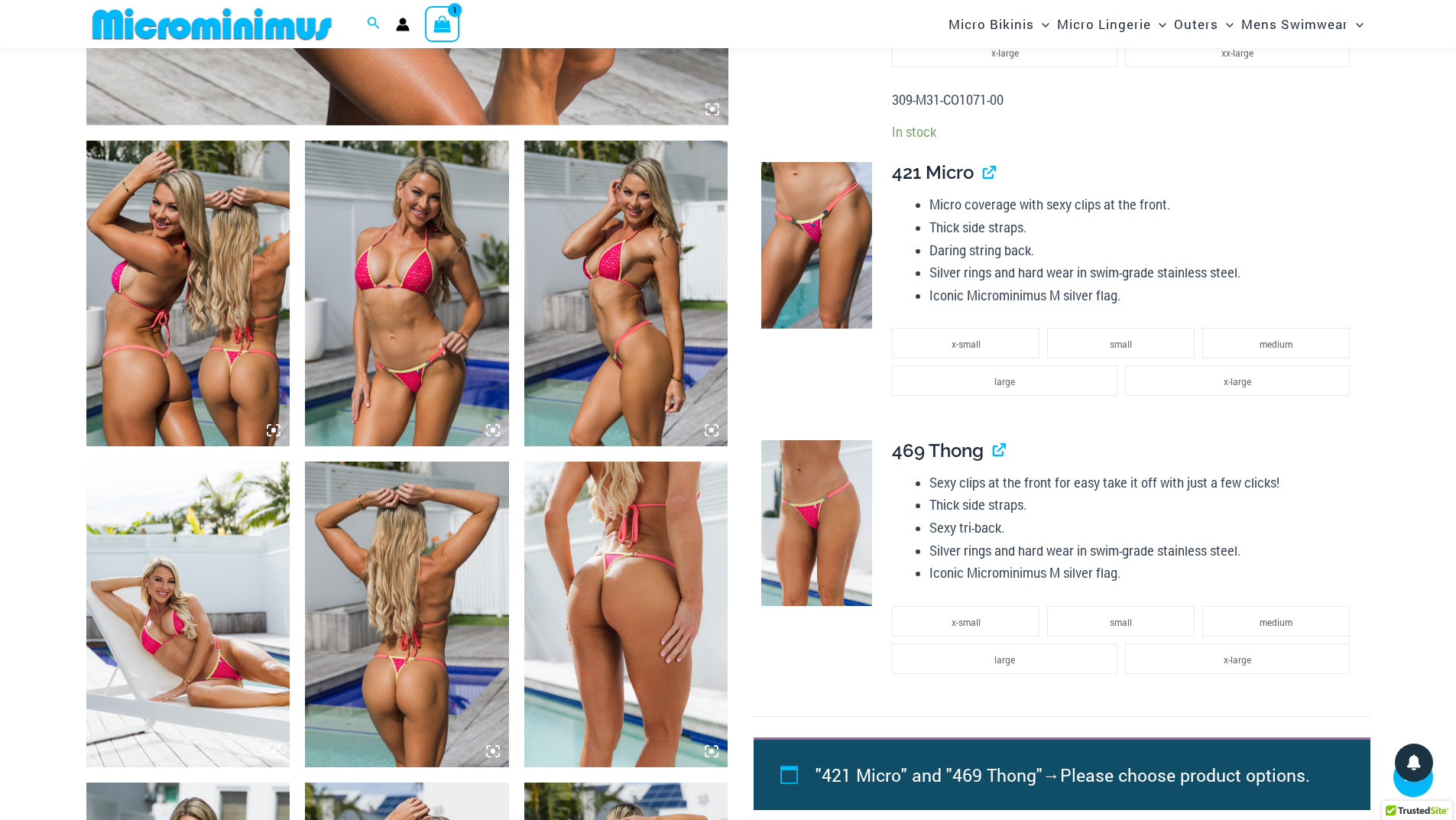
scroll to position [980, 0]
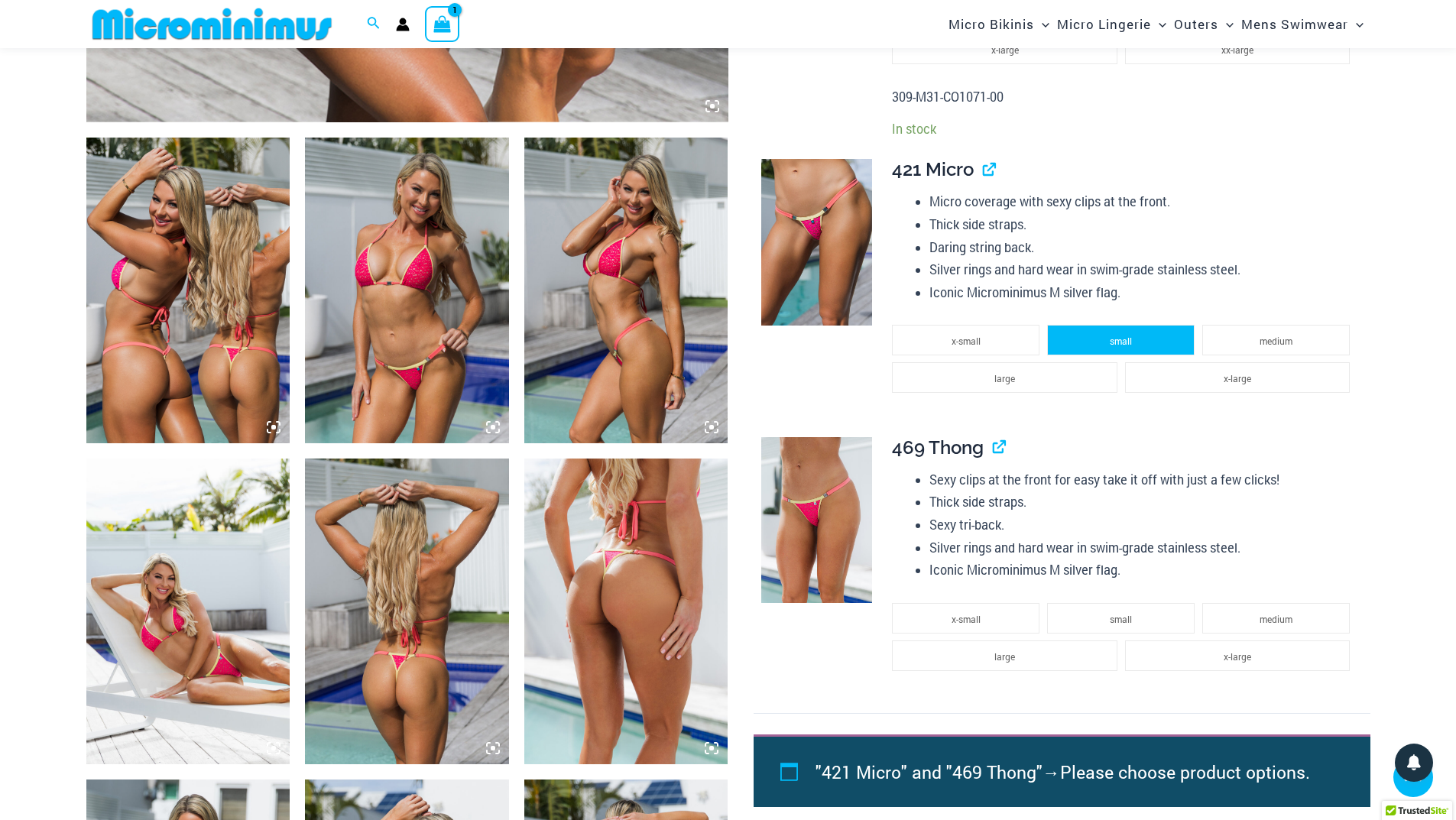
click at [1127, 341] on span "small" at bounding box center [1121, 341] width 22 height 12
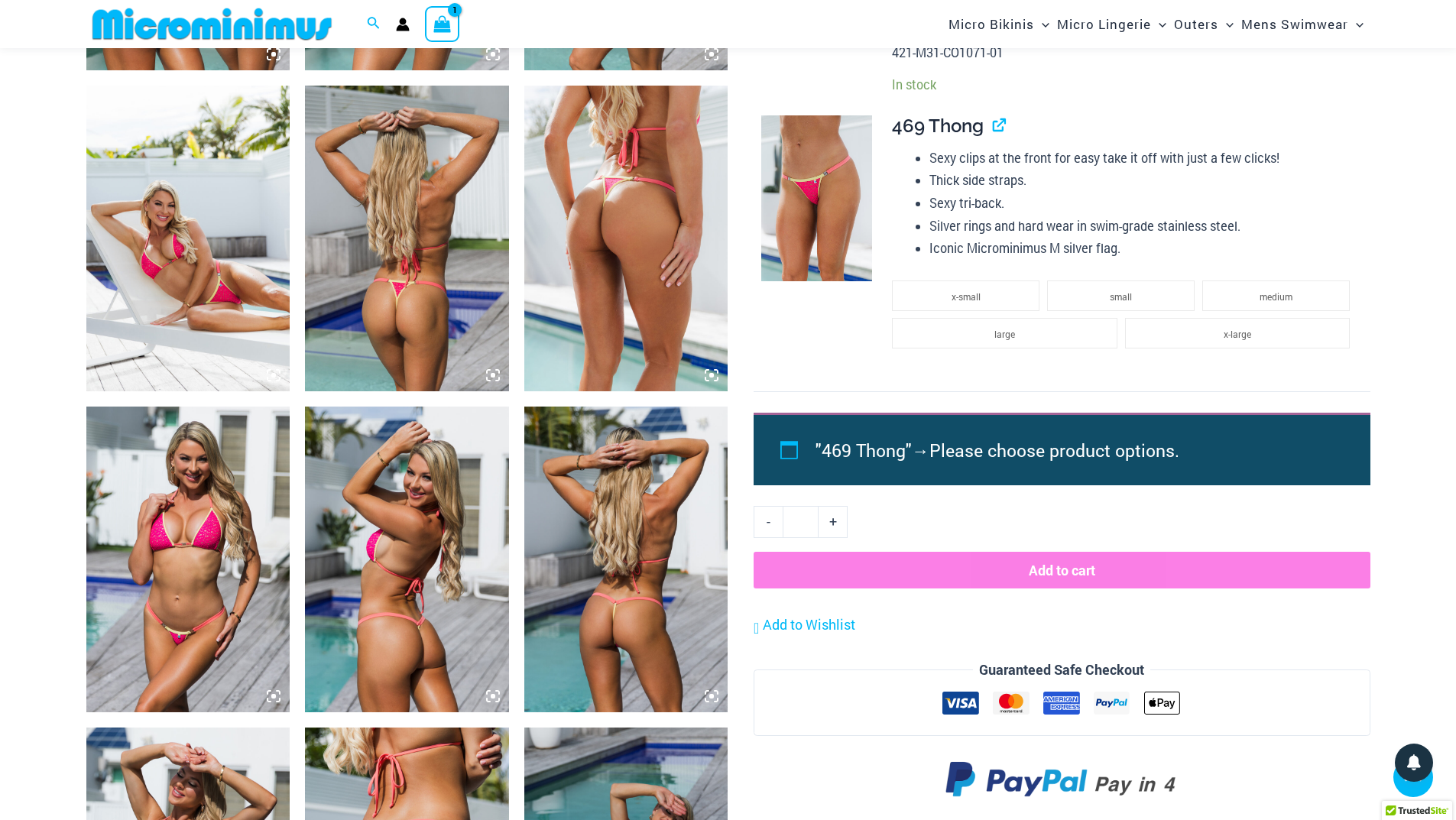
scroll to position [1361, 0]
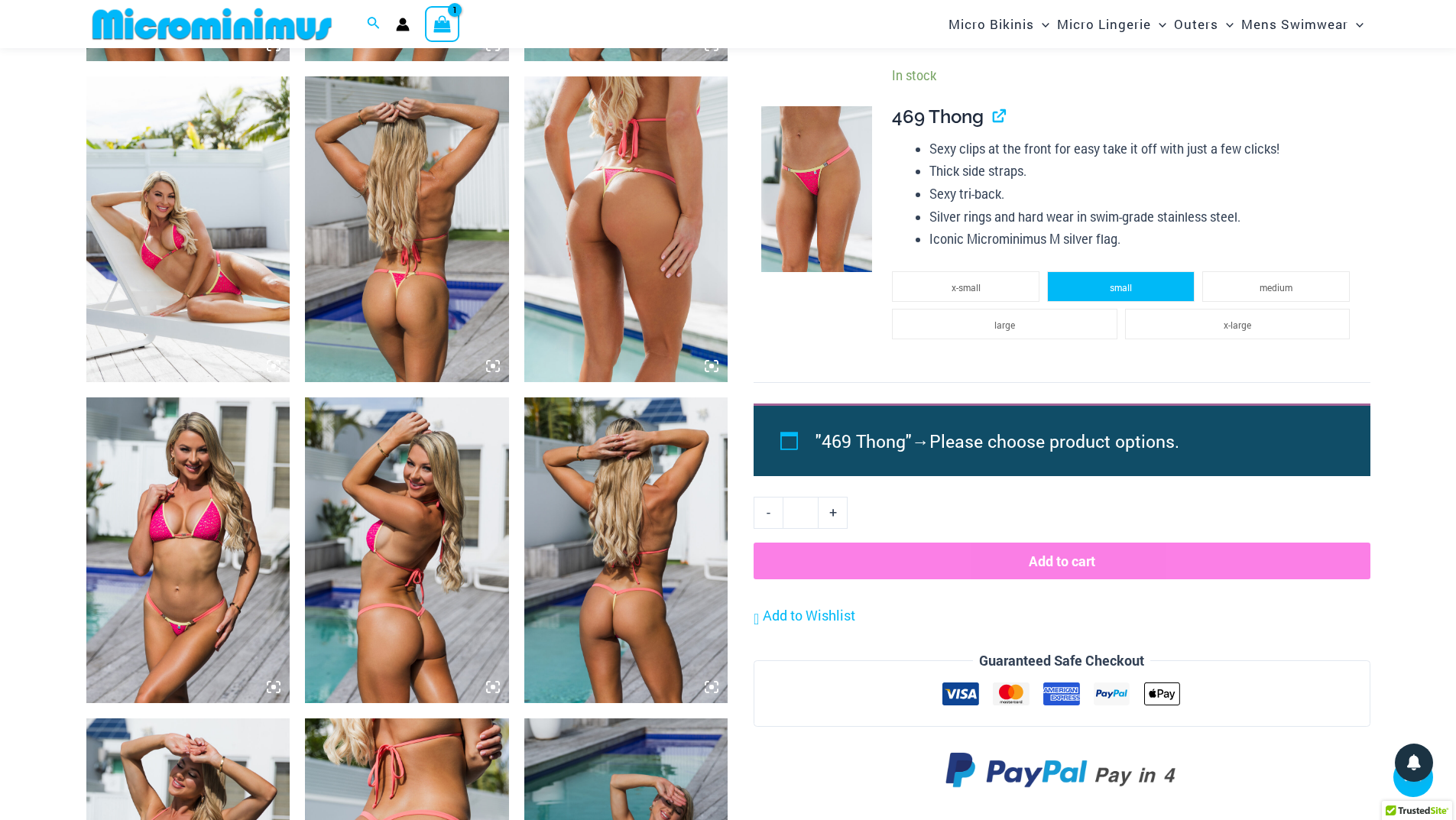
click at [1119, 293] on li "small" at bounding box center [1120, 286] width 148 height 30
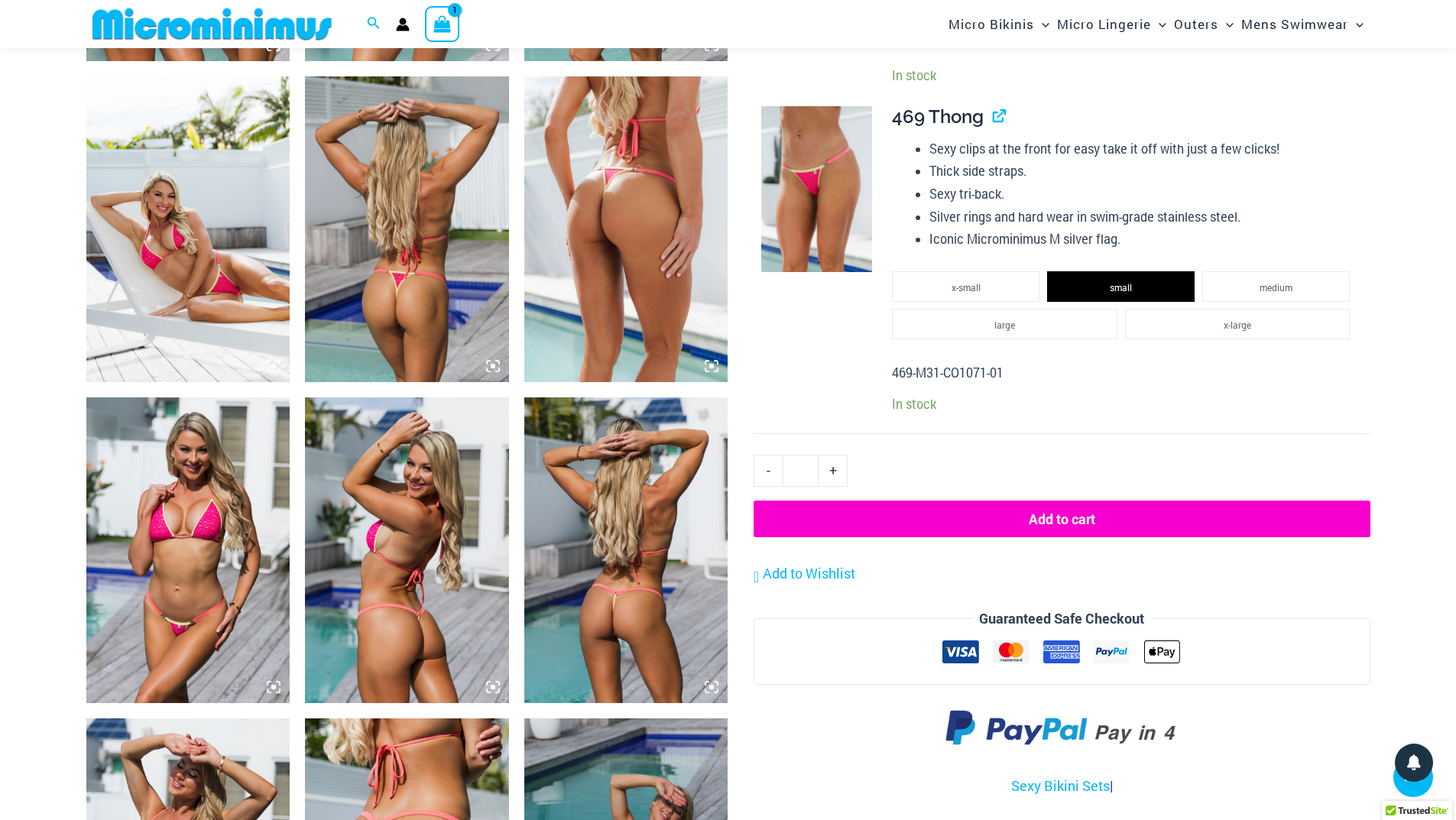
scroll to position [1438, 0]
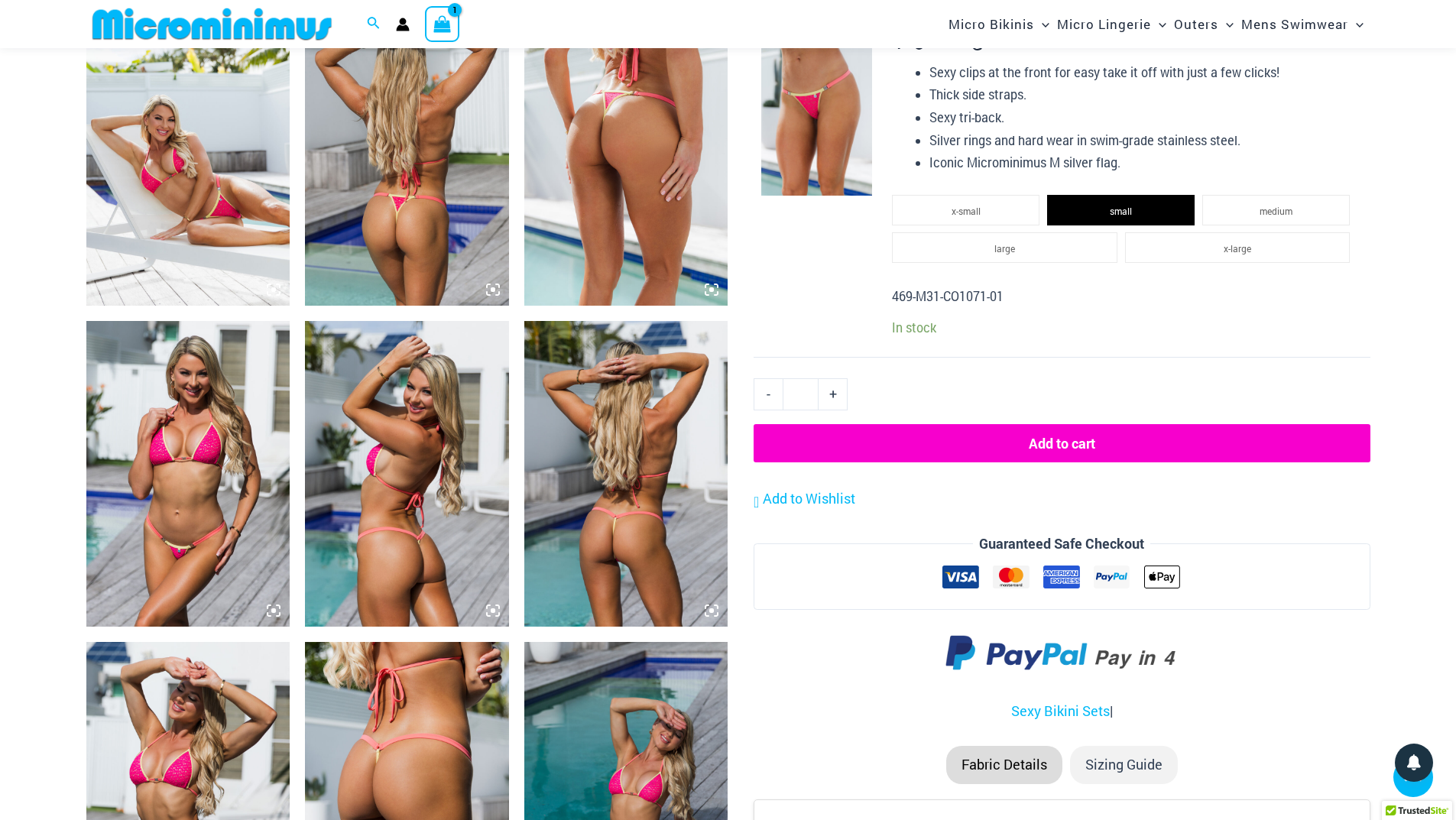
click at [1056, 444] on button "Add to cart" at bounding box center [1062, 443] width 616 height 38
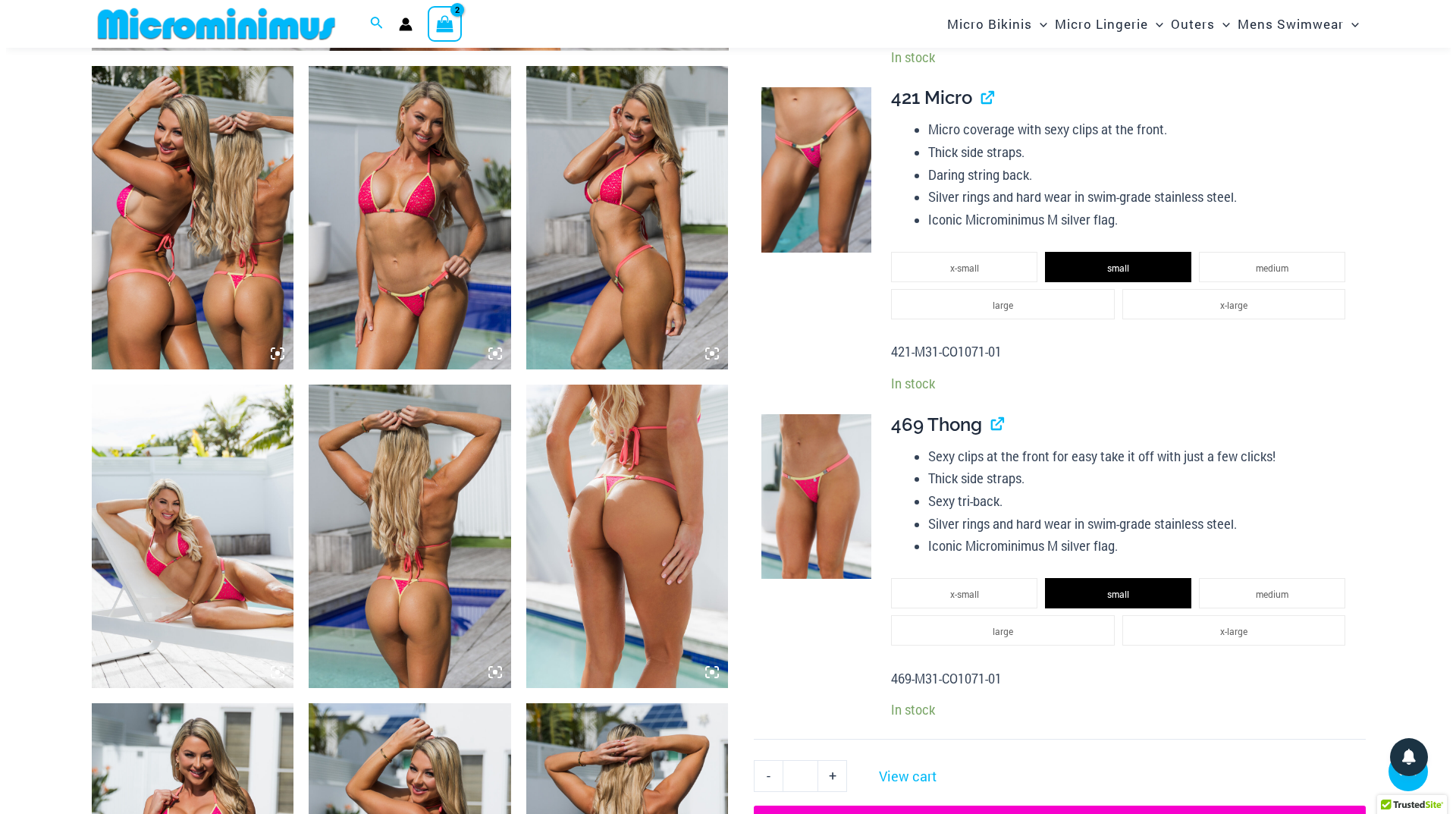
scroll to position [1048, 0]
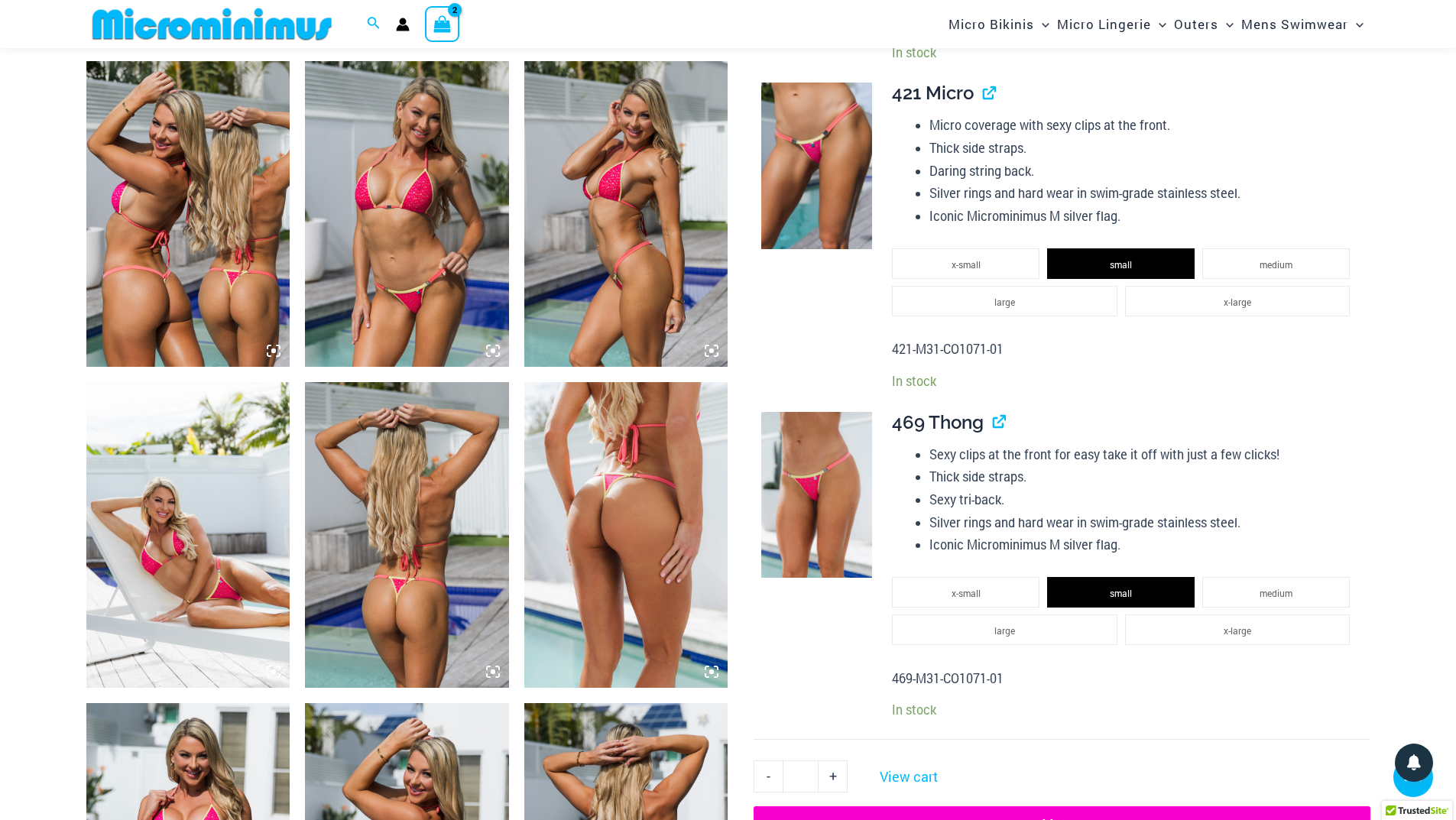
click at [199, 244] on img at bounding box center [189, 214] width 204 height 305
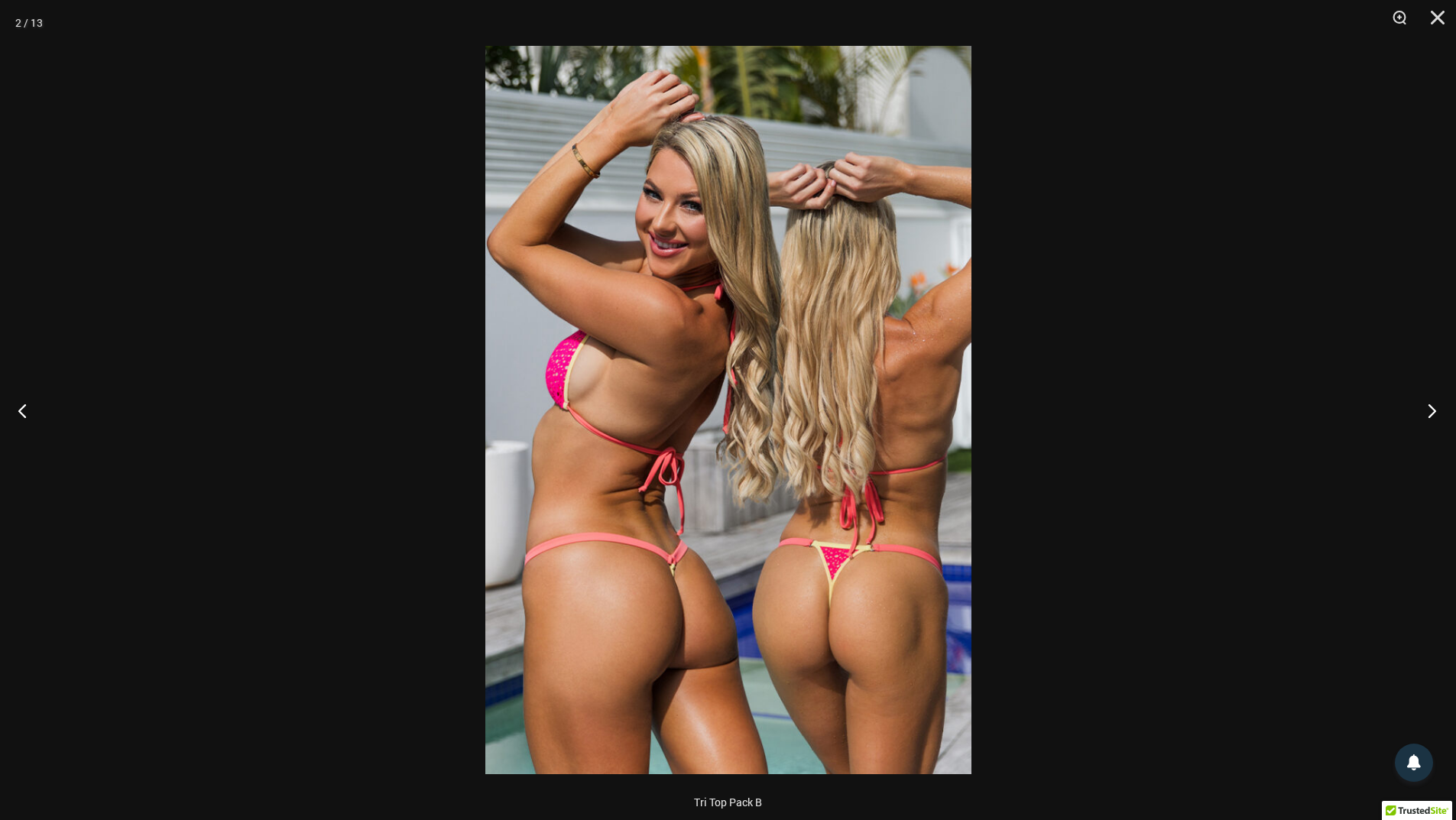
click at [1433, 417] on button "Next" at bounding box center [1427, 410] width 57 height 76
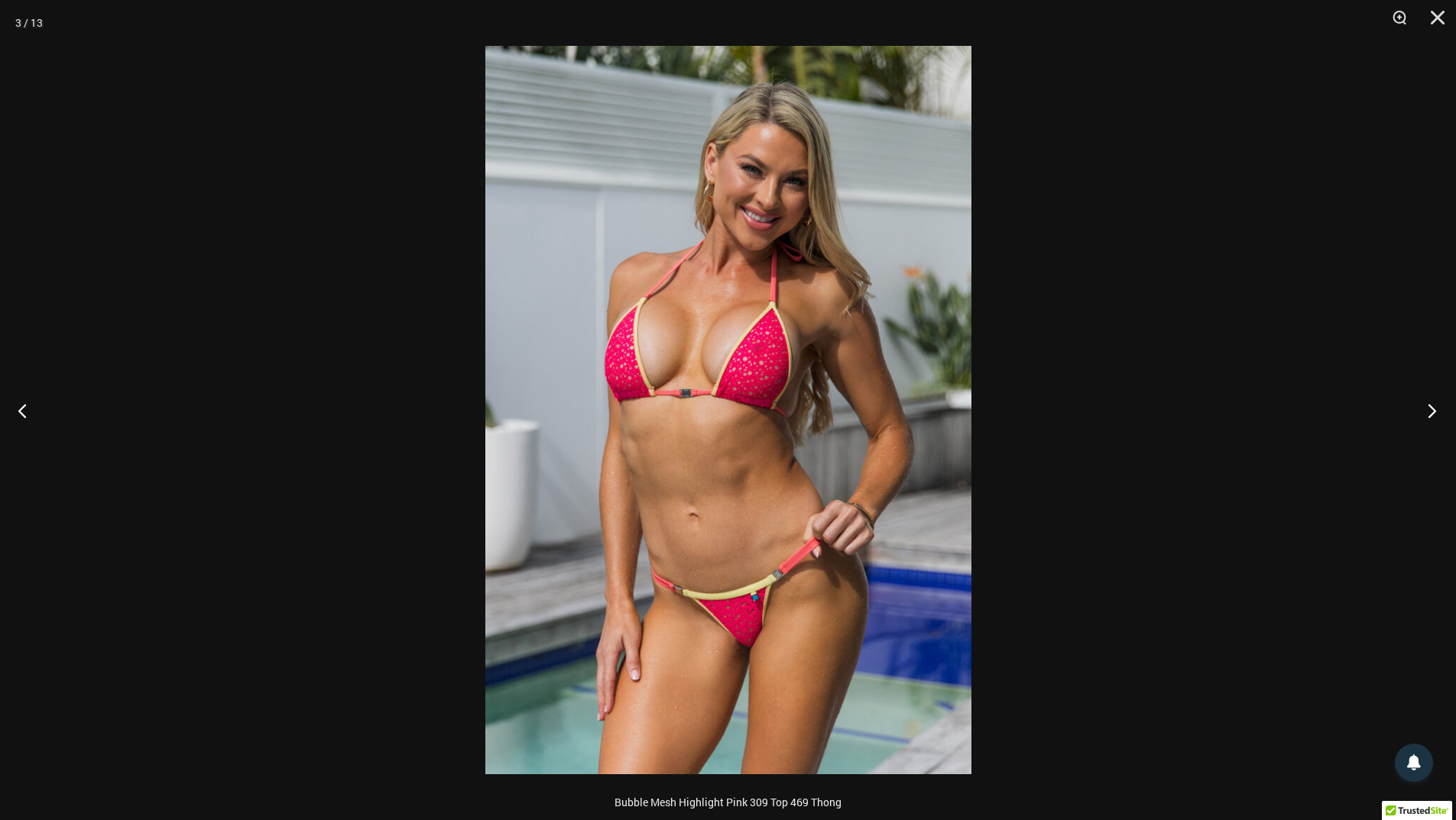
click at [1433, 417] on button "Next" at bounding box center [1427, 410] width 57 height 76
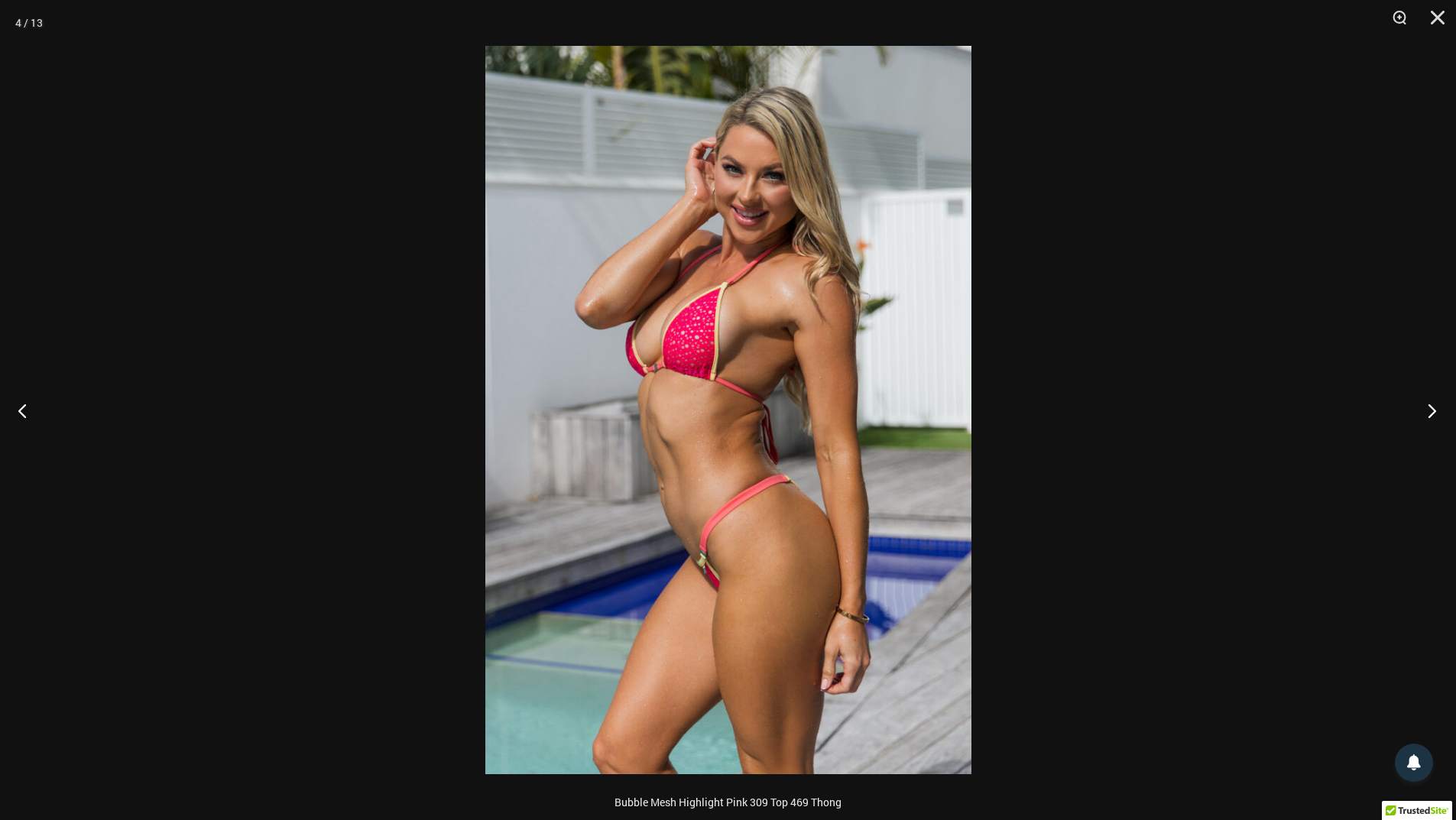
click at [1433, 417] on button "Next" at bounding box center [1427, 410] width 57 height 76
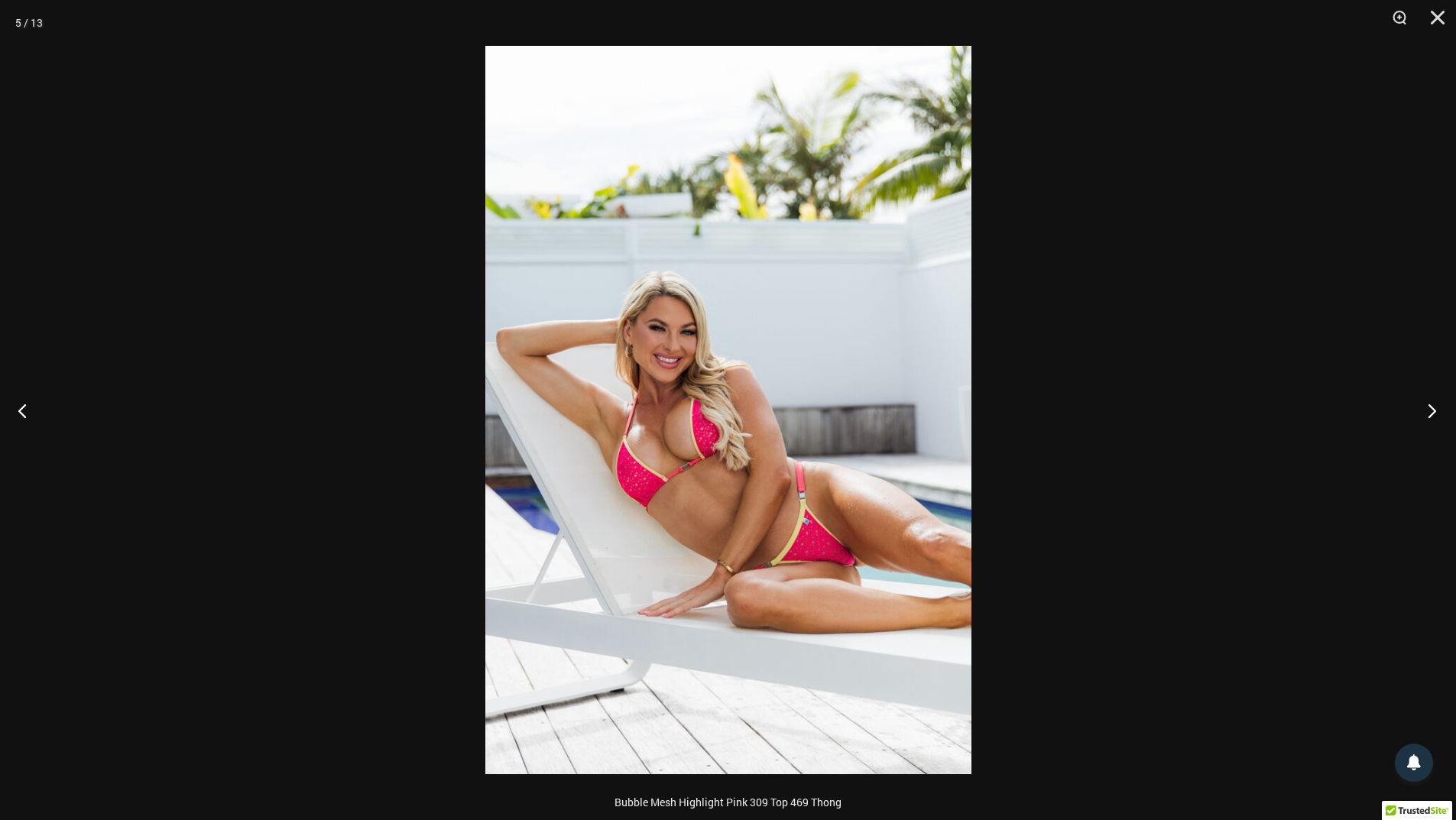
click at [1433, 417] on button "Next" at bounding box center [1427, 410] width 57 height 76
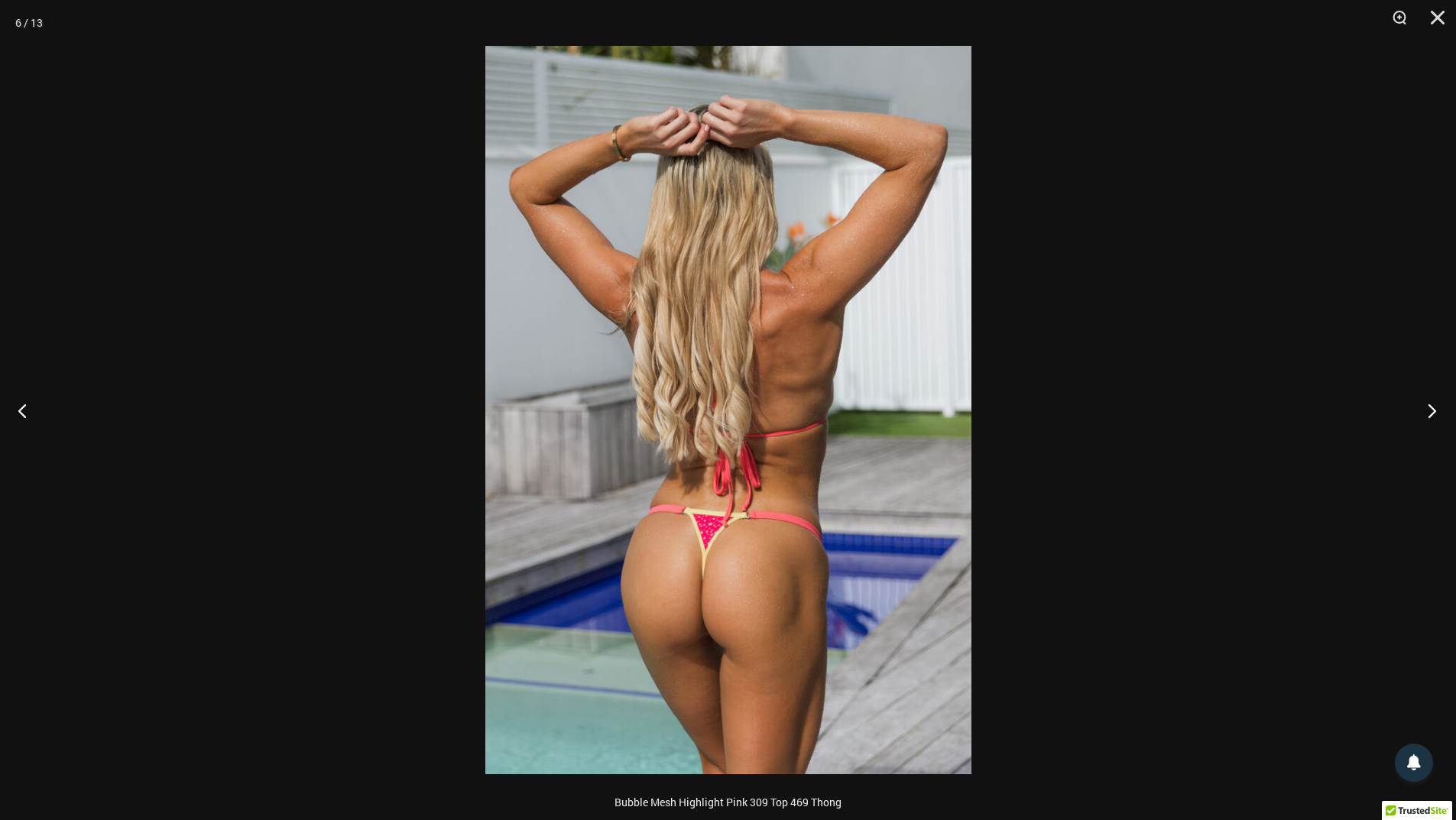
click at [1433, 417] on button "Next" at bounding box center [1427, 410] width 57 height 76
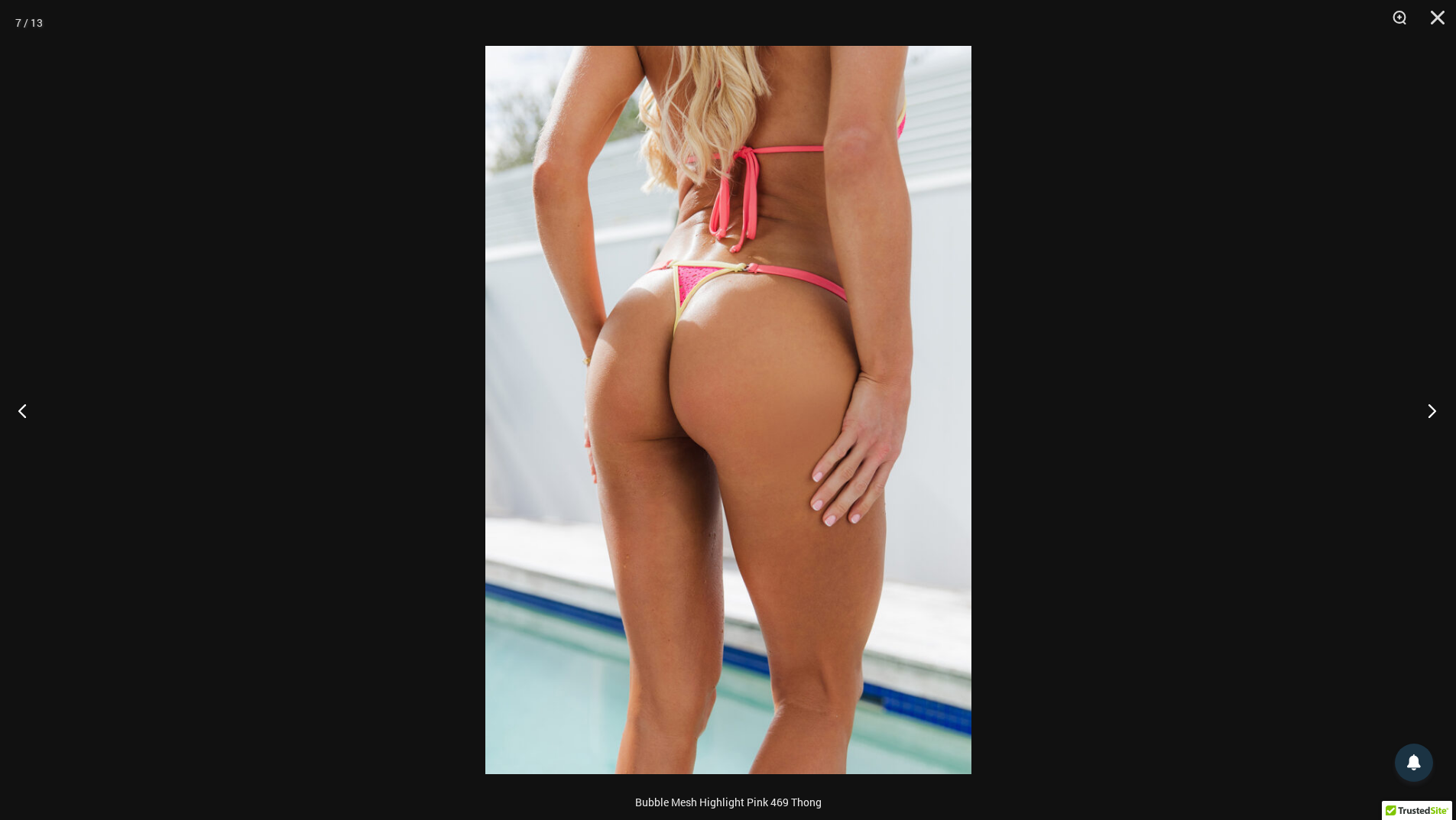
click at [1433, 417] on button "Next" at bounding box center [1427, 410] width 57 height 76
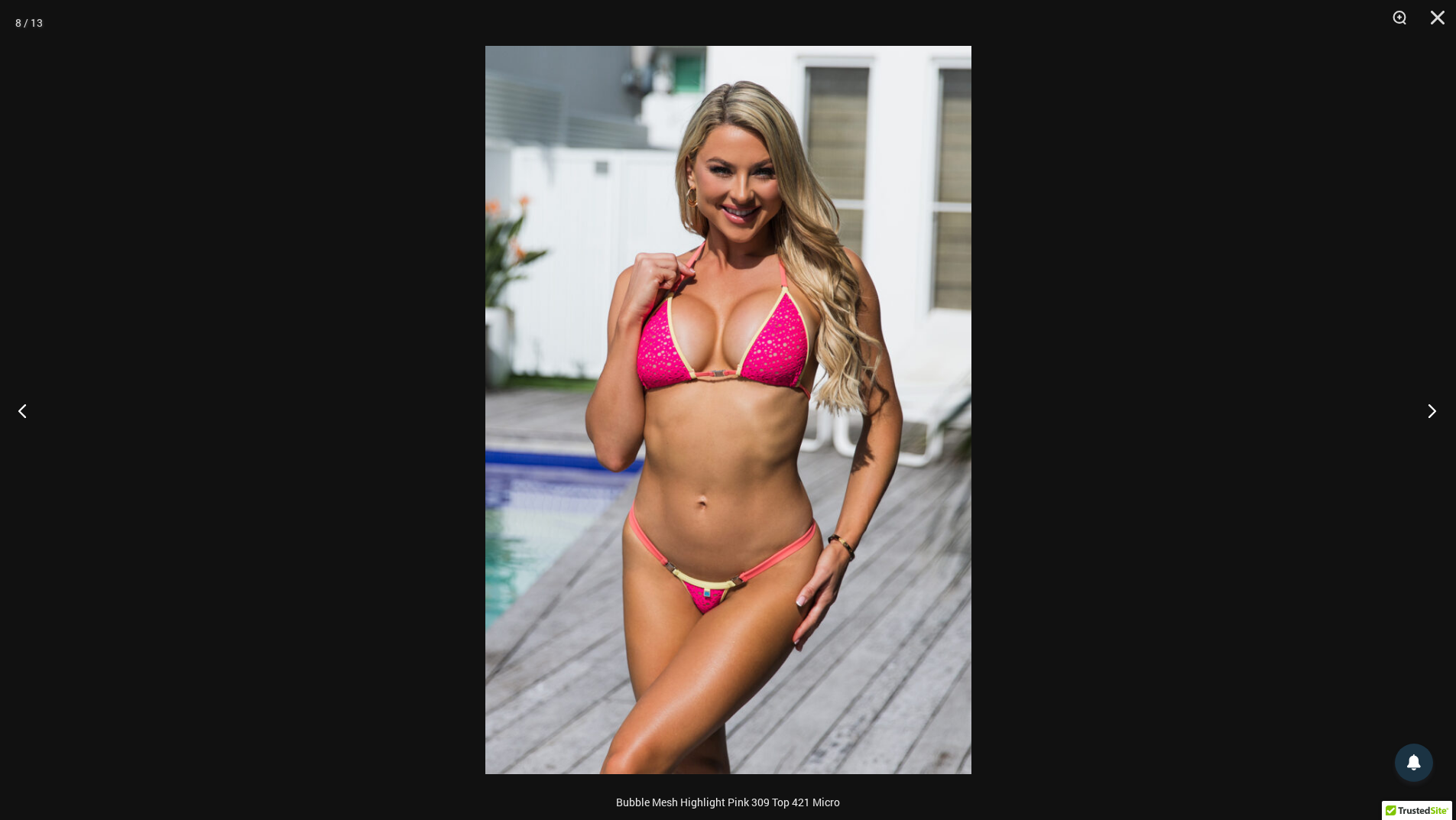
click at [1433, 417] on button "Next" at bounding box center [1427, 410] width 57 height 76
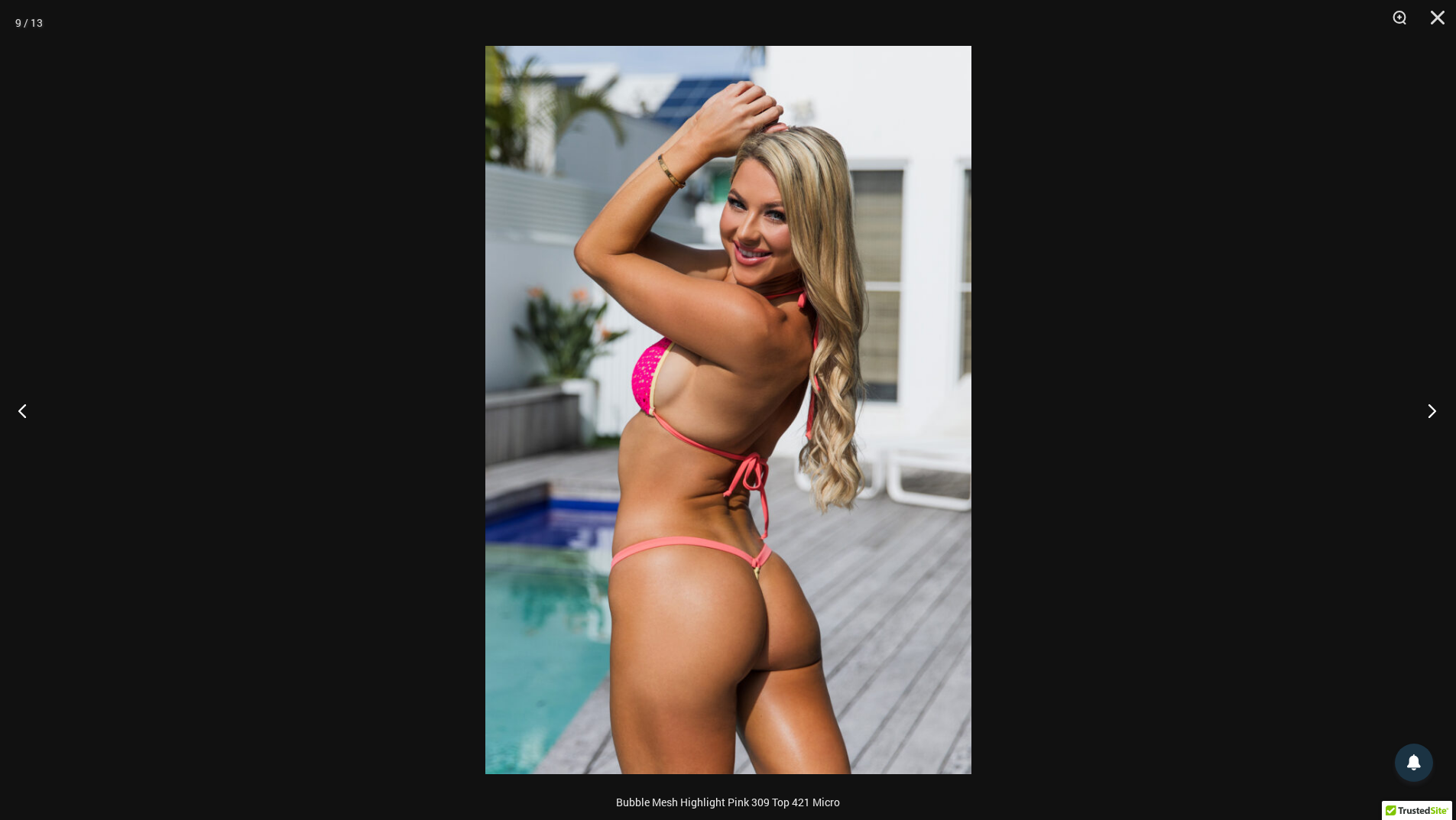
click at [1433, 417] on button "Next" at bounding box center [1427, 410] width 57 height 76
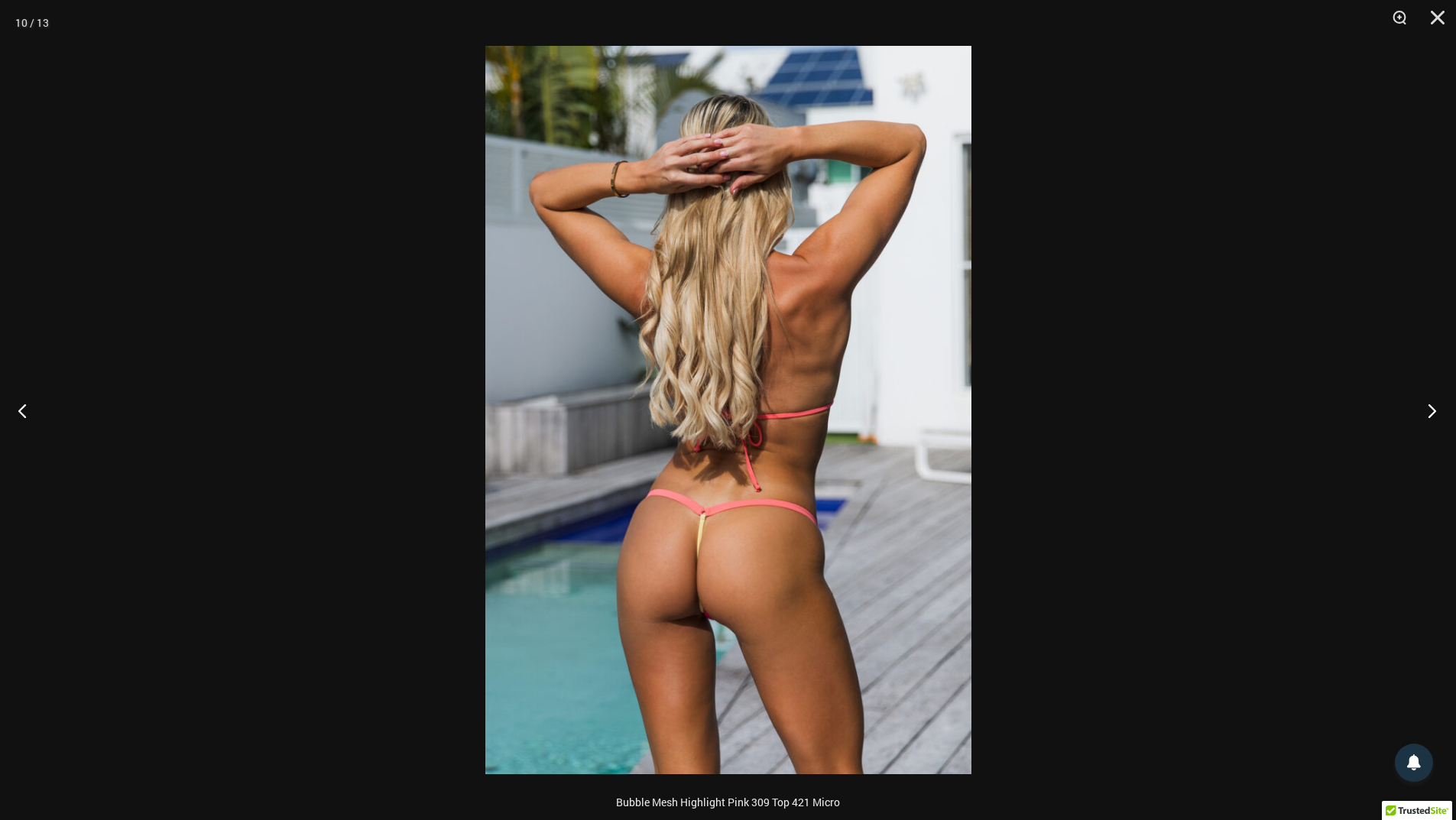
click at [1433, 417] on button "Next" at bounding box center [1427, 410] width 57 height 76
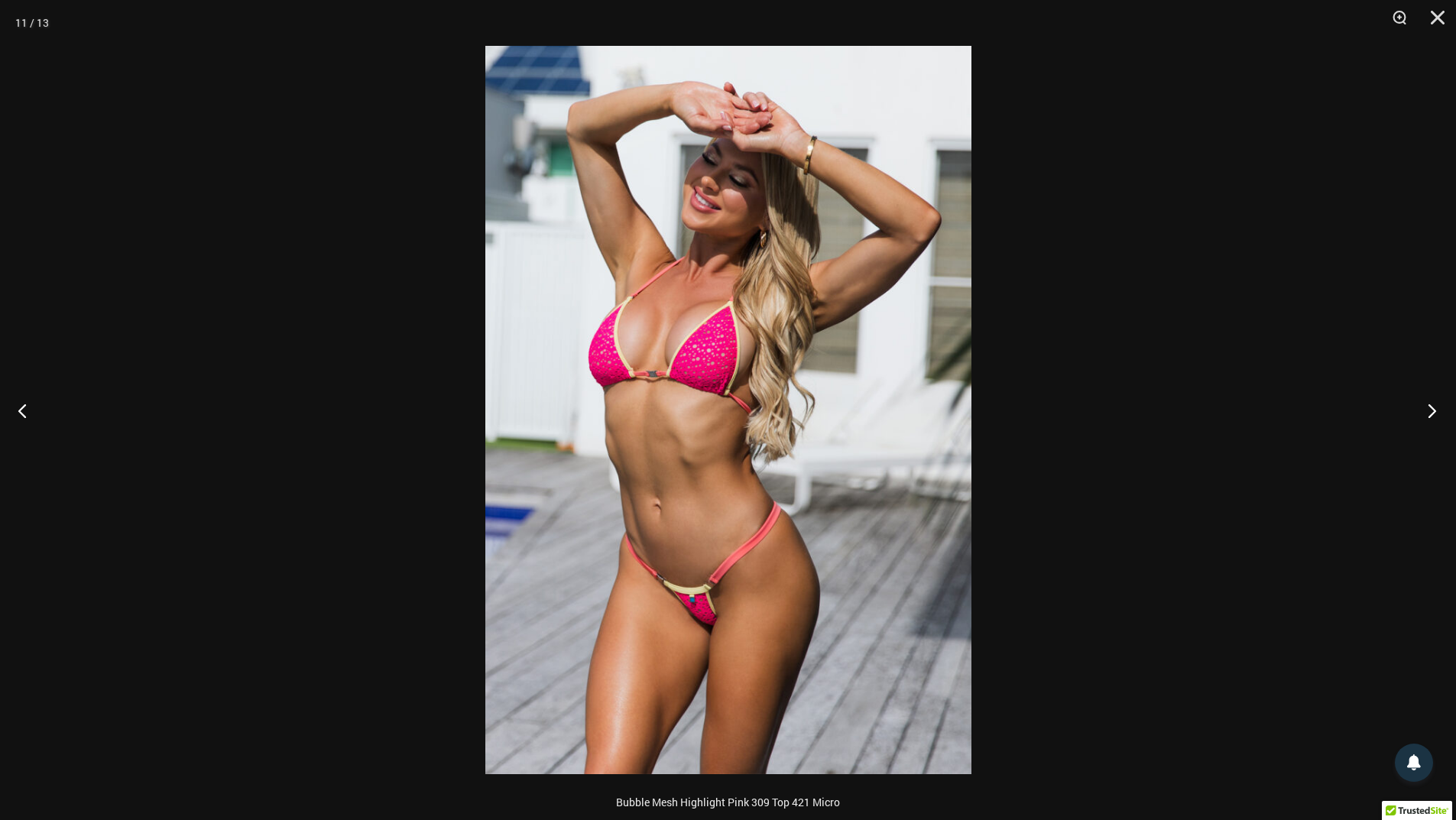
click at [1433, 417] on button "Next" at bounding box center [1427, 410] width 57 height 76
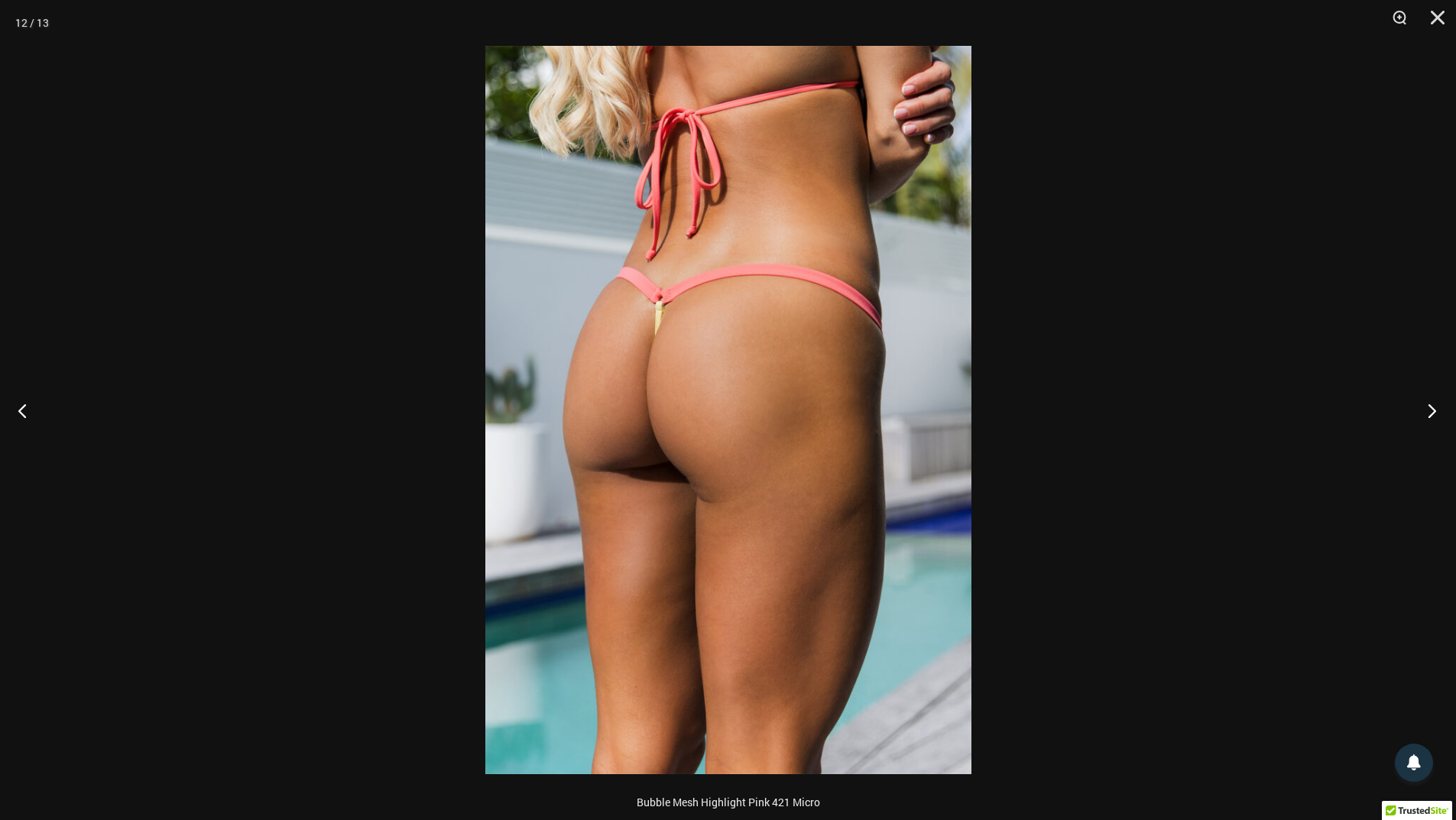
click at [1433, 417] on button "Next" at bounding box center [1427, 410] width 57 height 76
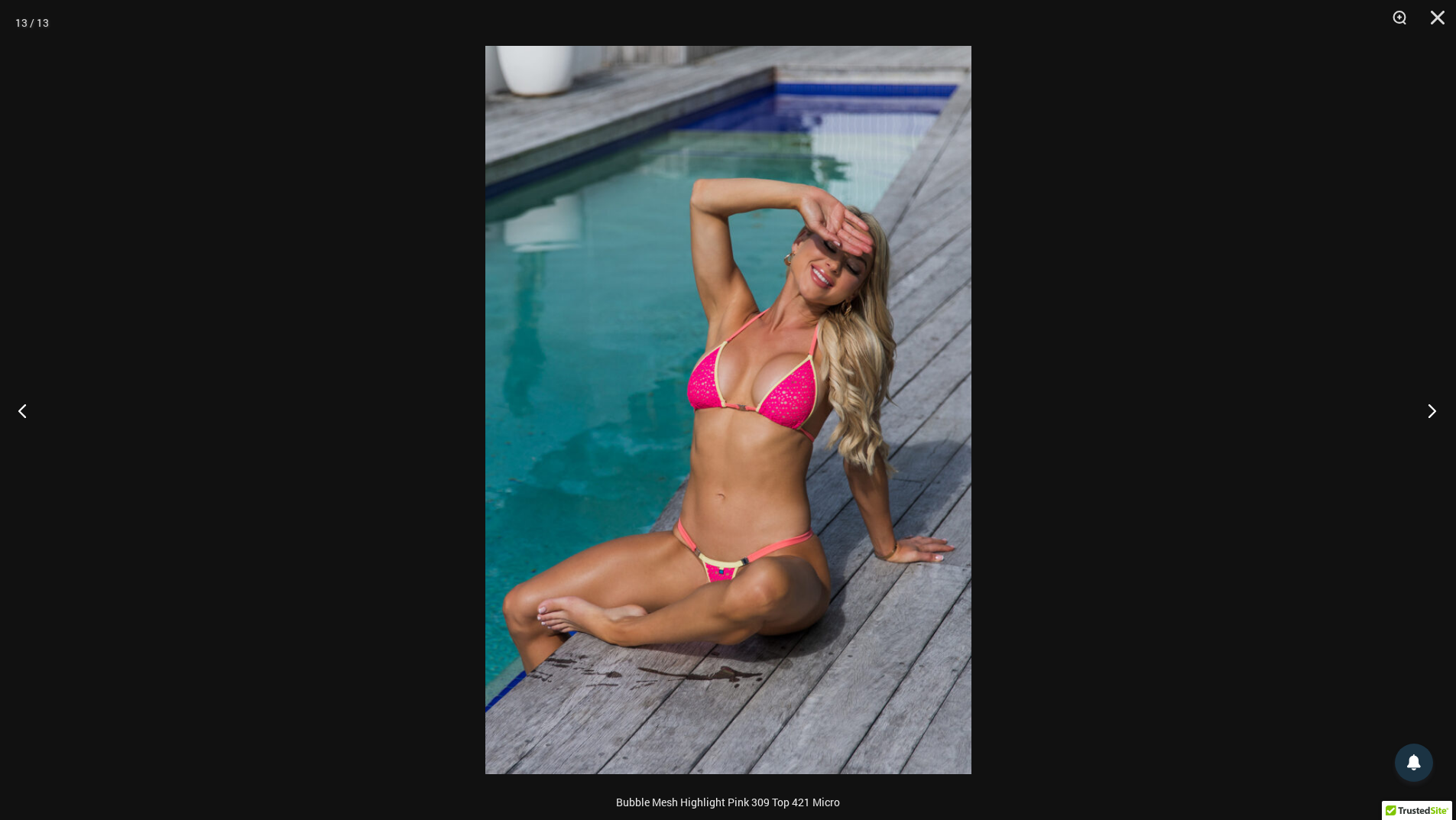
click at [1433, 417] on button "Next" at bounding box center [1427, 410] width 57 height 76
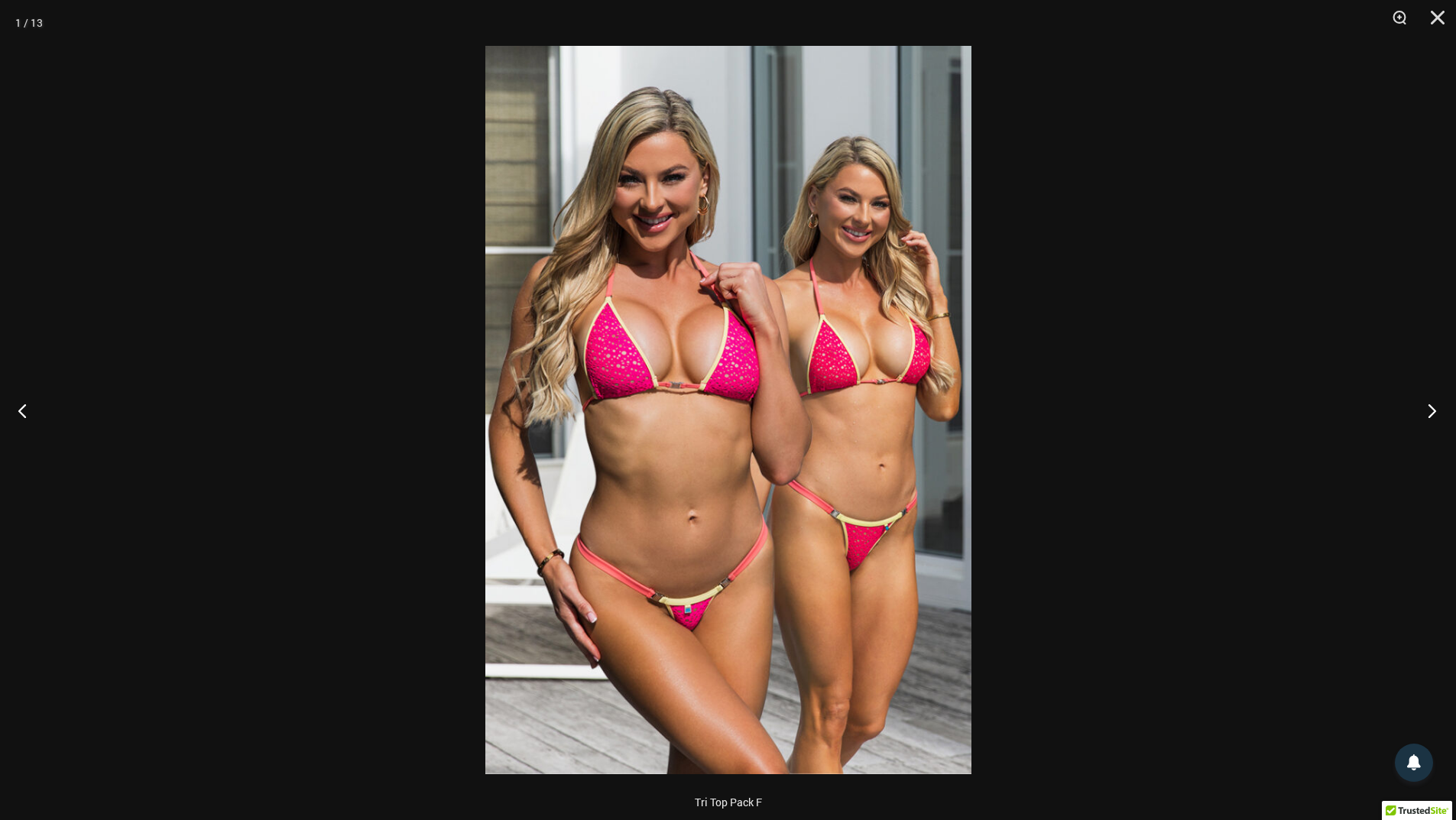
click at [1433, 417] on button "Next" at bounding box center [1427, 410] width 57 height 76
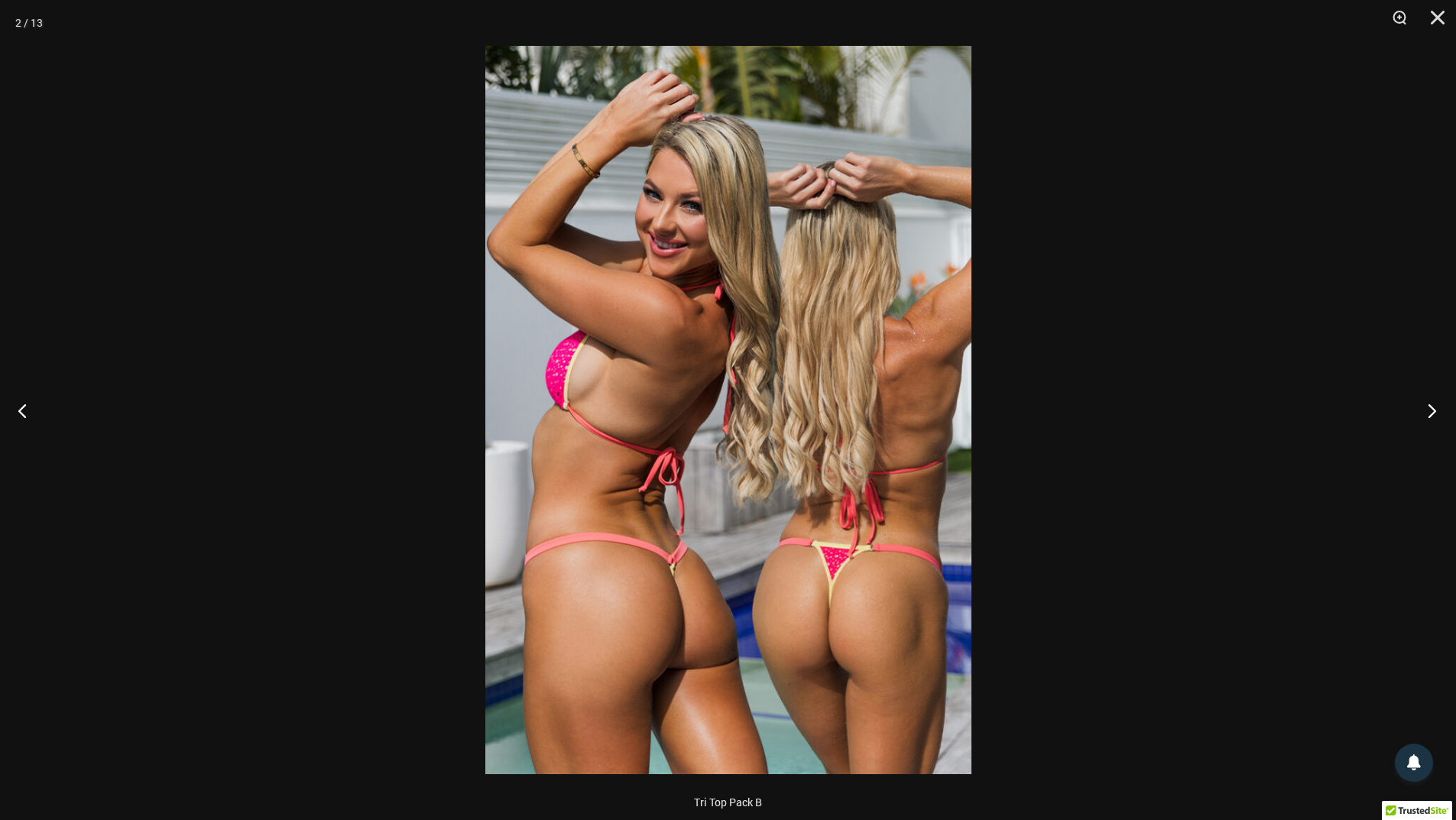
click at [1433, 417] on button "Next" at bounding box center [1427, 410] width 57 height 76
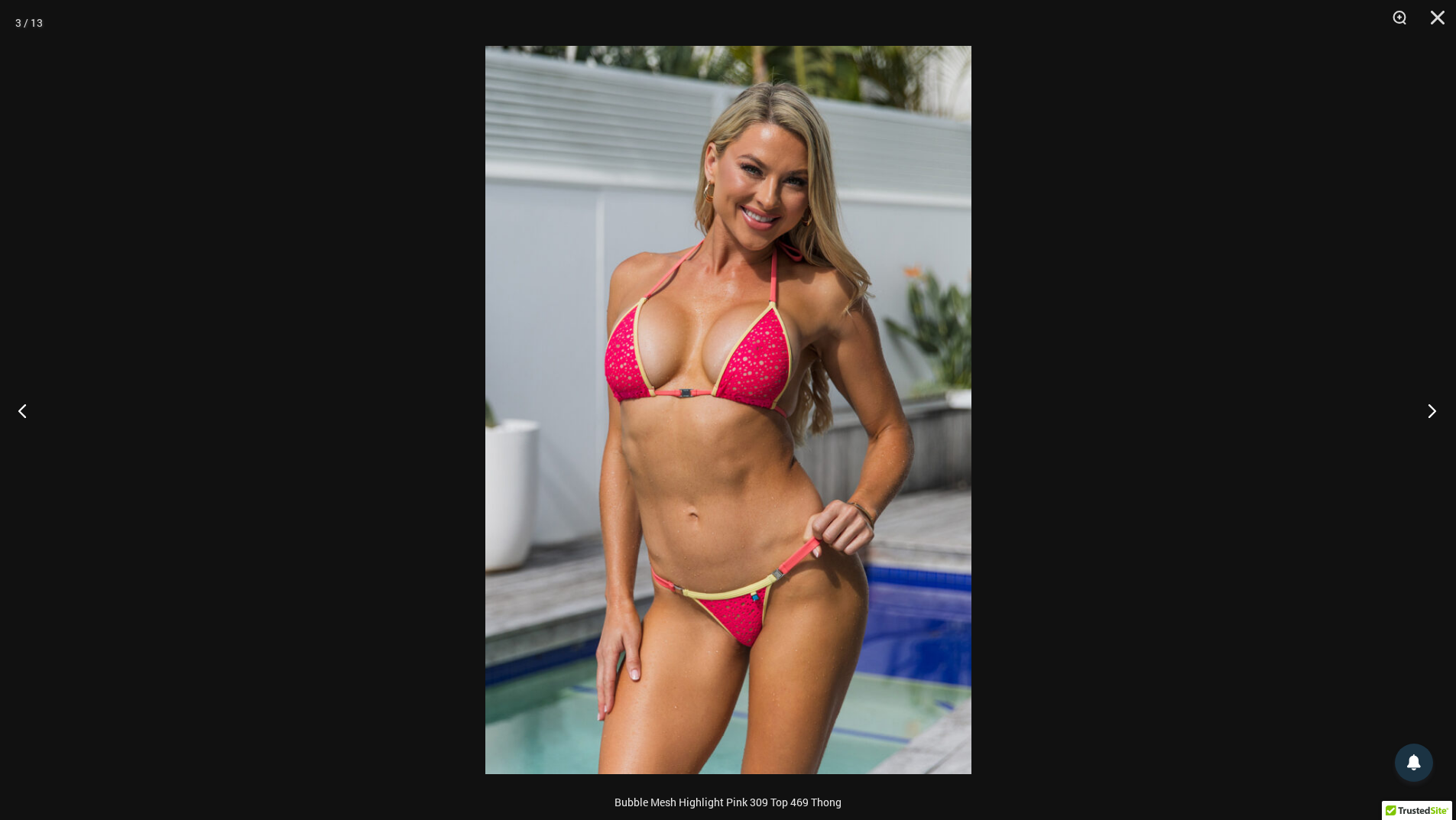
click at [1433, 417] on button "Next" at bounding box center [1427, 410] width 57 height 76
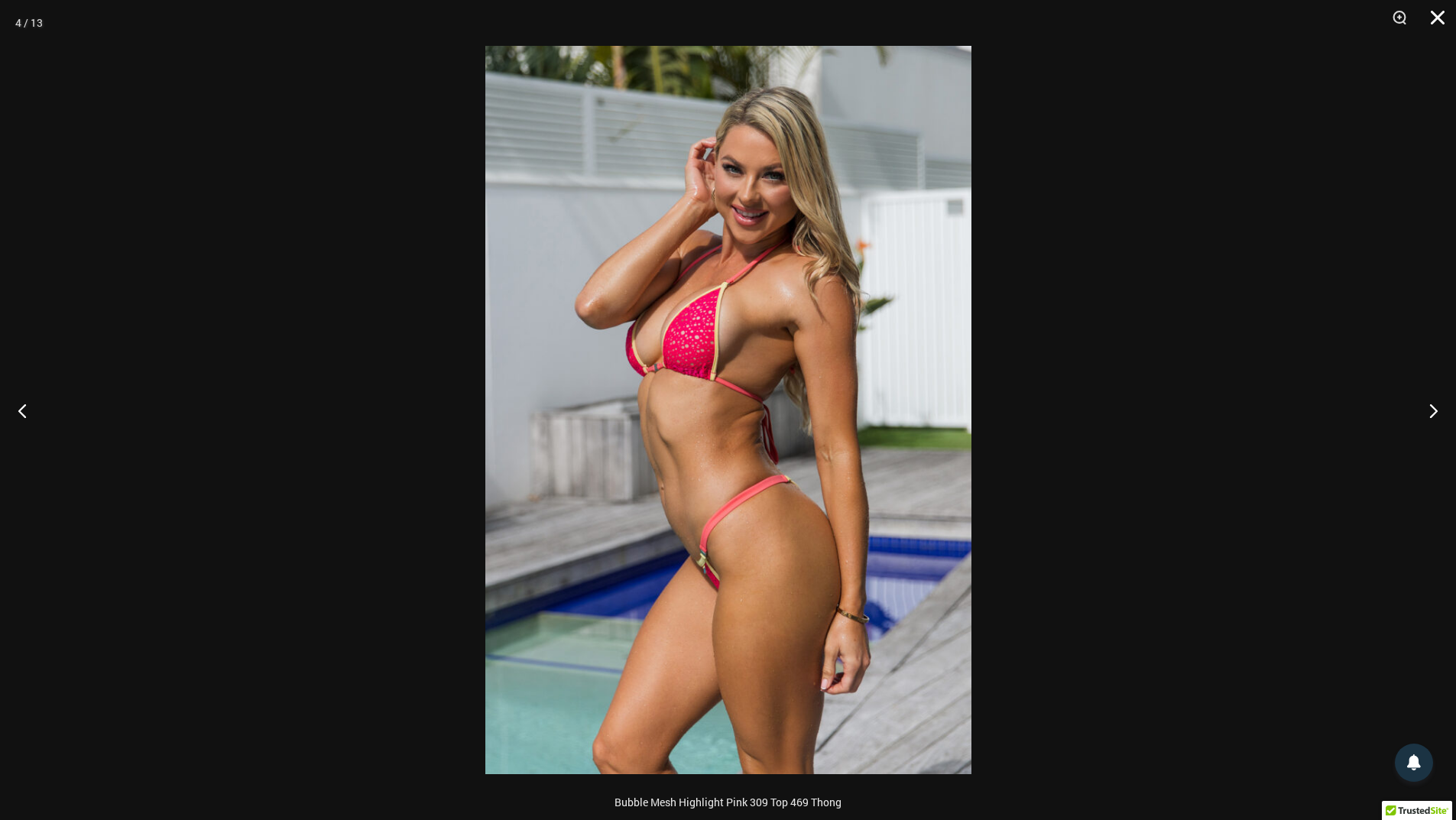
click at [1436, 21] on button "Close" at bounding box center [1433, 22] width 38 height 46
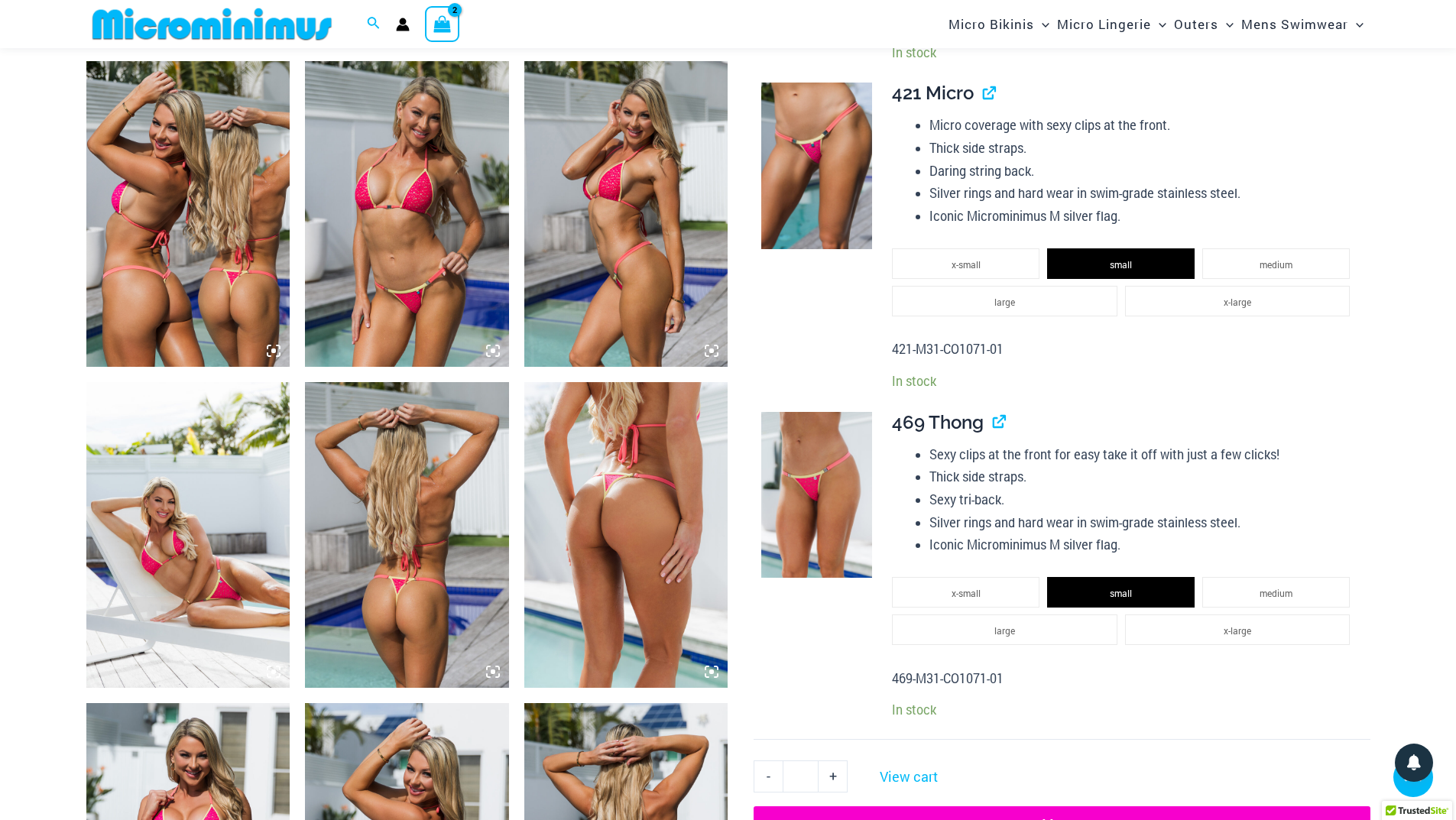
click at [443, 34] on span "View Shopping Cart, 2 items" at bounding box center [442, 25] width 17 height 23
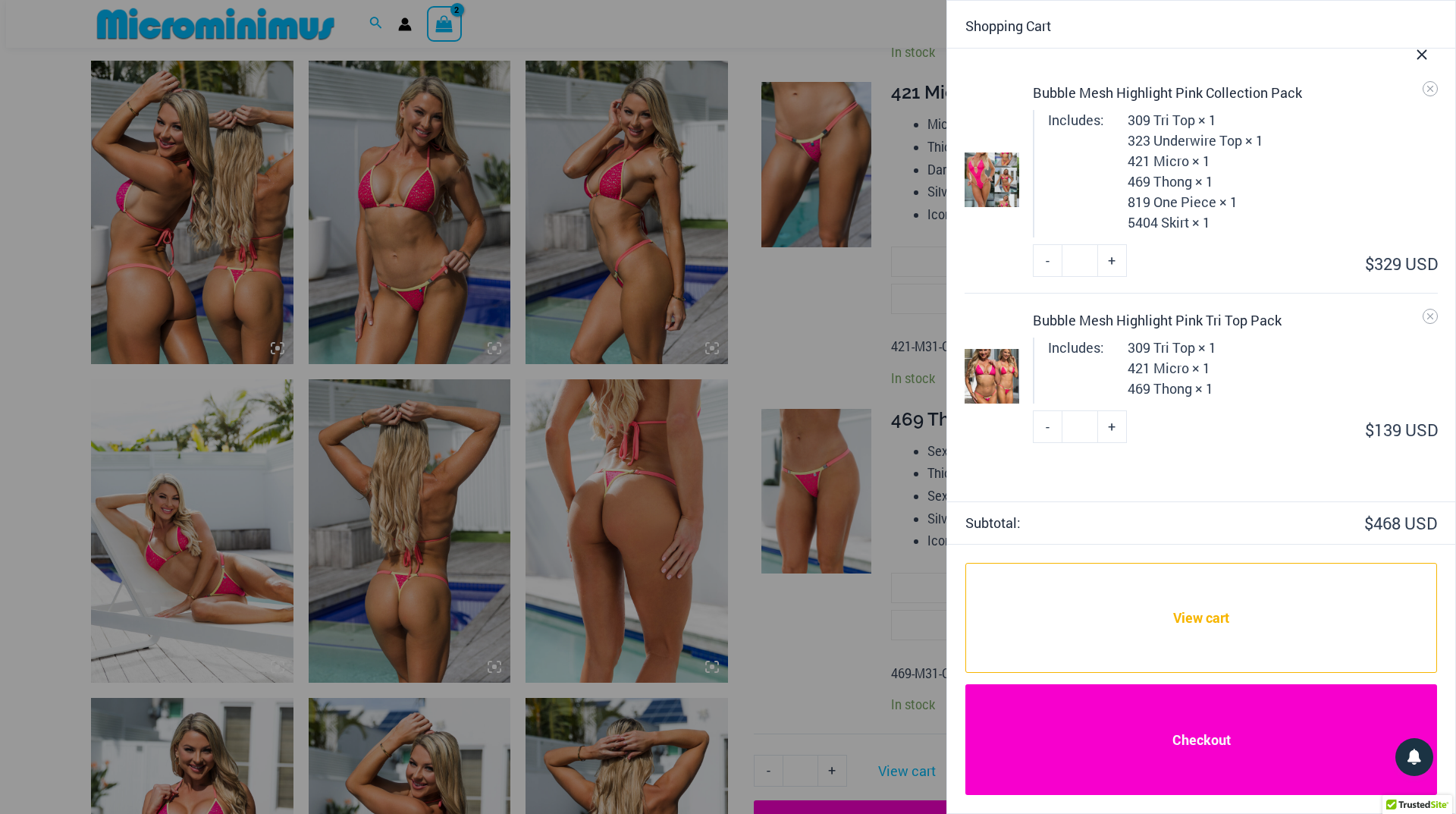
click at [1199, 738] on link "Checkout" at bounding box center [1202, 739] width 472 height 111
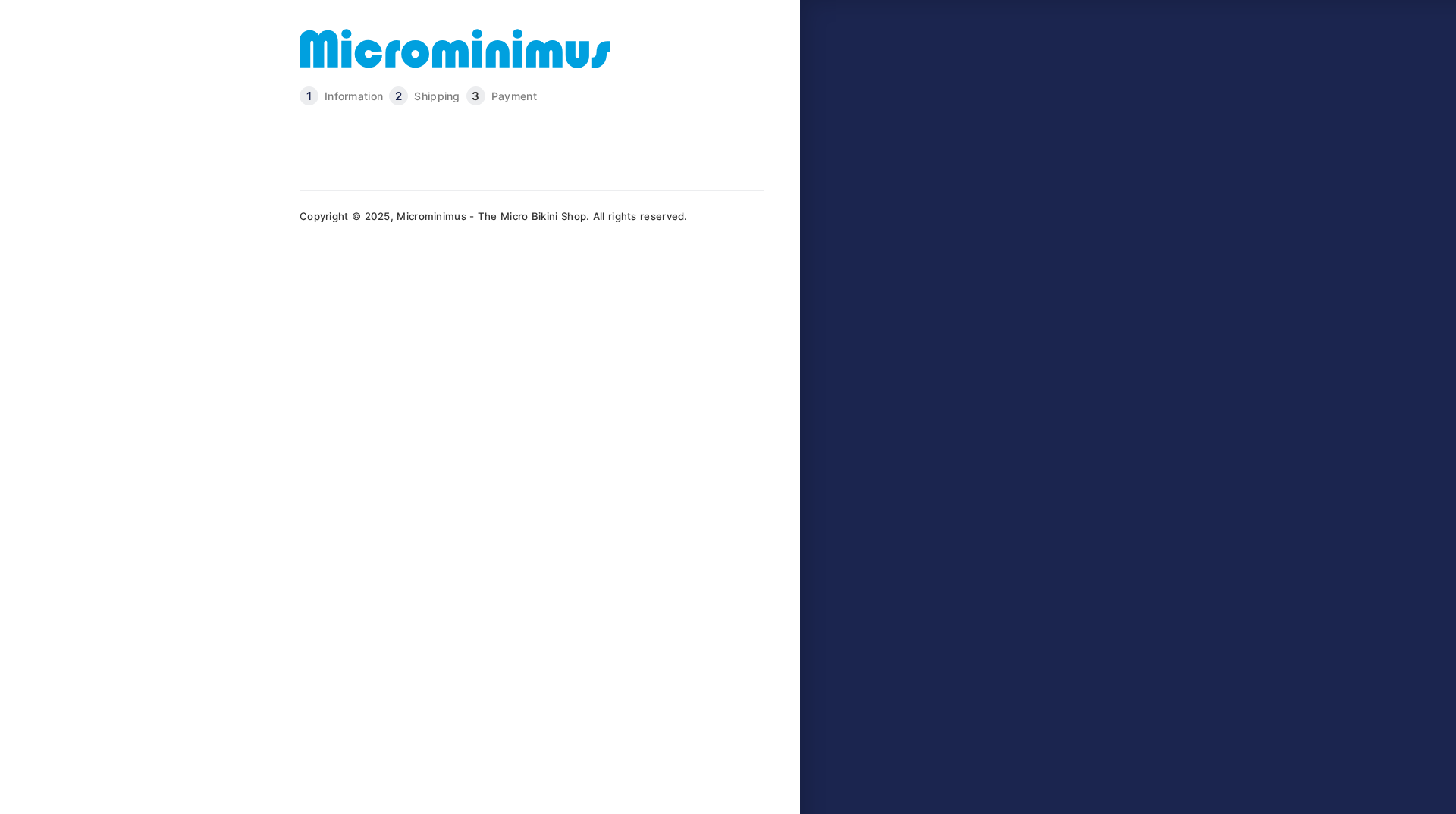
type input "**********"
type input "*******"
type input "******"
type input "**********"
select select "**"
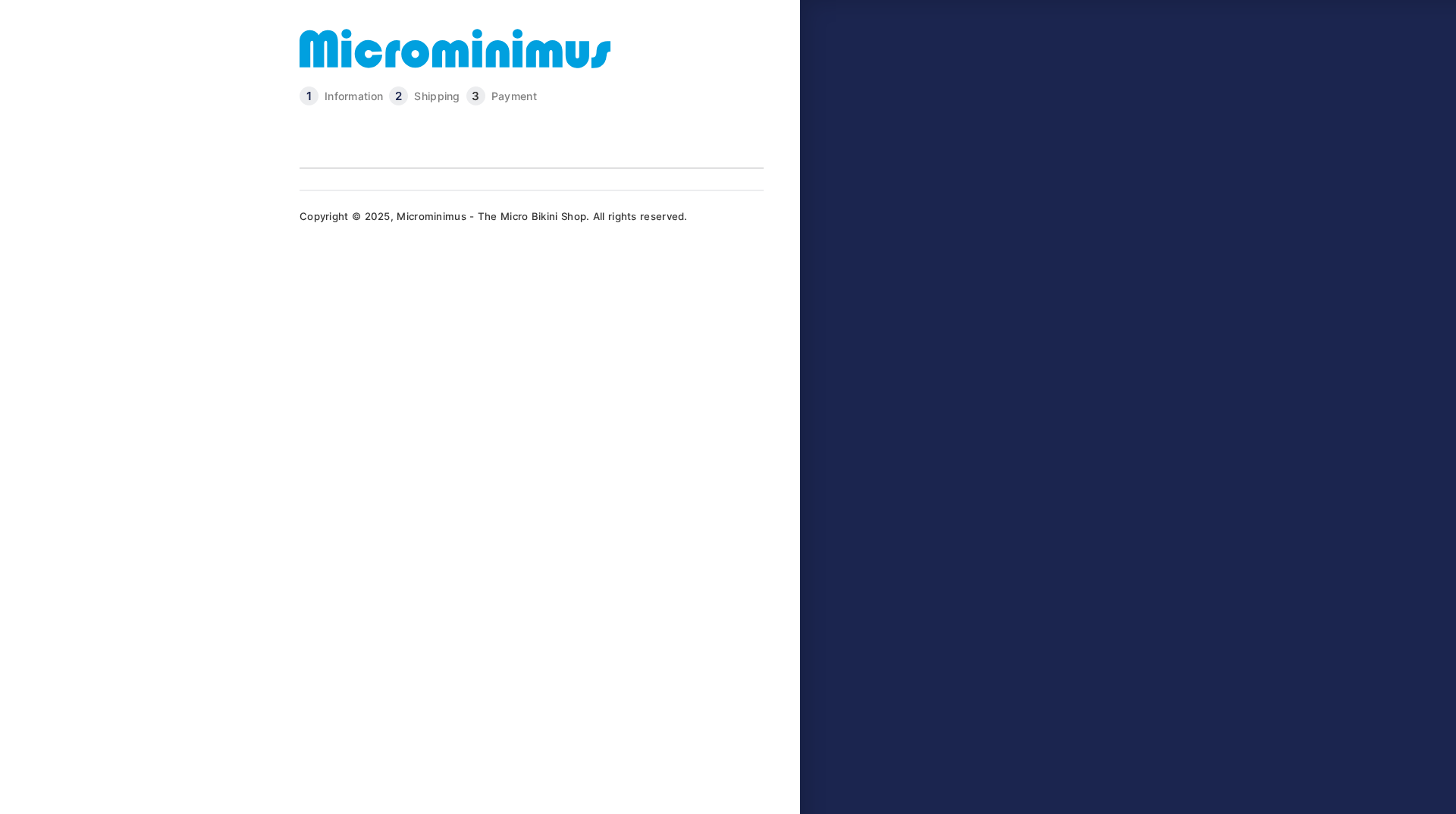
type input "*****"
type input "**********"
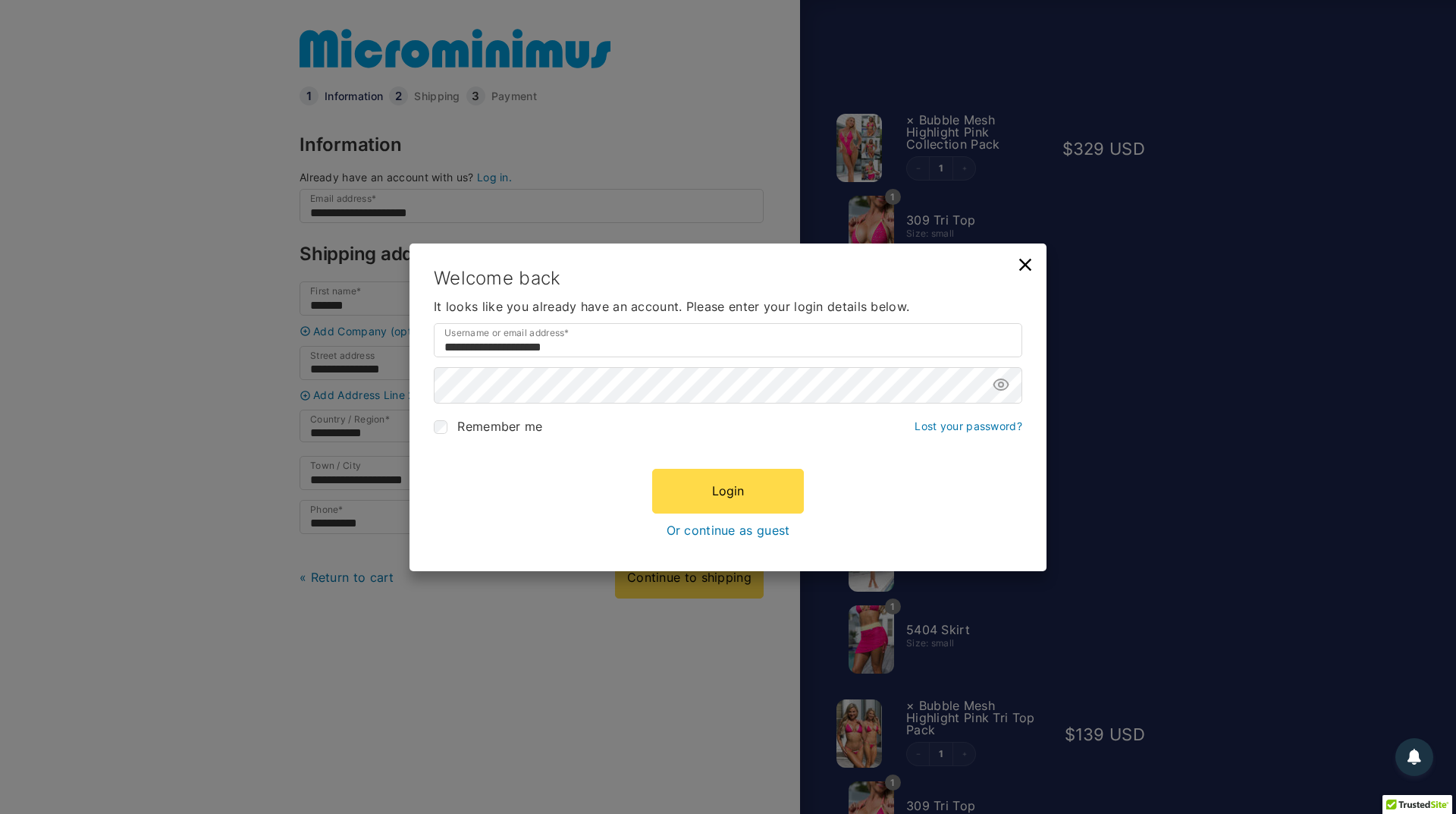
click at [726, 532] on link "Or continue as guest" at bounding box center [729, 530] width 124 height 14
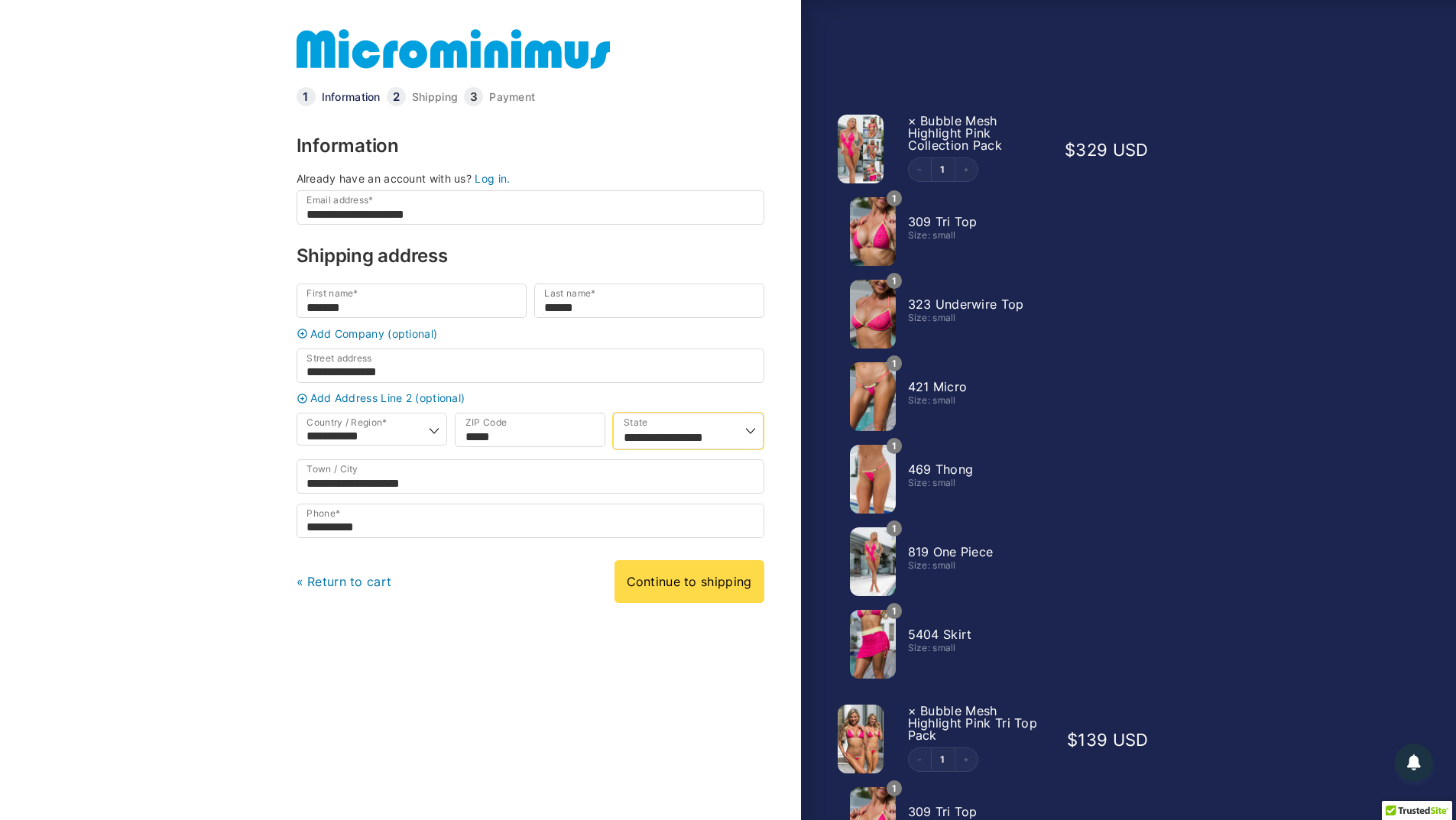
click at [752, 445] on select "**********" at bounding box center [689, 431] width 151 height 36
select select "**"
click at [613, 420] on select "**********" at bounding box center [689, 431] width 151 height 36
click at [680, 600] on link "Continue to shipping" at bounding box center [689, 581] width 150 height 42
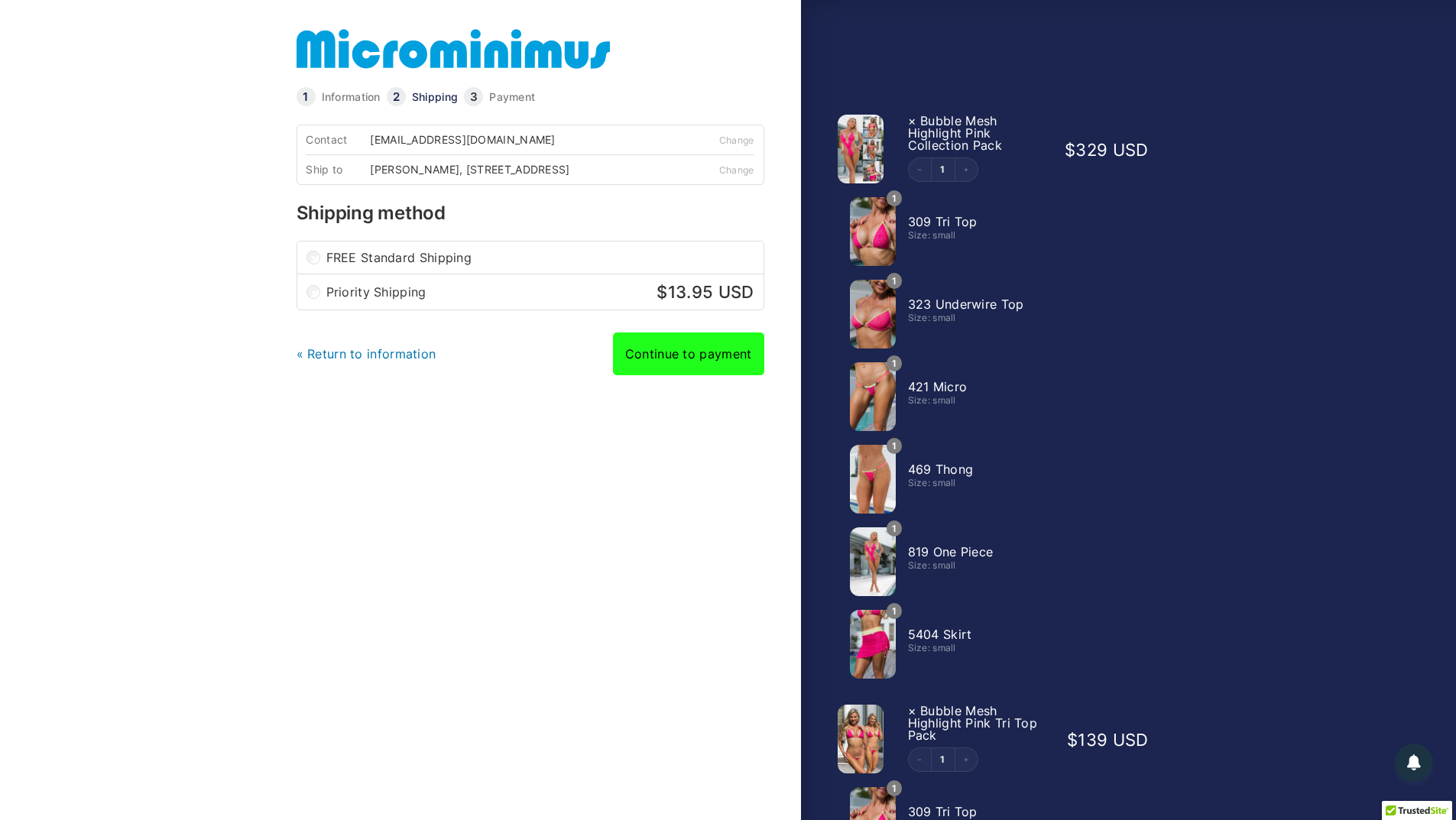
click at [682, 370] on link "Continue to payment" at bounding box center [689, 353] width 151 height 42
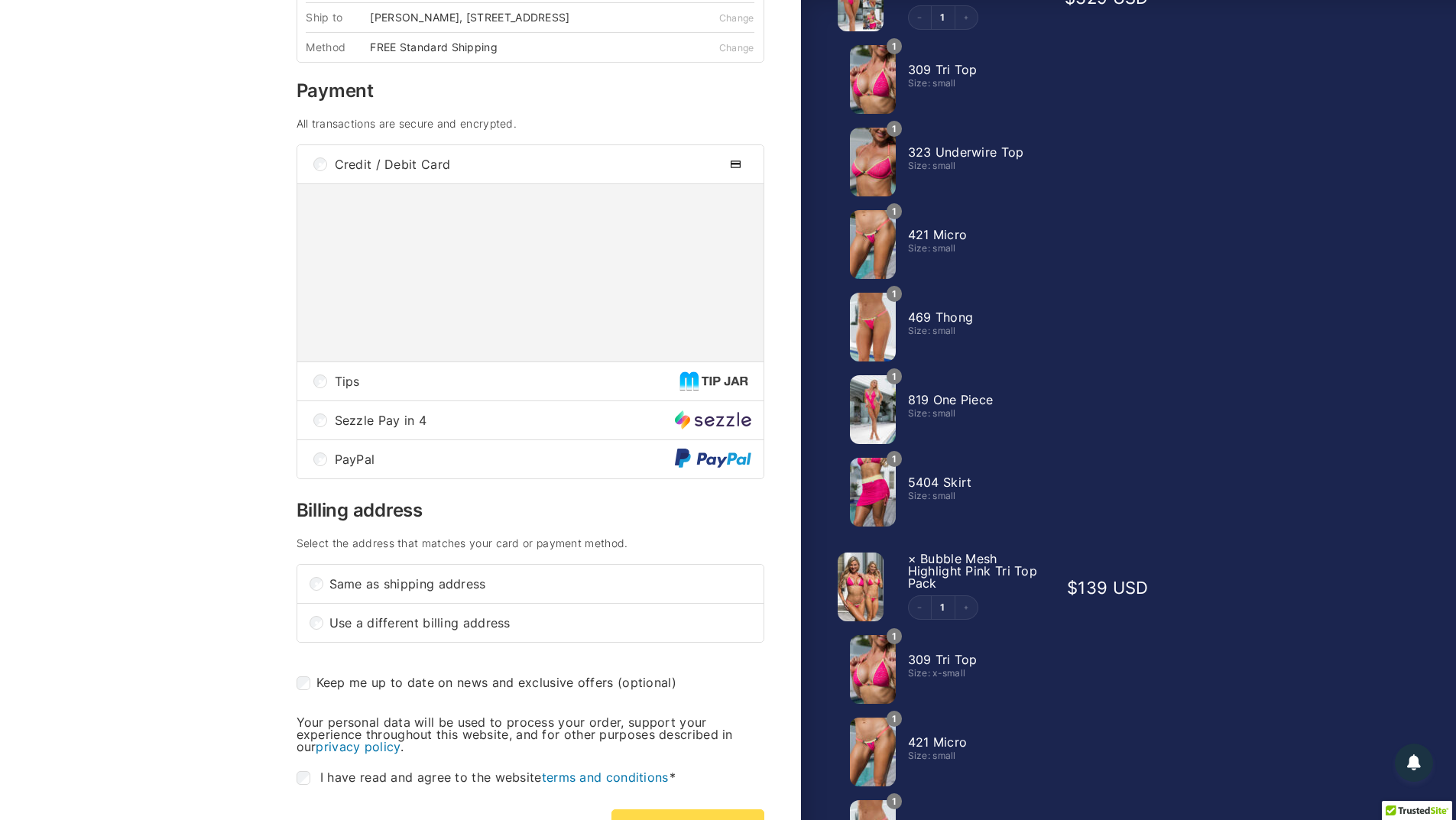
scroll to position [153, 0]
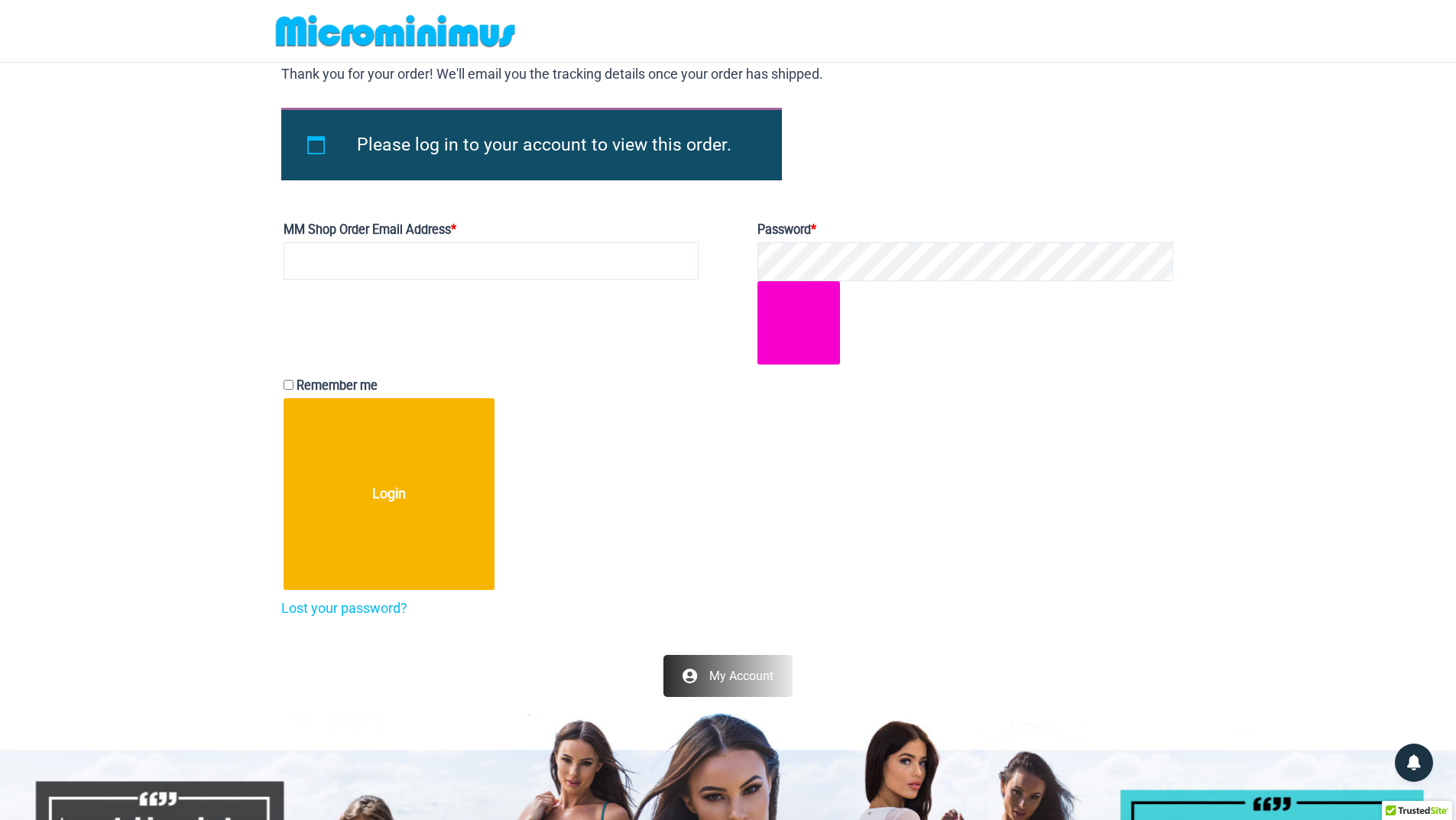
type input "**********"
click at [809, 332] on button "Show password" at bounding box center [799, 323] width 83 height 83
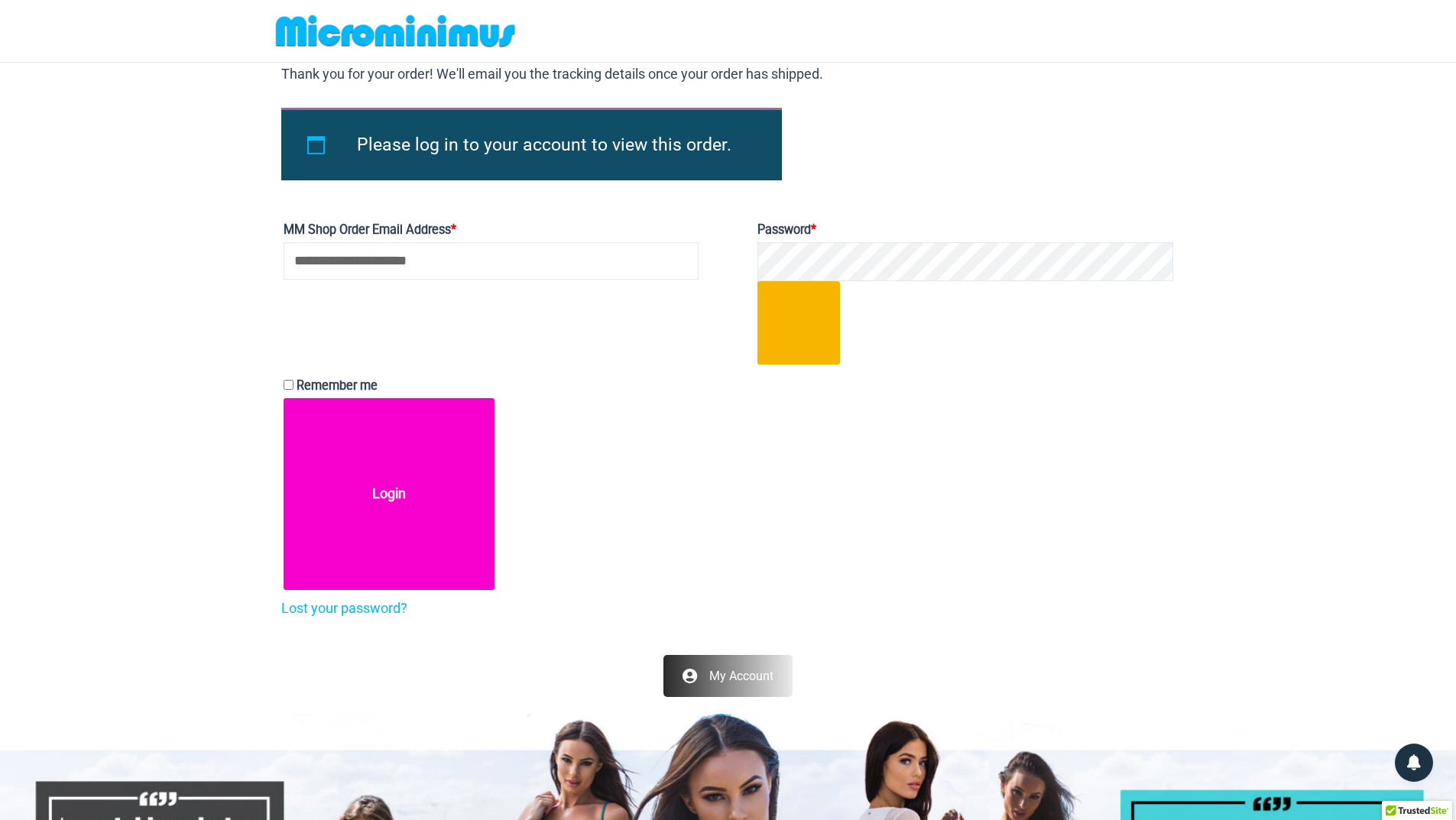
click at [381, 490] on button "Login" at bounding box center [389, 494] width 212 height 192
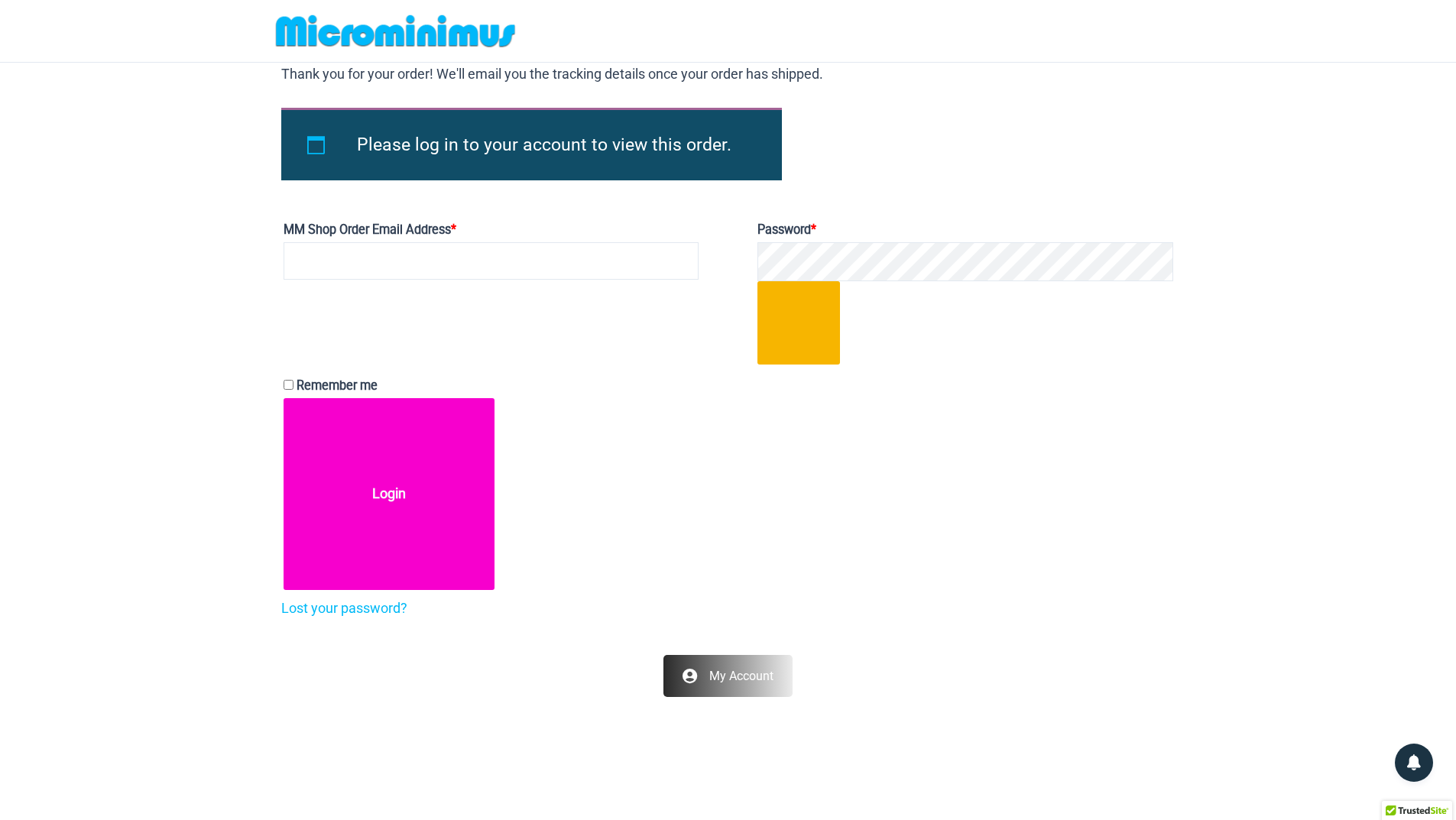
type input "**********"
click at [382, 495] on button "Login" at bounding box center [389, 494] width 212 height 192
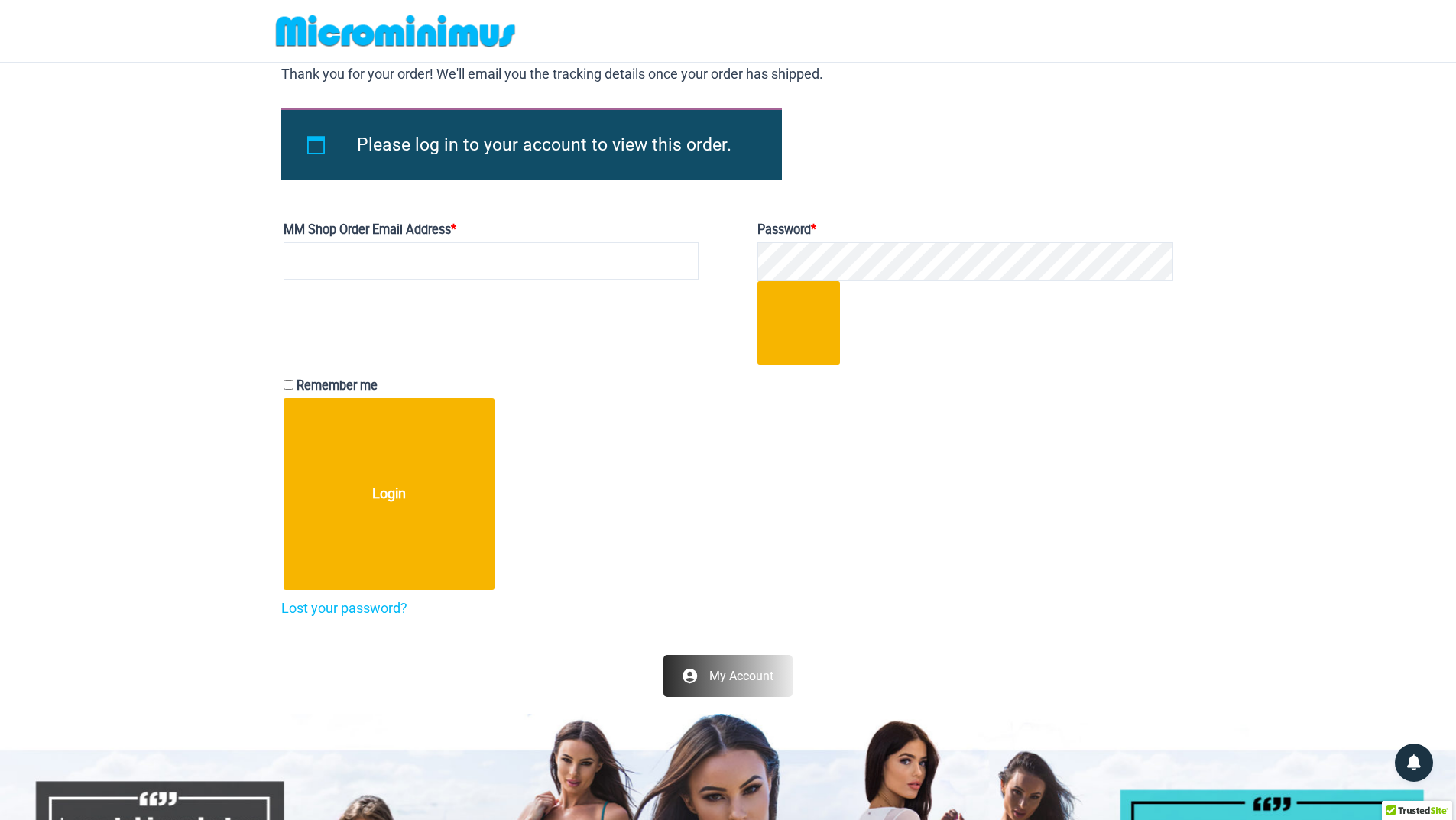
type input "**********"
click at [413, 36] on img at bounding box center [395, 31] width 252 height 35
